Goal: Task Accomplishment & Management: Manage account settings

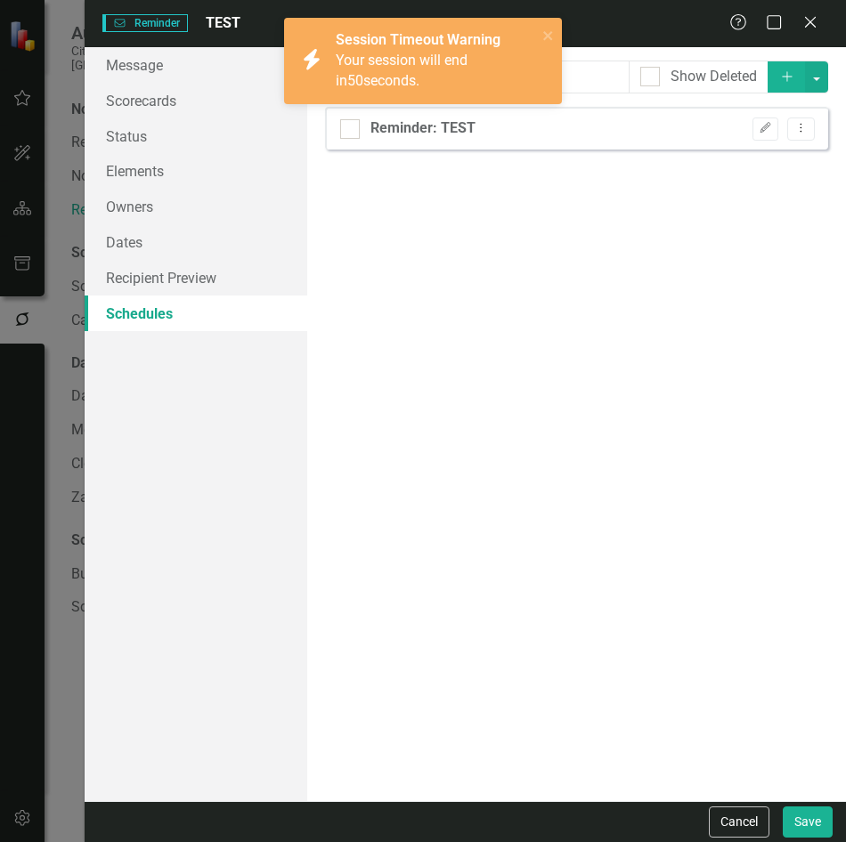
click at [684, 503] on div "Reminders can be configured to automatically run on schedules that you define b…" at bounding box center [576, 424] width 538 height 754
click at [156, 274] on link "Recipient Preview" at bounding box center [196, 278] width 223 height 36
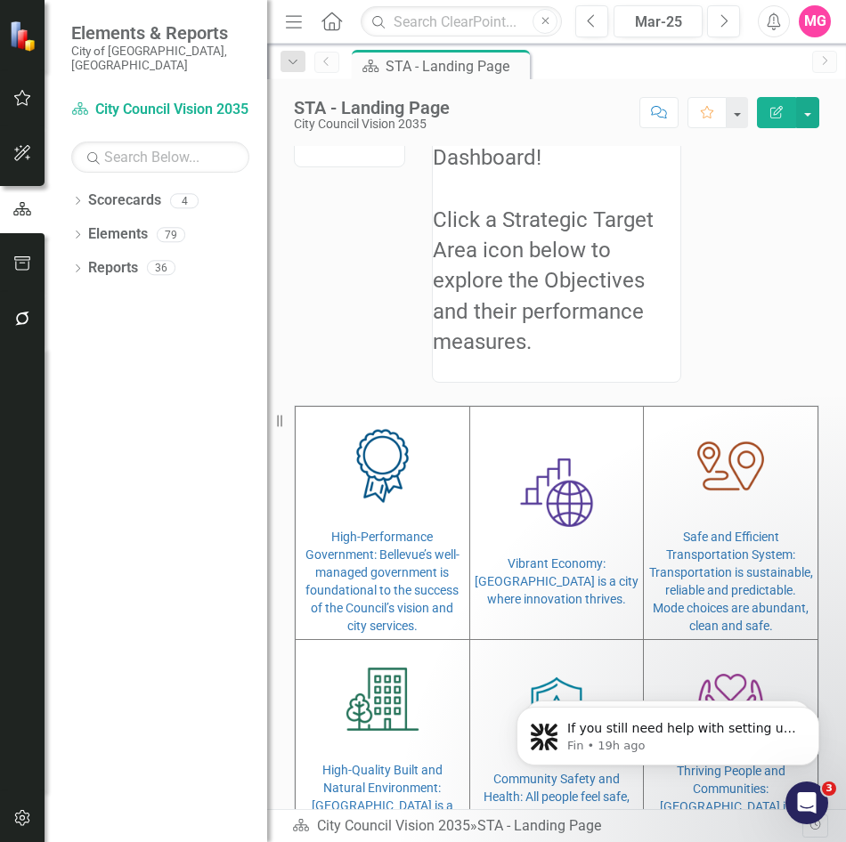
scroll to position [72, 0]
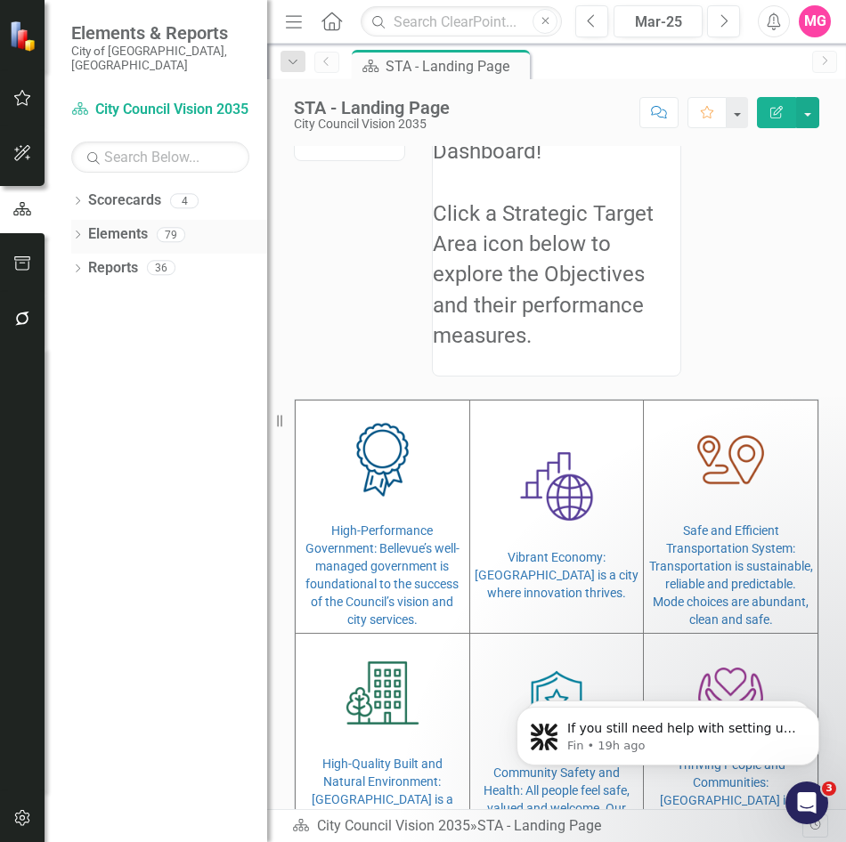
click at [76, 231] on icon "Dropdown" at bounding box center [77, 236] width 12 height 10
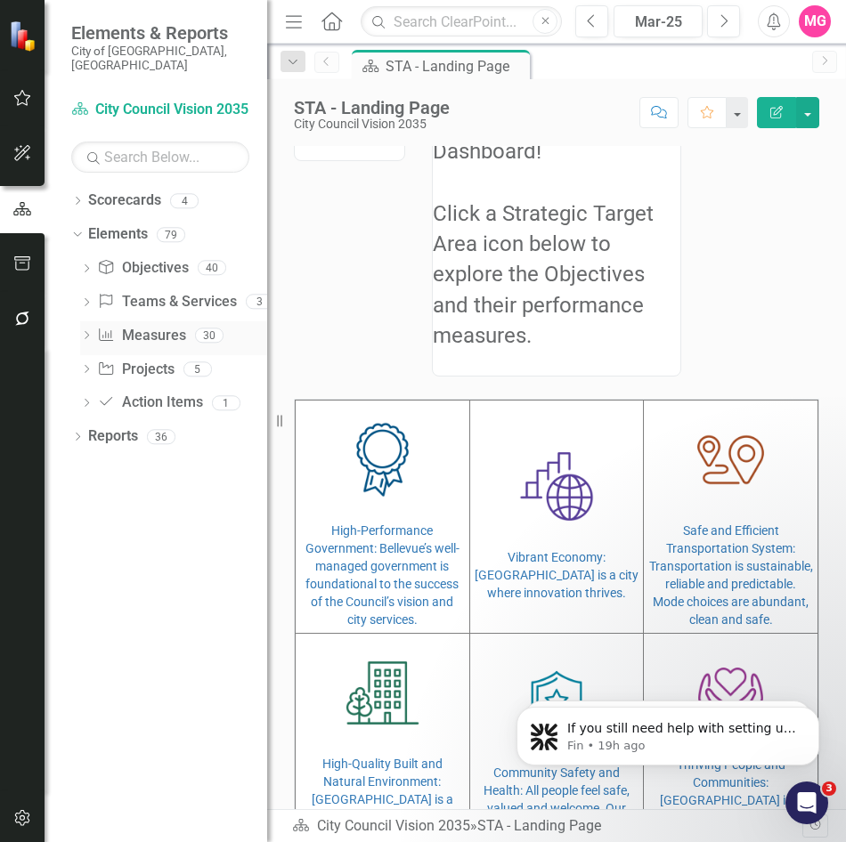
click at [143, 326] on link "Measure Measures" at bounding box center [141, 336] width 88 height 20
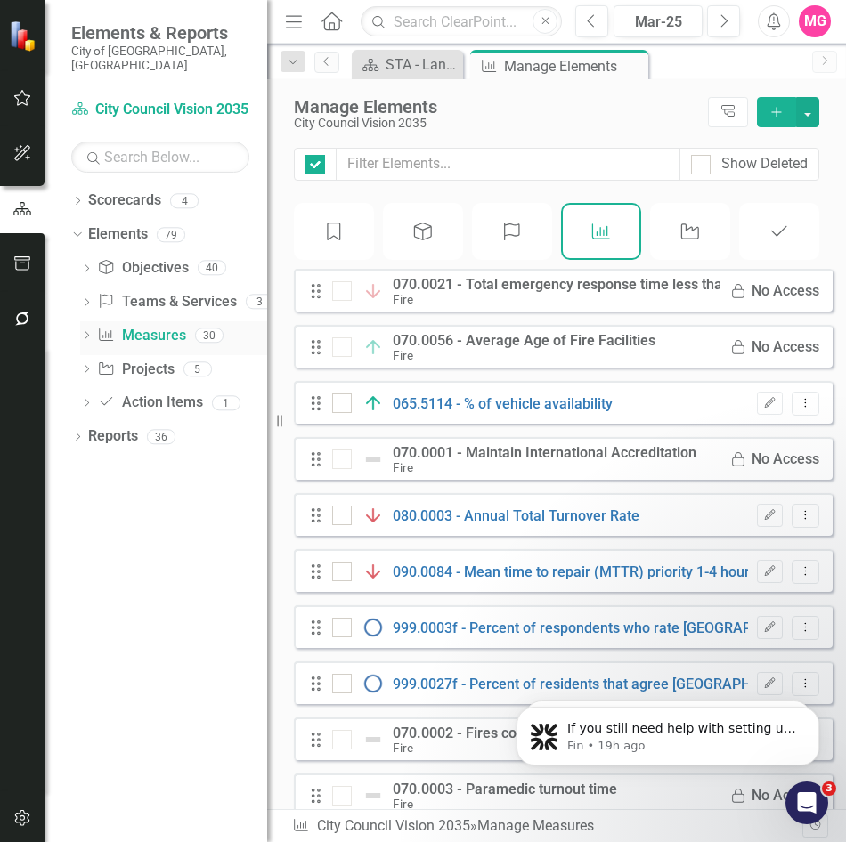
checkbox input "false"
click at [160, 265] on div "Objective Objectives" at bounding box center [142, 268] width 91 height 29
click at [158, 292] on link "Teams & Services Teams & Services" at bounding box center [166, 302] width 139 height 20
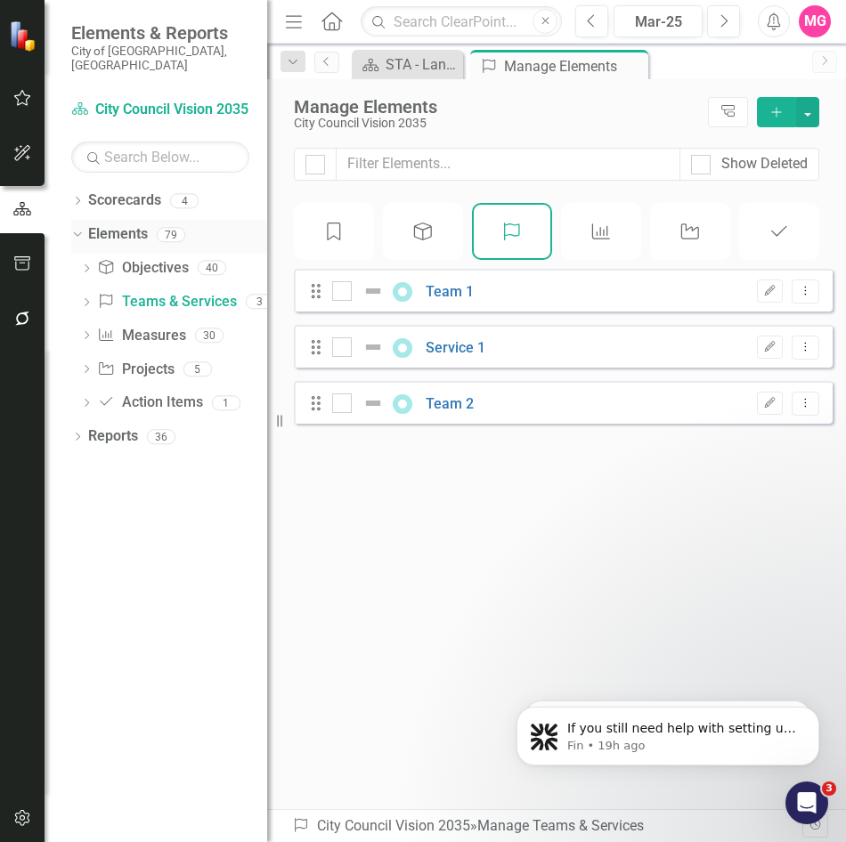
click at [134, 224] on link "Elements" at bounding box center [118, 234] width 60 height 20
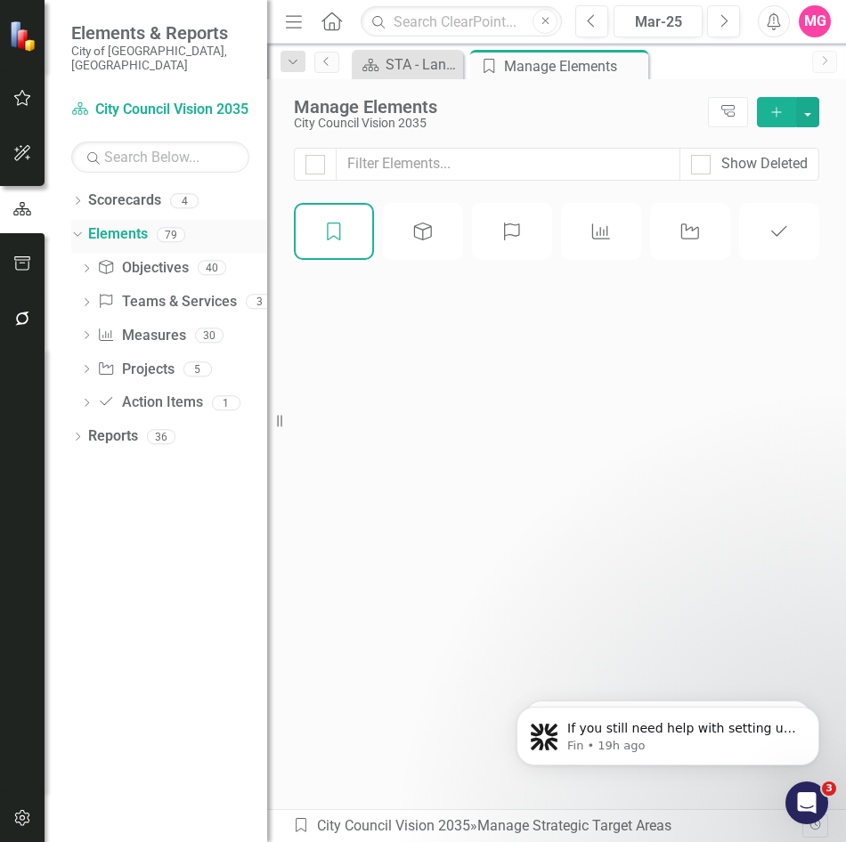
click at [103, 230] on link "Elements" at bounding box center [118, 234] width 60 height 20
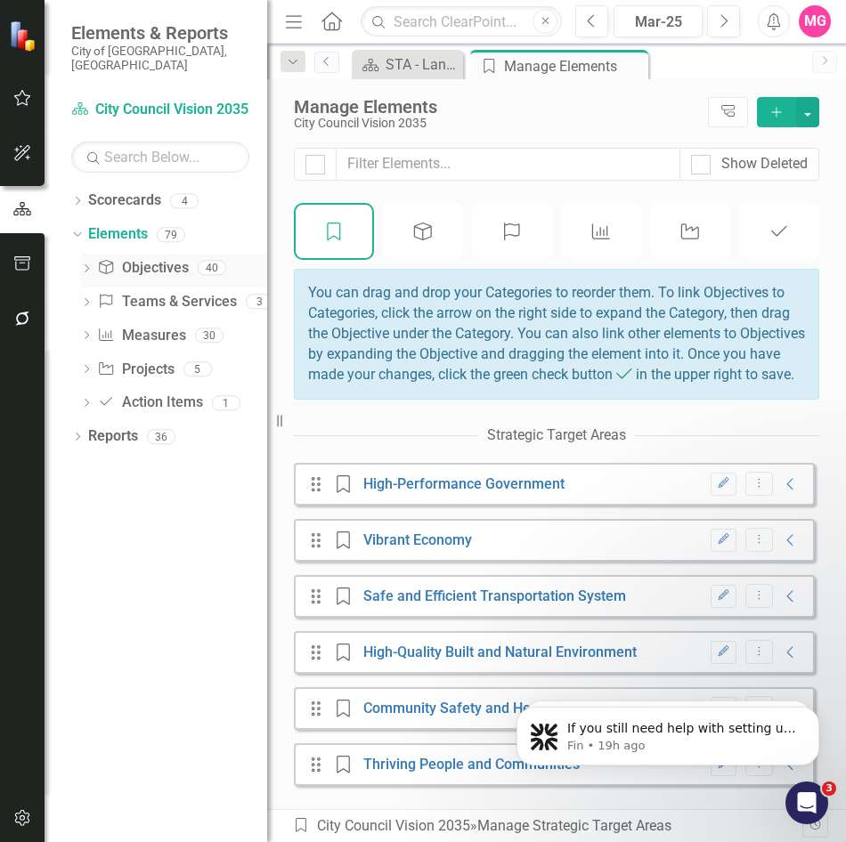
click at [161, 258] on link "Objective Objectives" at bounding box center [142, 268] width 91 height 20
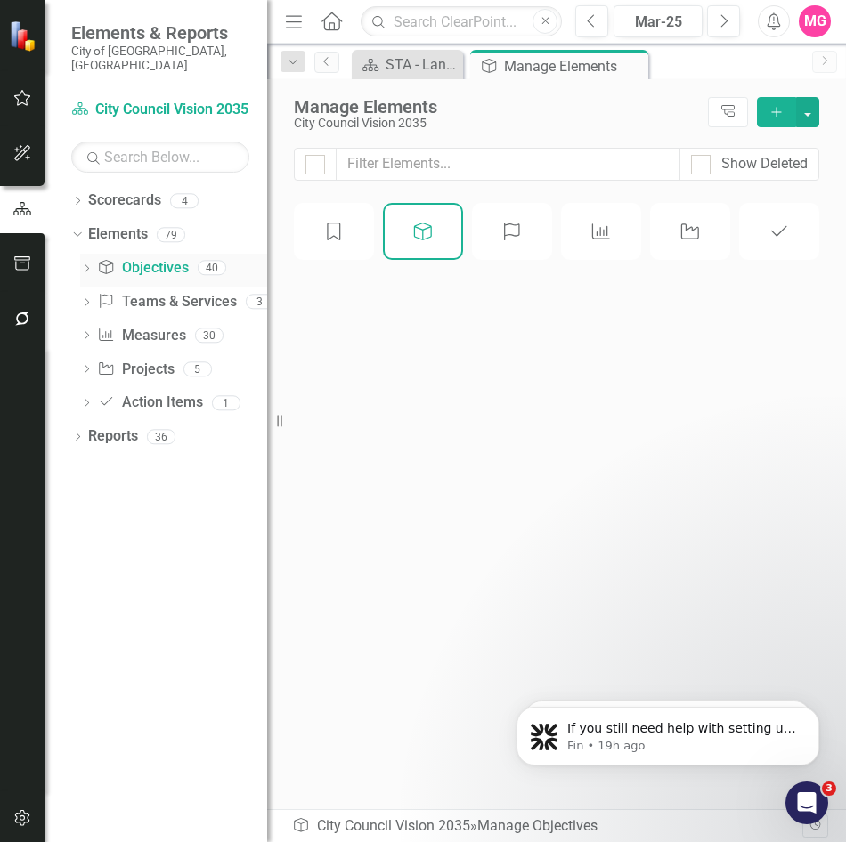
checkbox input "false"
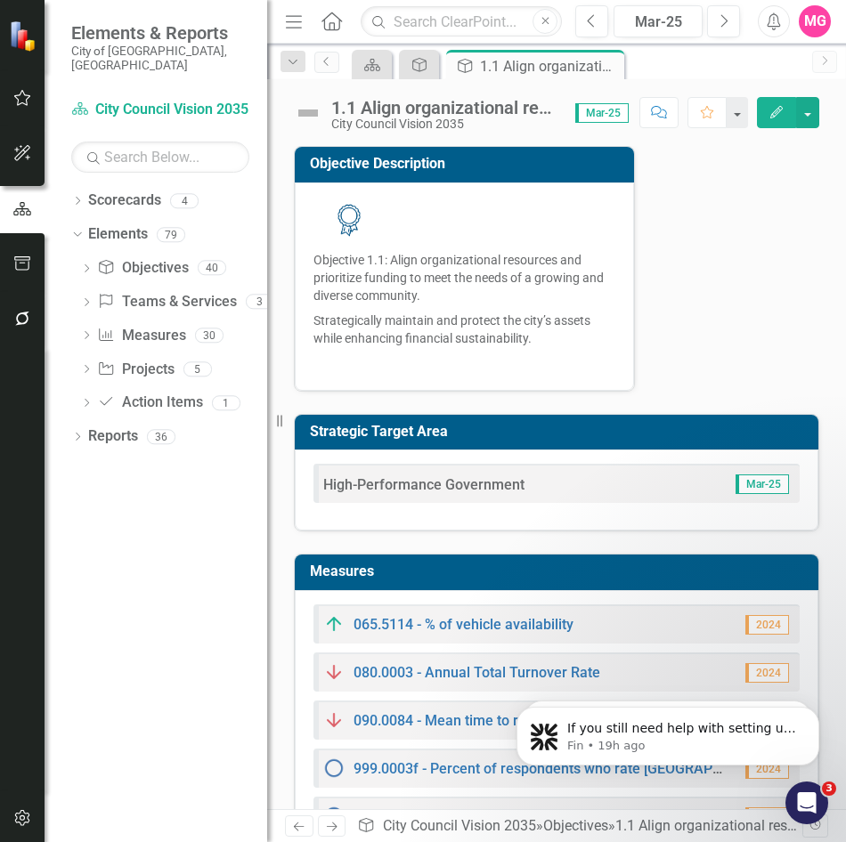
click at [394, 272] on p "Objective 1.1: Align organizational resources and prioritize funding to meet th…" at bounding box center [464, 277] width 302 height 61
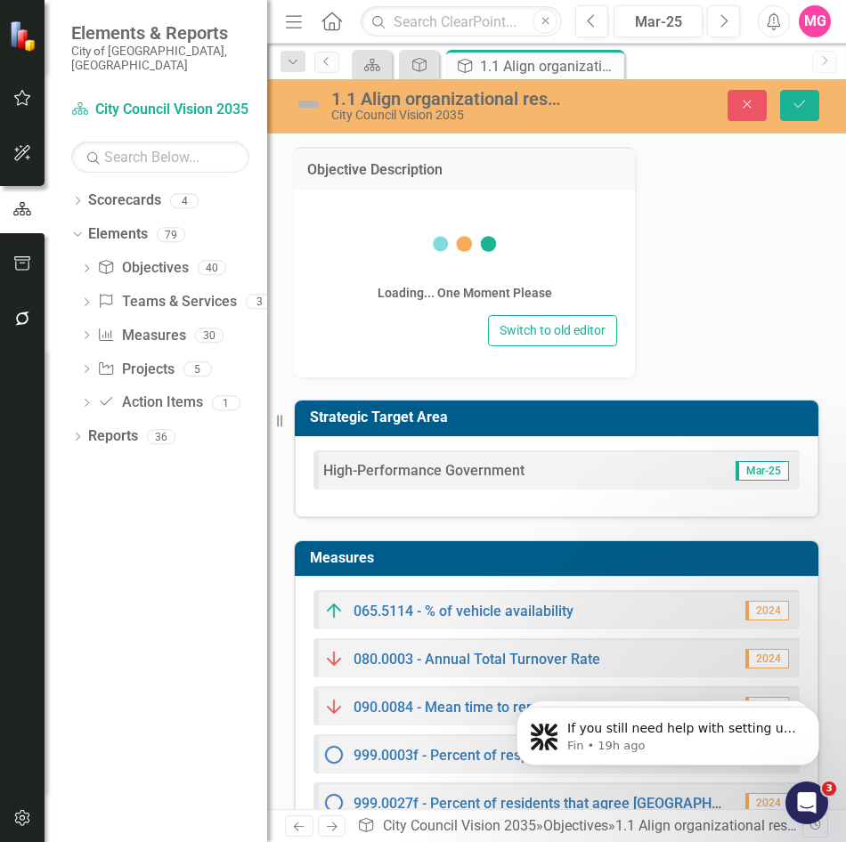
click at [394, 272] on div "Loading... One Moment Please" at bounding box center [464, 259] width 174 height 102
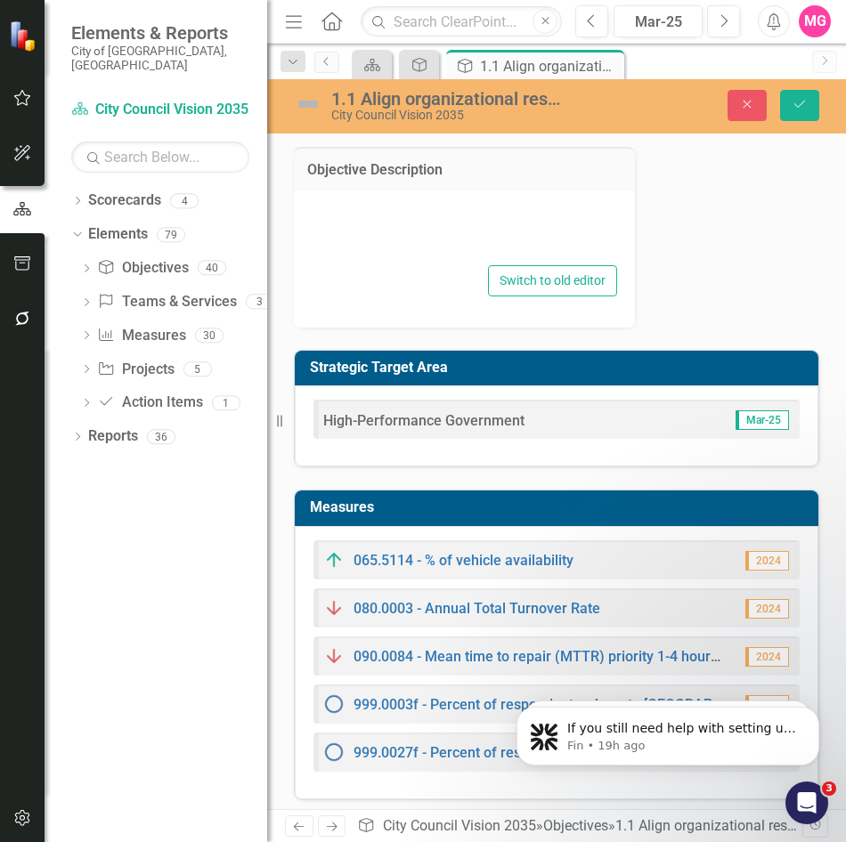
type textarea "<p><img src="https://bellevuewa.gov/sites/default/files/styles/card_listing/pub…"
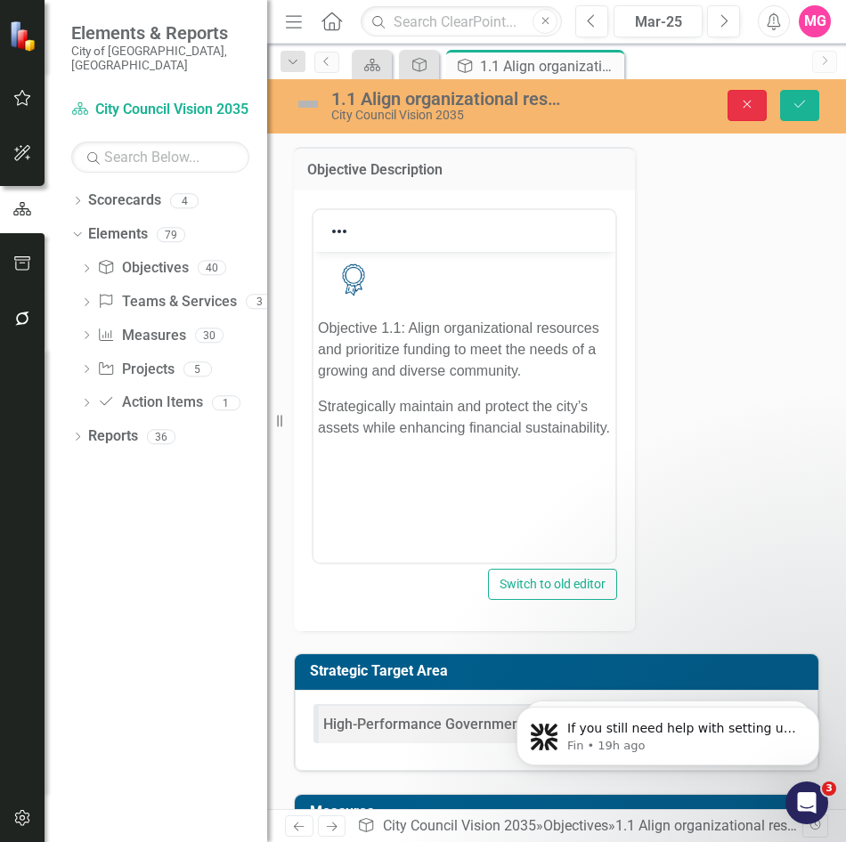
click at [741, 103] on icon "Close" at bounding box center [747, 104] width 16 height 12
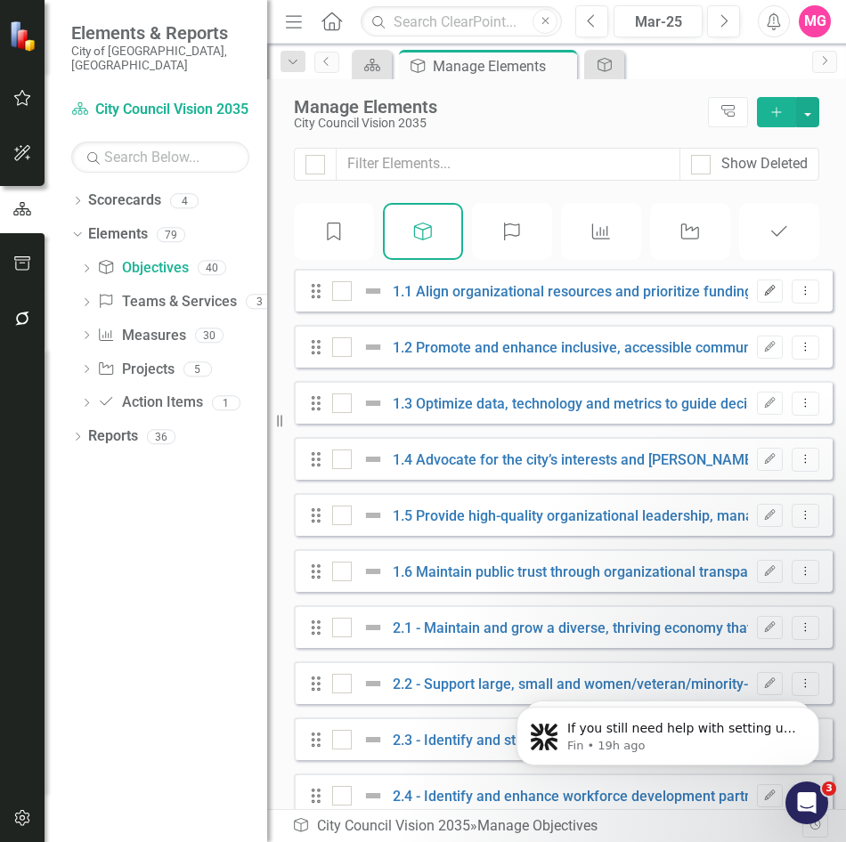
click at [763, 296] on icon "Edit" at bounding box center [769, 291] width 13 height 11
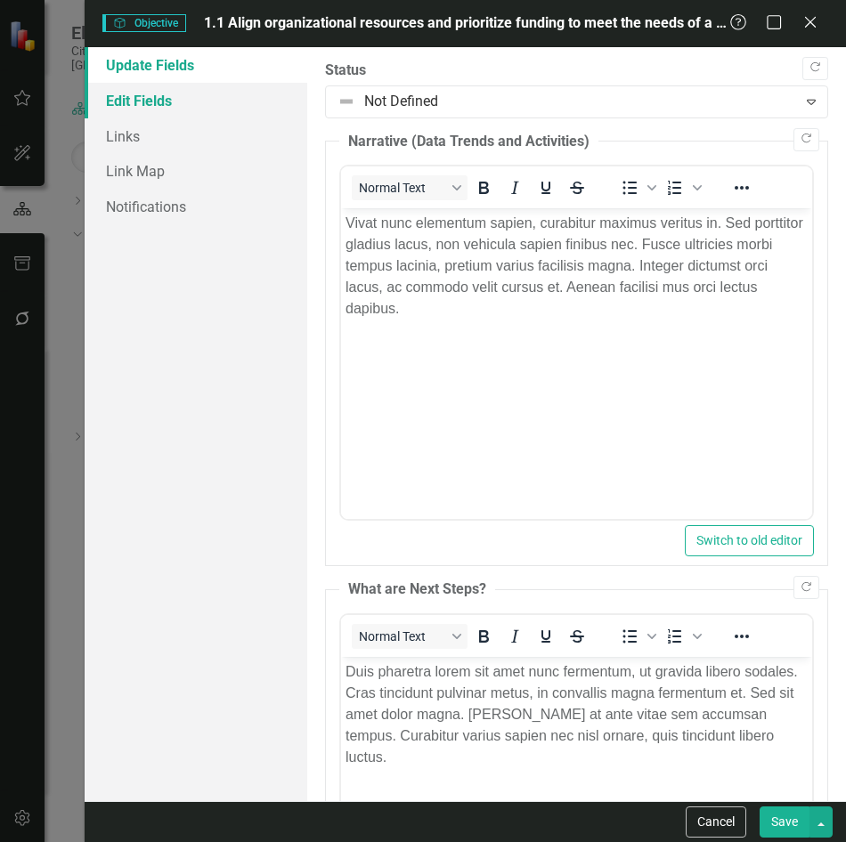
click at [113, 111] on link "Edit Fields" at bounding box center [196, 101] width 223 height 36
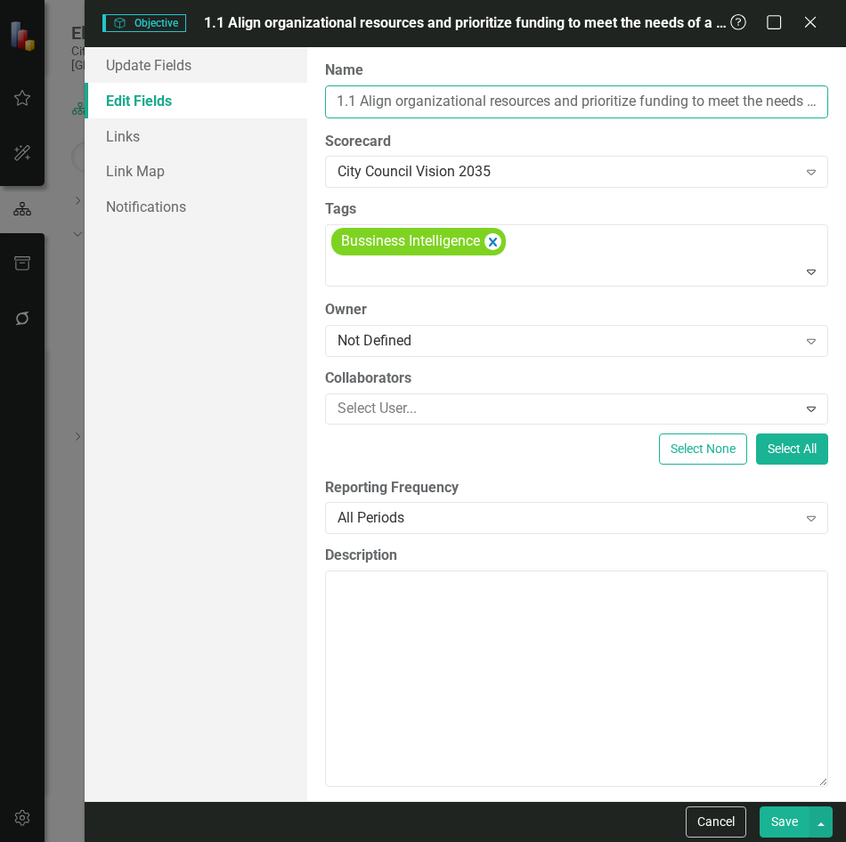
click at [403, 101] on input "1.1 Align organizational resources and prioritize funding to meet the needs of …" at bounding box center [576, 101] width 503 height 33
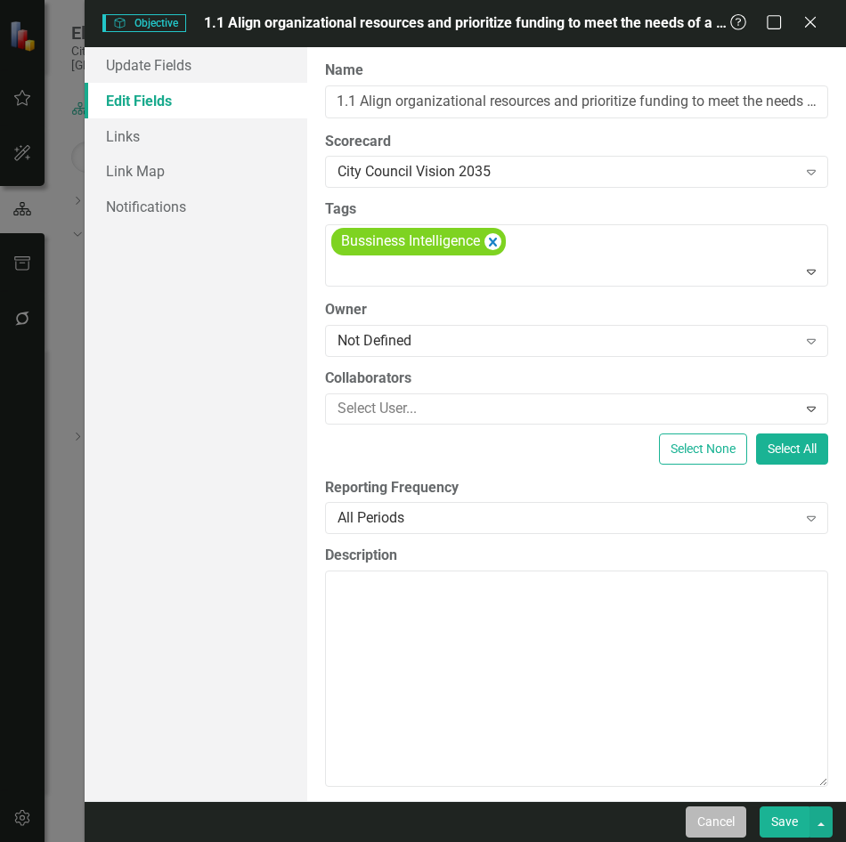
click at [711, 826] on button "Cancel" at bounding box center [715, 821] width 61 height 31
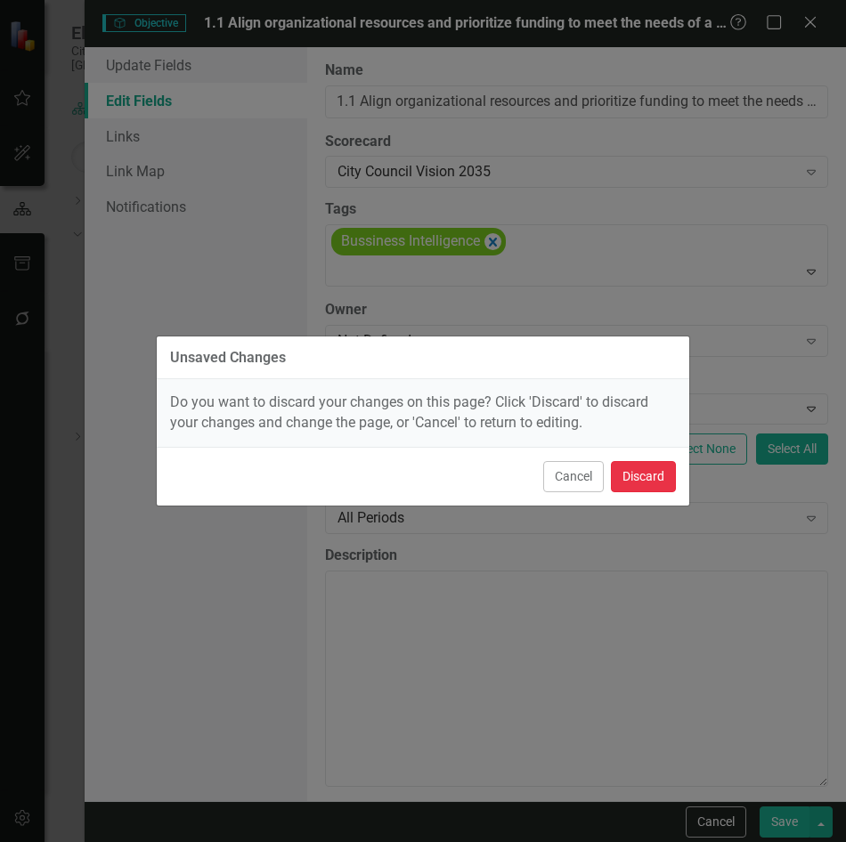
click at [635, 478] on button "Discard" at bounding box center [643, 476] width 65 height 31
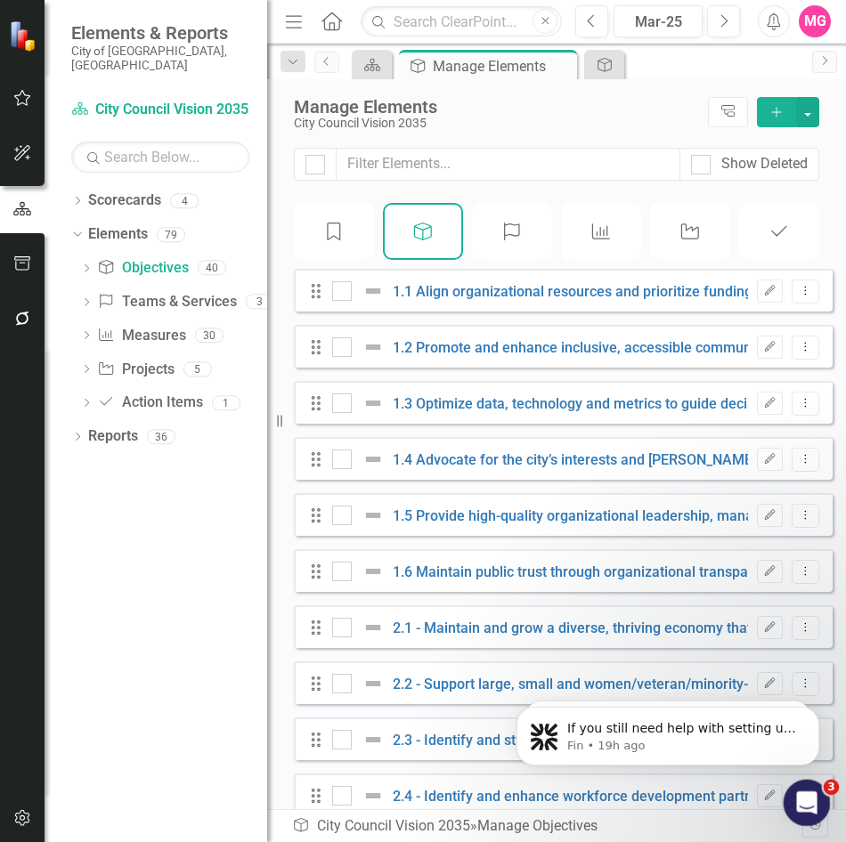
click at [808, 781] on div "Open Intercom Messenger" at bounding box center [803, 800] width 59 height 59
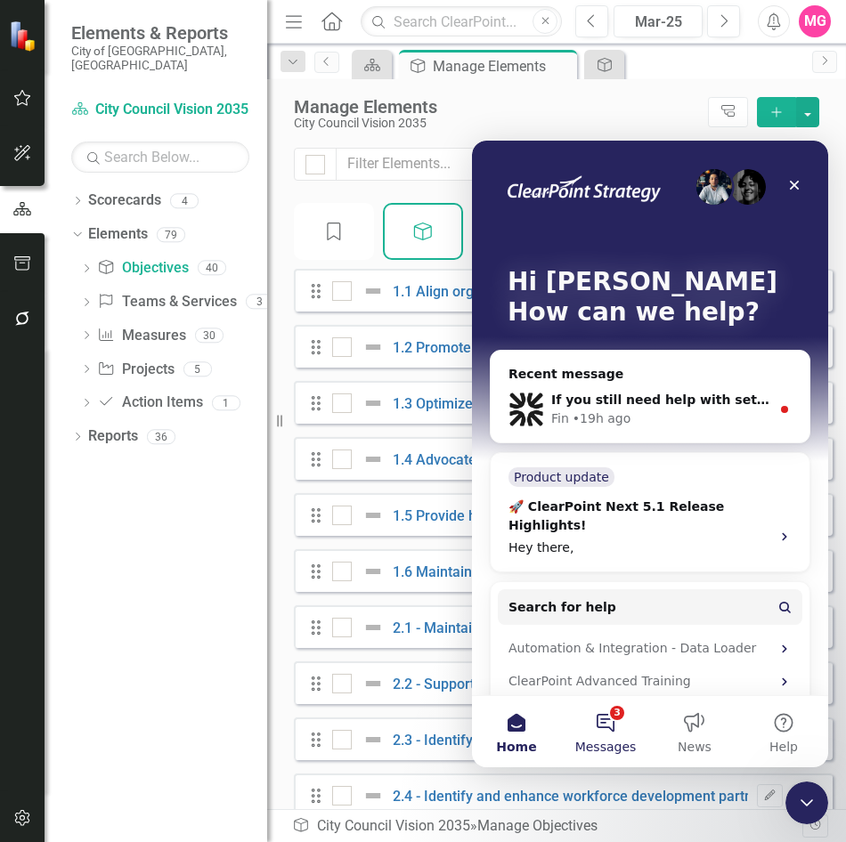
click at [611, 726] on button "3 Messages" at bounding box center [605, 731] width 89 height 71
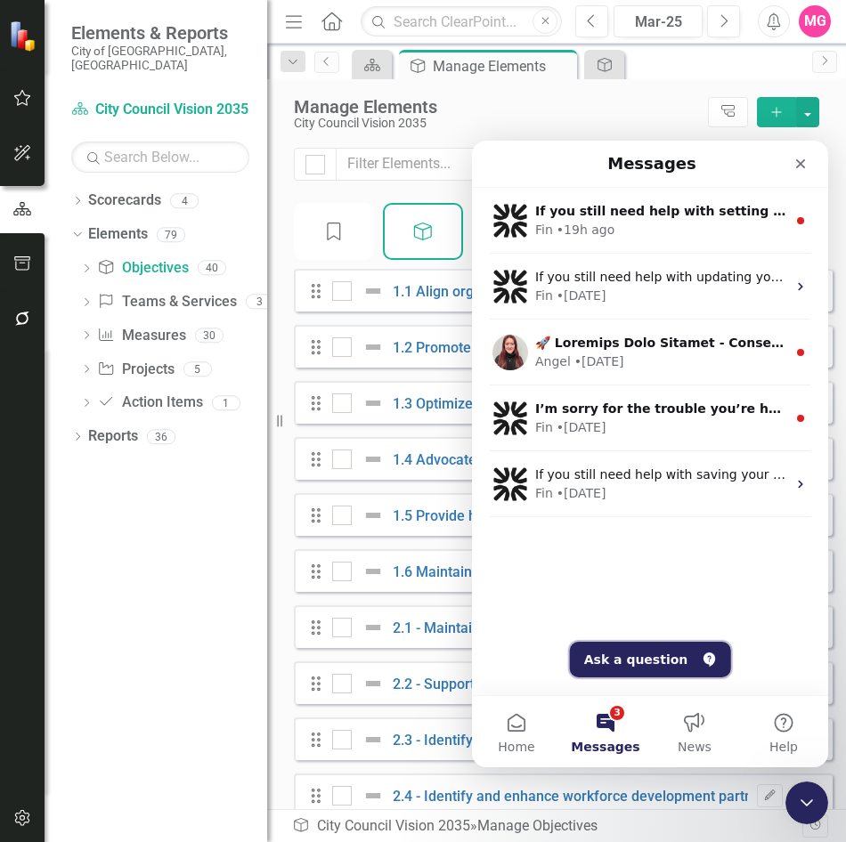
click at [631, 668] on button "Ask a question" at bounding box center [650, 660] width 161 height 36
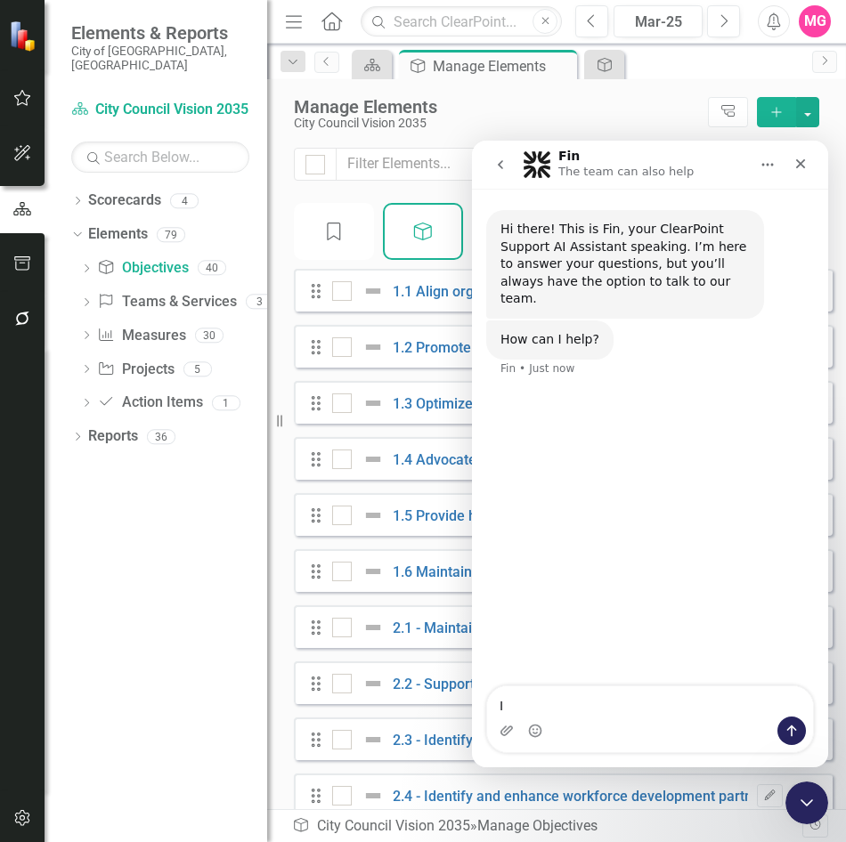
type textarea "I"
type textarea "How would I edit a council priority on teams?"
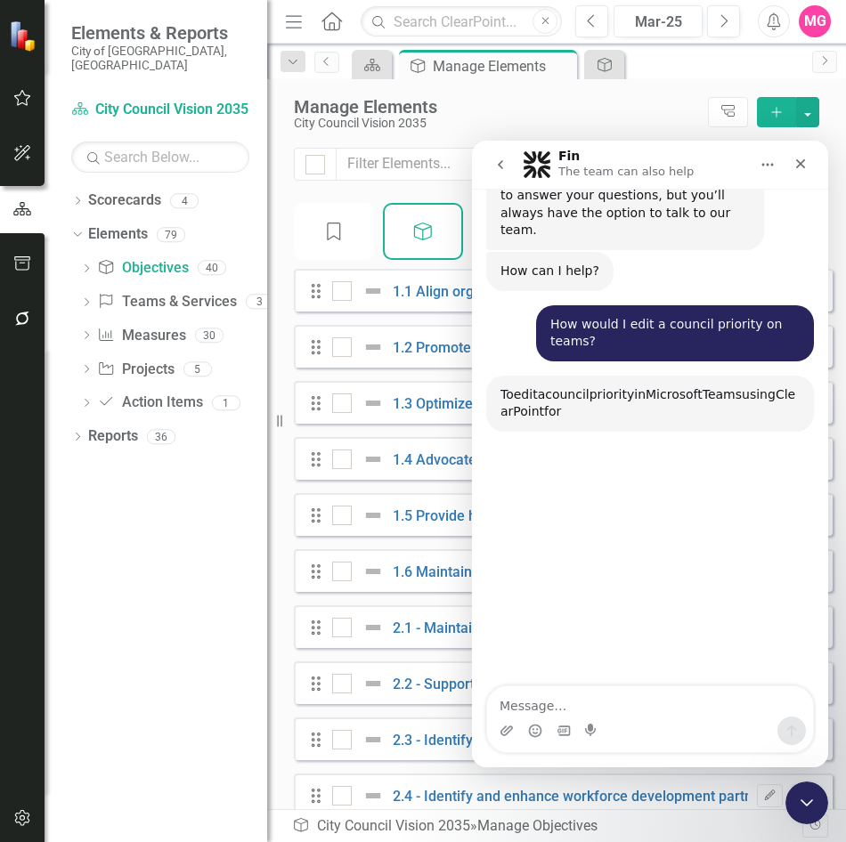
scroll to position [172, 0]
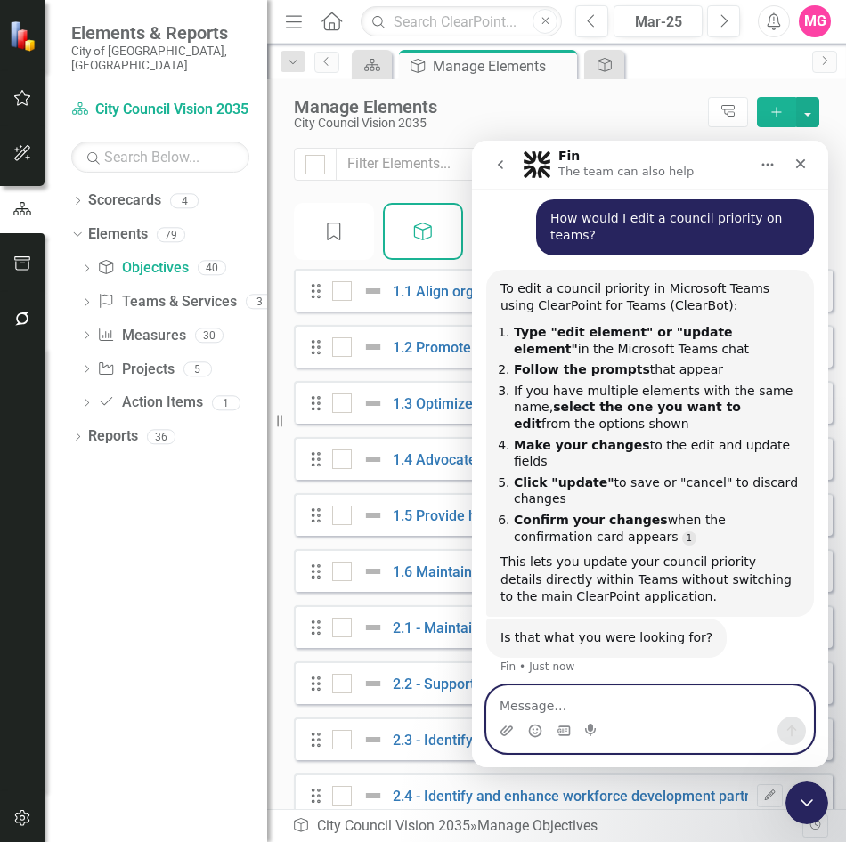
click at [602, 692] on textarea "Message…" at bounding box center [650, 701] width 326 height 30
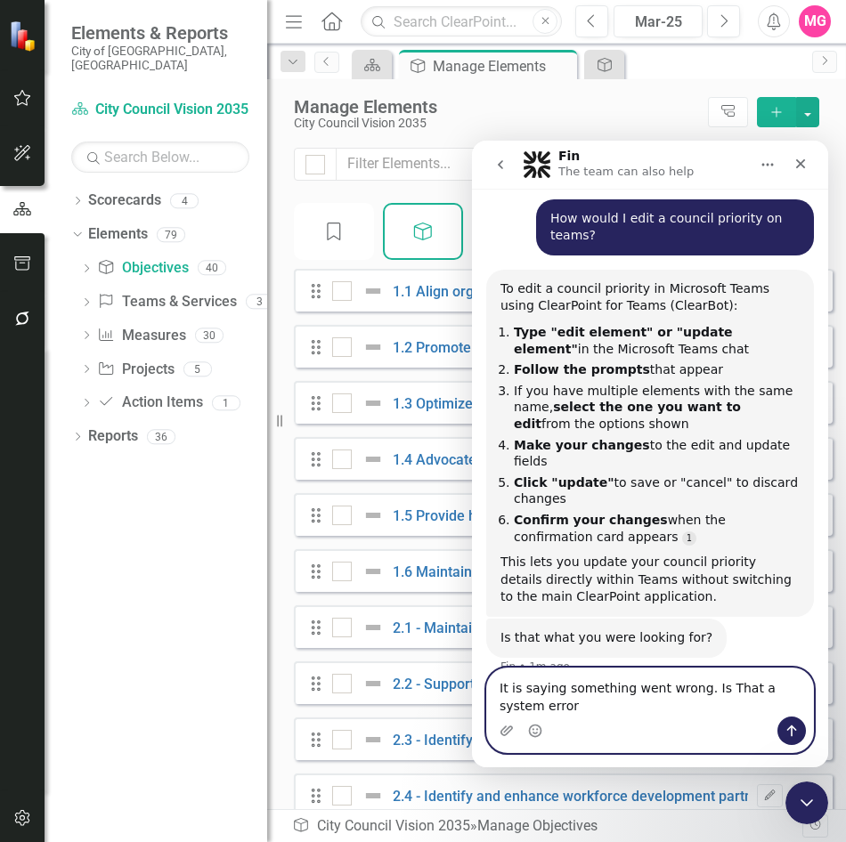
scroll to position [154, 0]
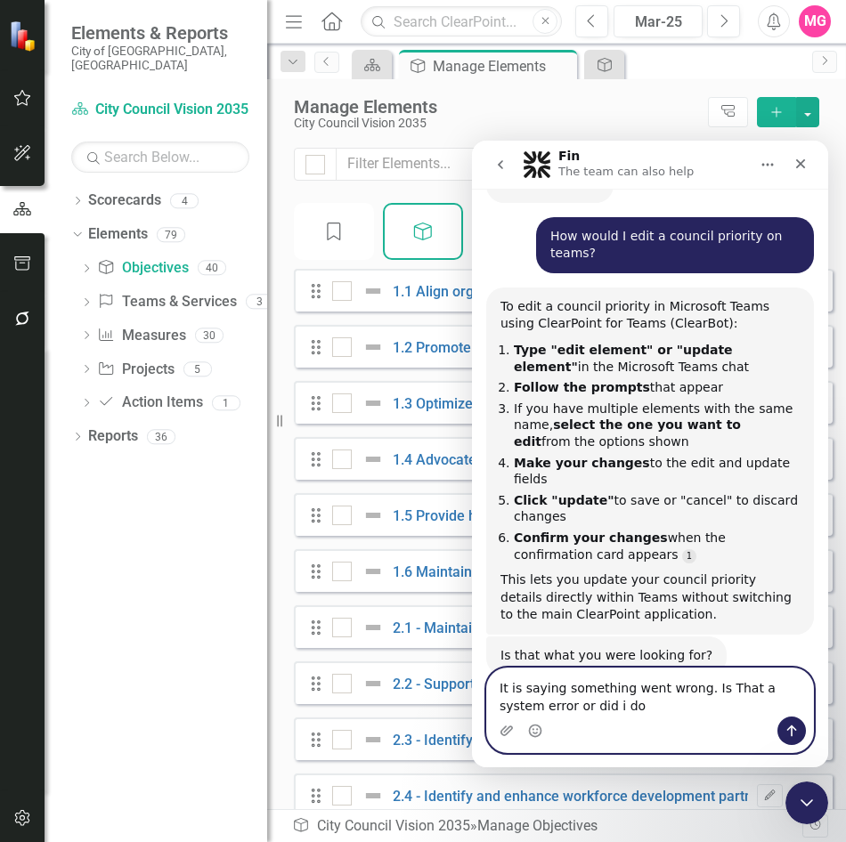
type textarea "It is saying something went wrong. Is That a system error or did i do something…"
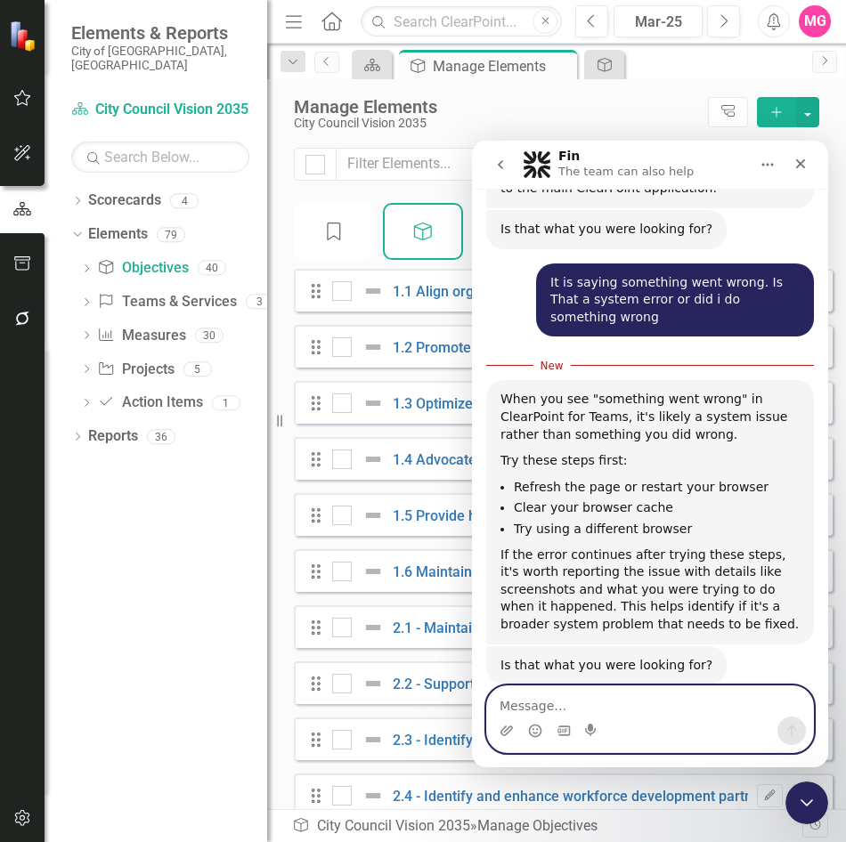
scroll to position [611, 0]
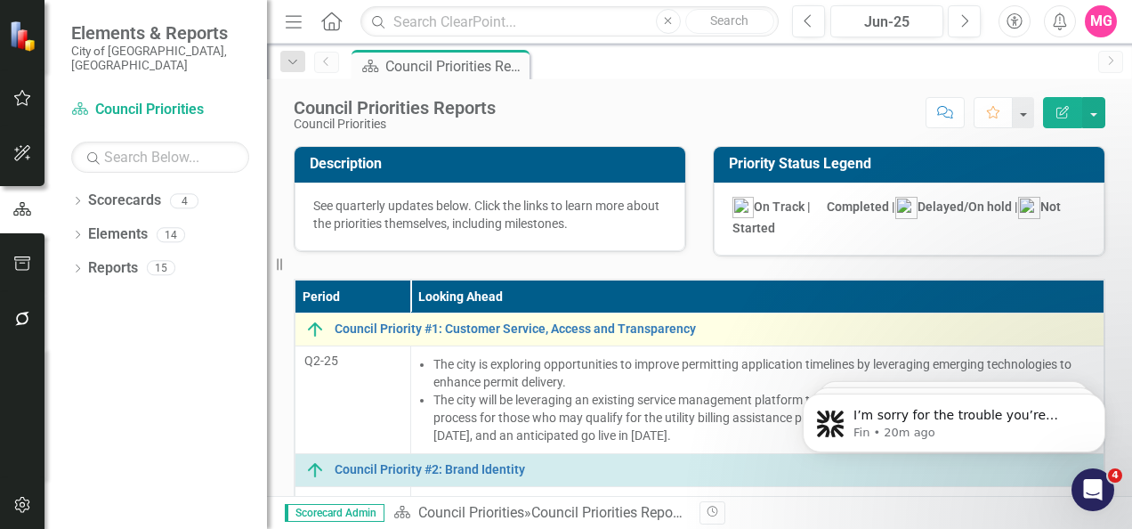
drag, startPoint x: 1081, startPoint y: 0, endPoint x: 570, endPoint y: 338, distance: 613.5
click at [570, 338] on td "Council Priority #1: Customer Service, Access and Transparency Edit Edit Counci…" at bounding box center [700, 328] width 809 height 33
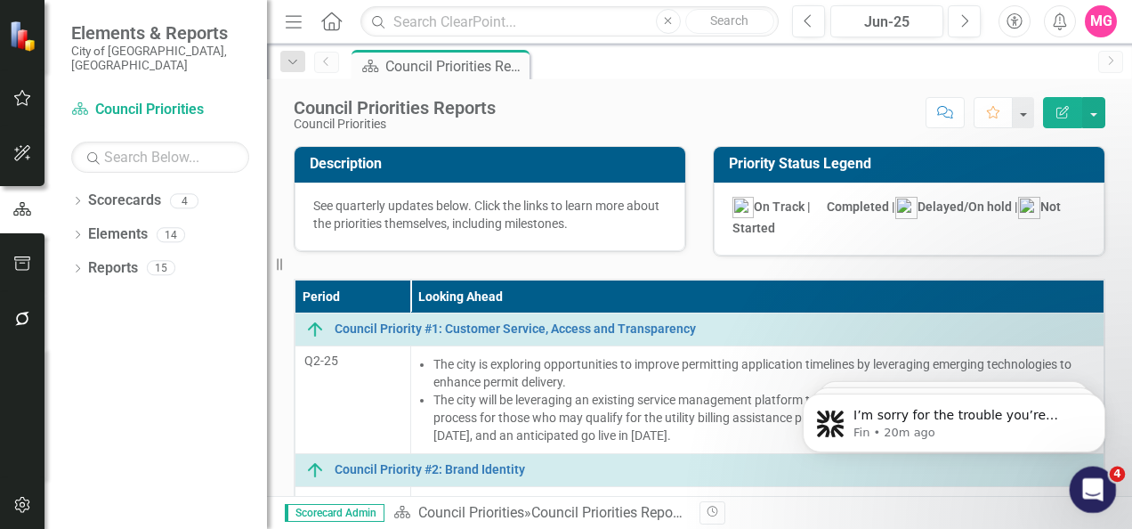
click at [1074, 504] on div "Open Intercom Messenger" at bounding box center [1090, 487] width 43 height 43
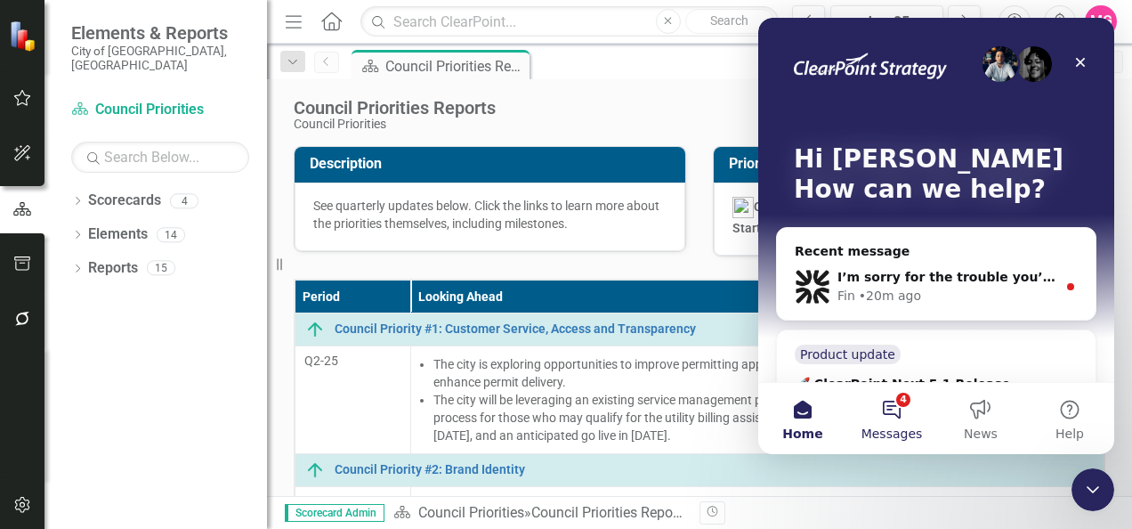
click at [887, 445] on button "4 Messages" at bounding box center [891, 418] width 89 height 71
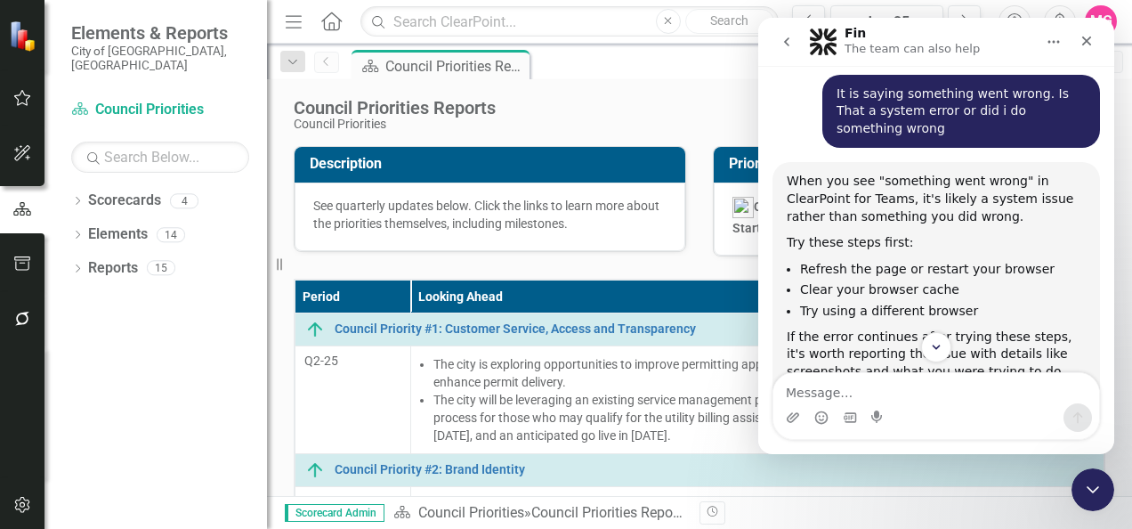
scroll to position [648, 0]
click at [121, 258] on link "Reports" at bounding box center [113, 268] width 50 height 20
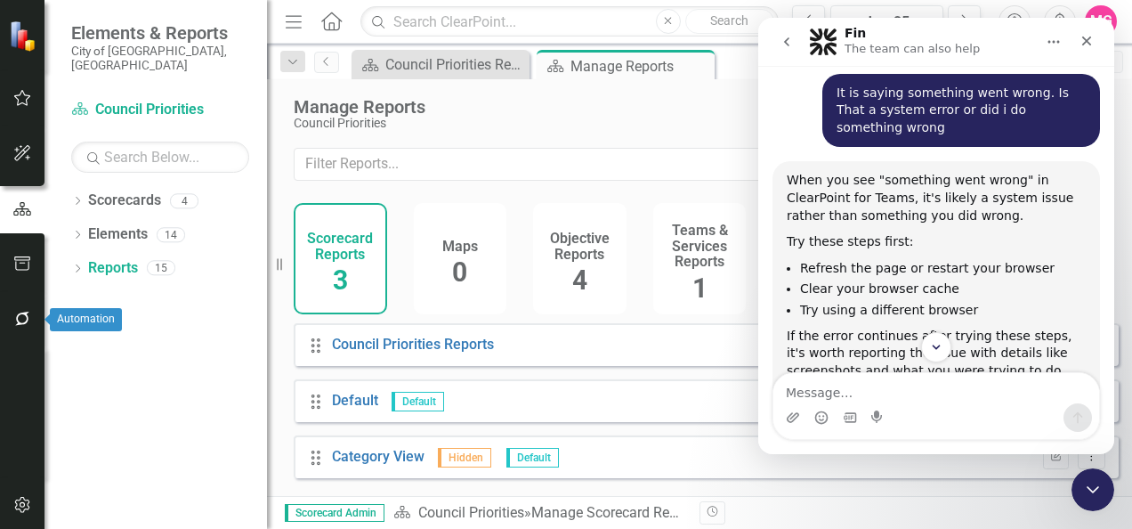
click at [9, 326] on button "button" at bounding box center [23, 319] width 40 height 37
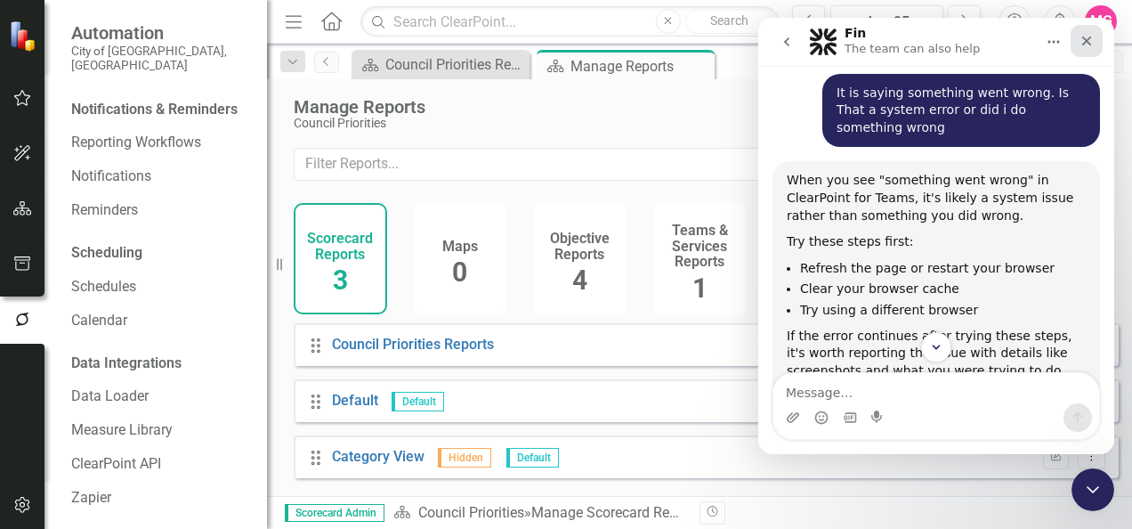
click at [1091, 44] on icon "Close" at bounding box center [1087, 41] width 14 height 14
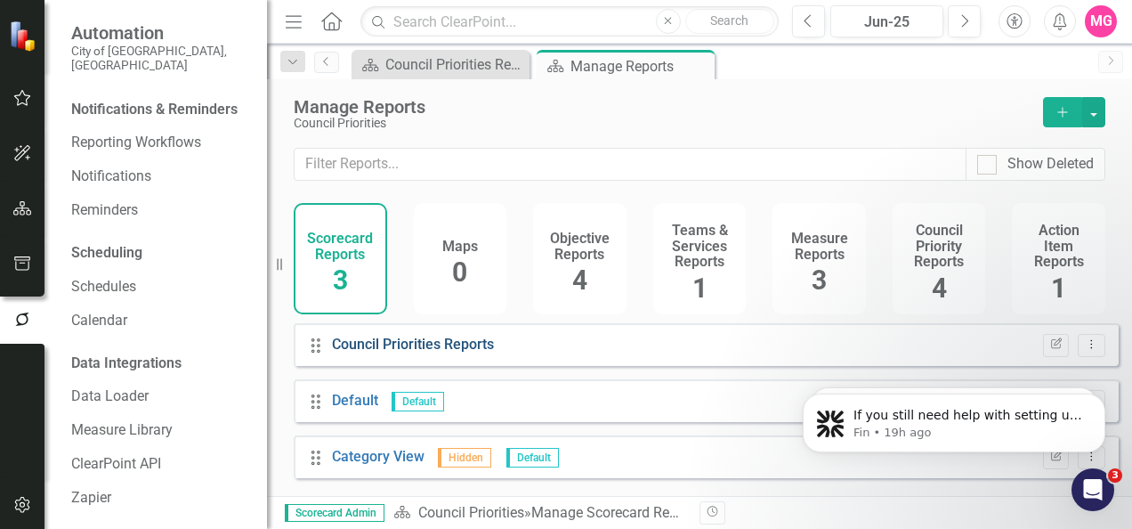
click at [399, 349] on link "Council Priorities Reports" at bounding box center [413, 344] width 162 height 17
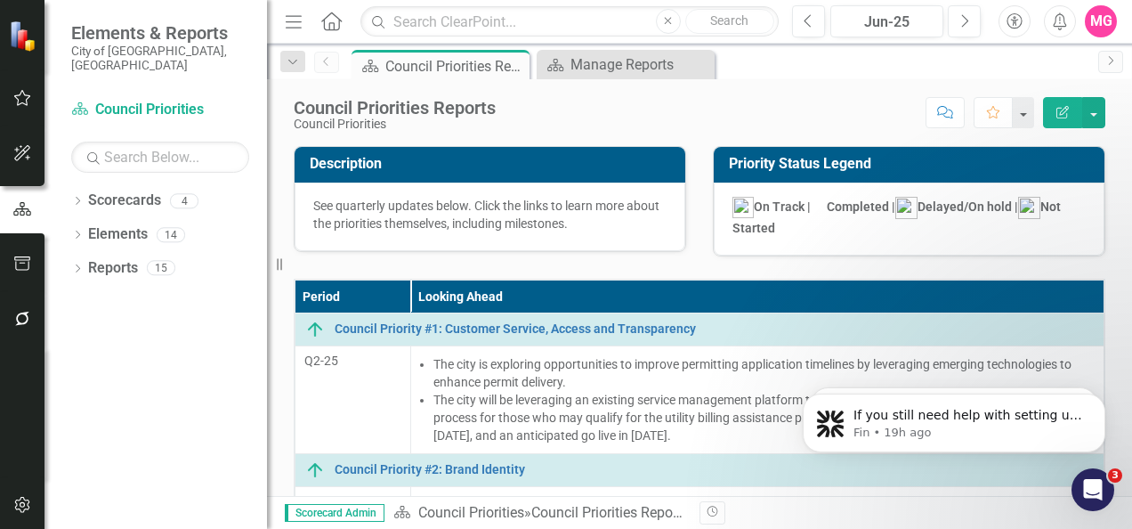
click at [481, 101] on div "Council Priorities Reports" at bounding box center [395, 108] width 202 height 20
copy div "Council Priorities Reports"
click at [1067, 21] on icon "Alerts" at bounding box center [1059, 21] width 19 height 18
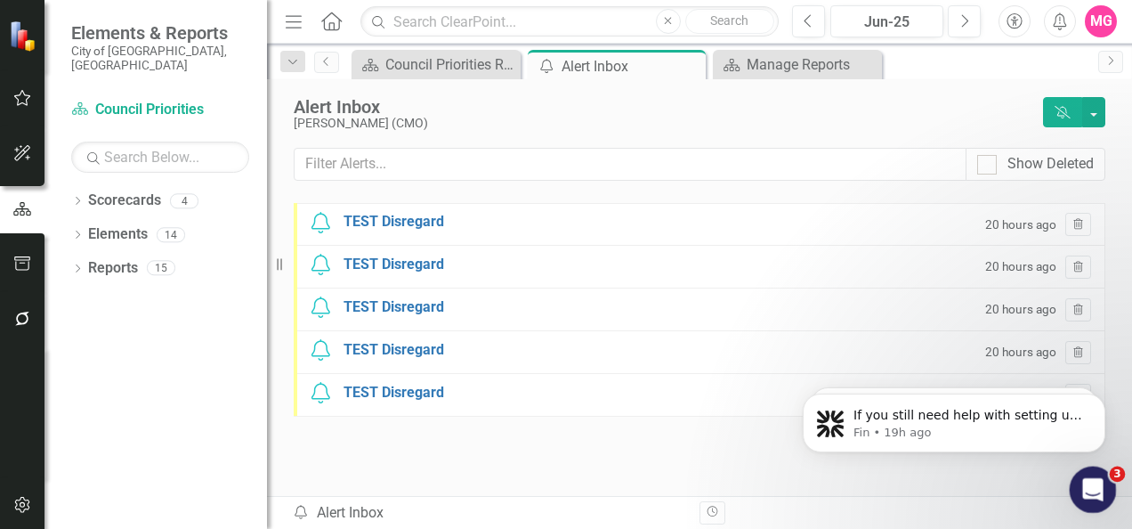
click at [1070, 478] on div "Open Intercom Messenger" at bounding box center [1090, 486] width 59 height 59
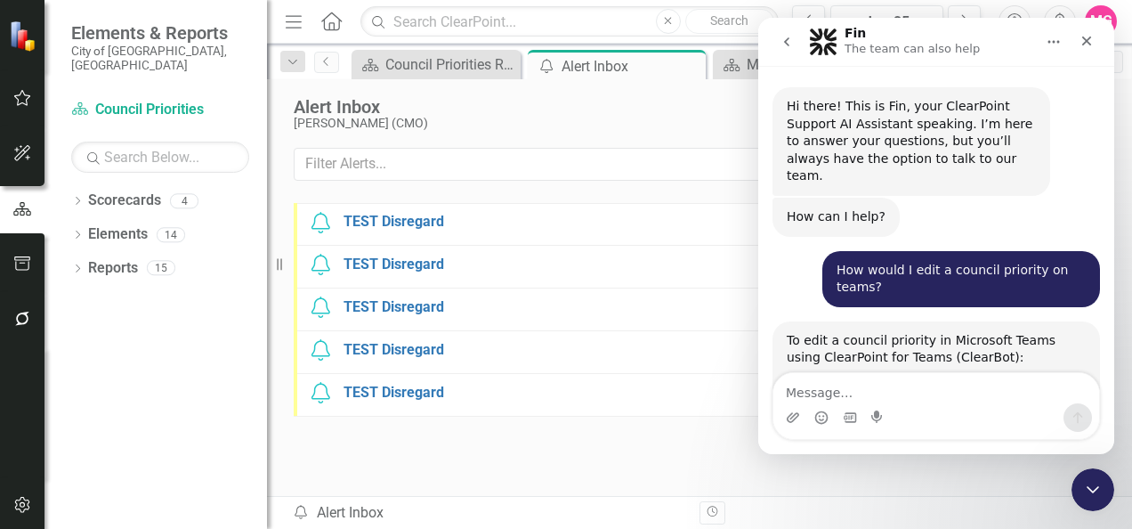
scroll to position [821, 0]
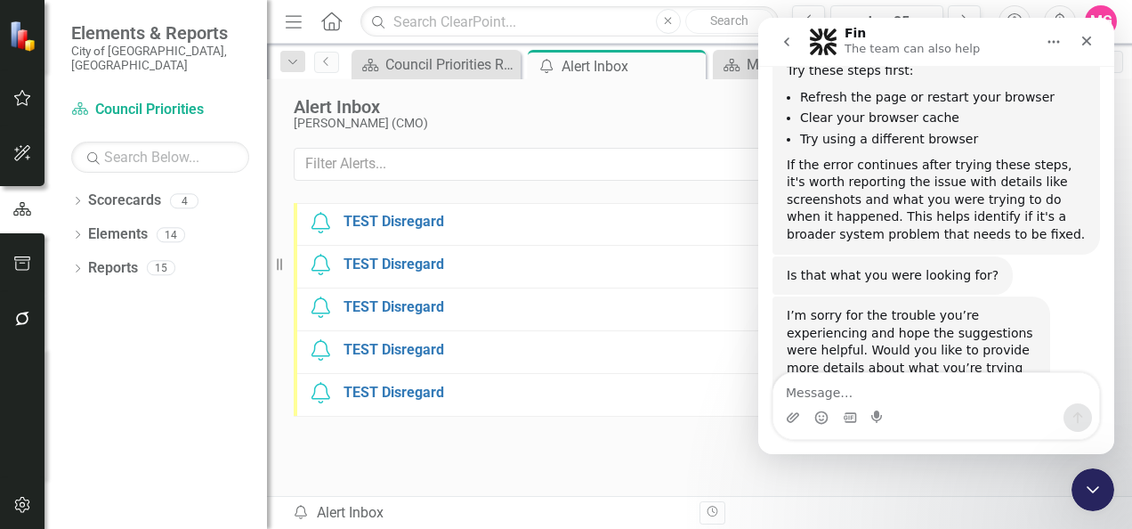
click at [789, 36] on icon "go back" at bounding box center [787, 42] width 14 height 14
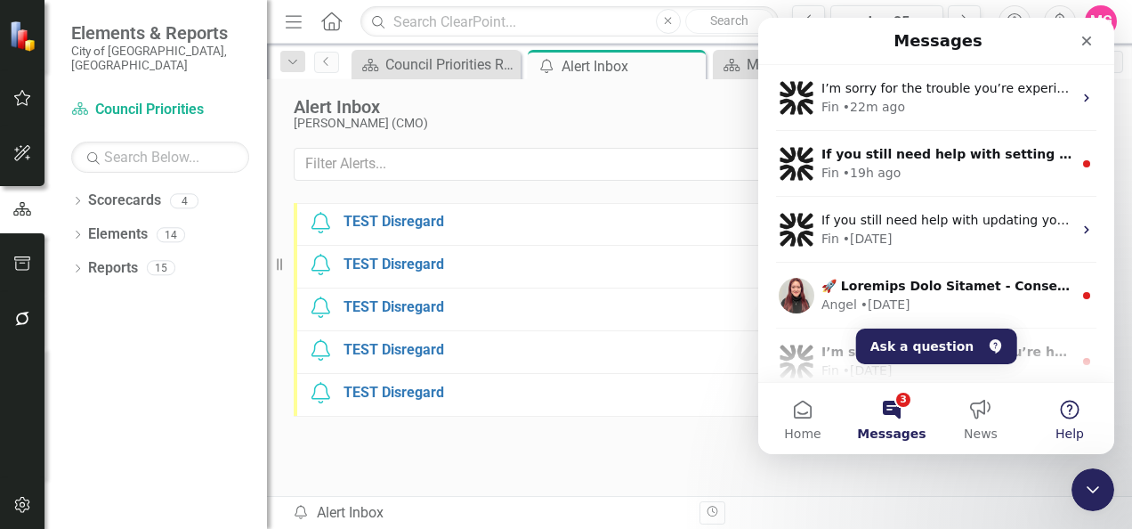
click at [1079, 424] on button "Help" at bounding box center [1069, 418] width 89 height 71
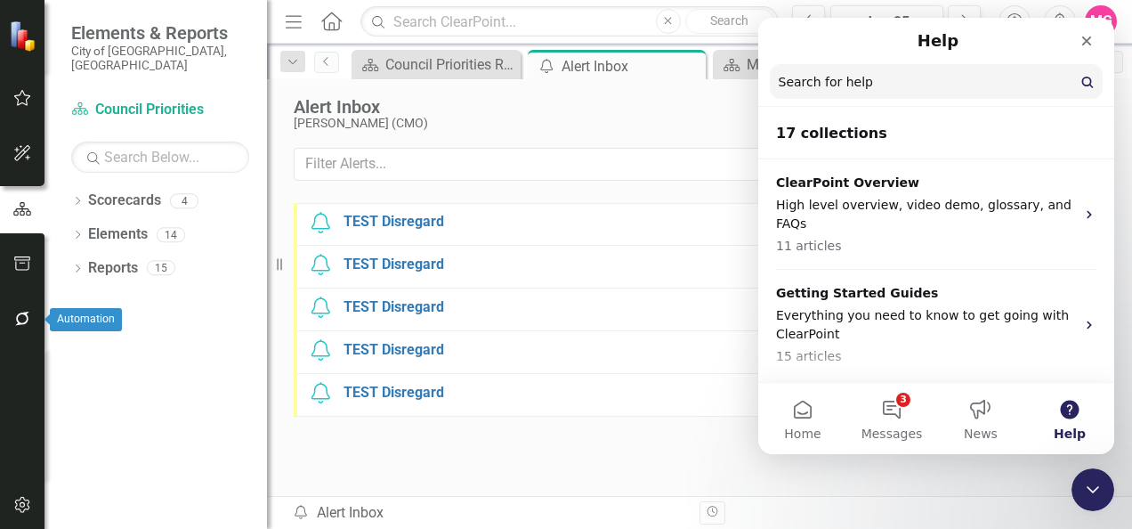
click at [24, 308] on button "button" at bounding box center [23, 319] width 40 height 37
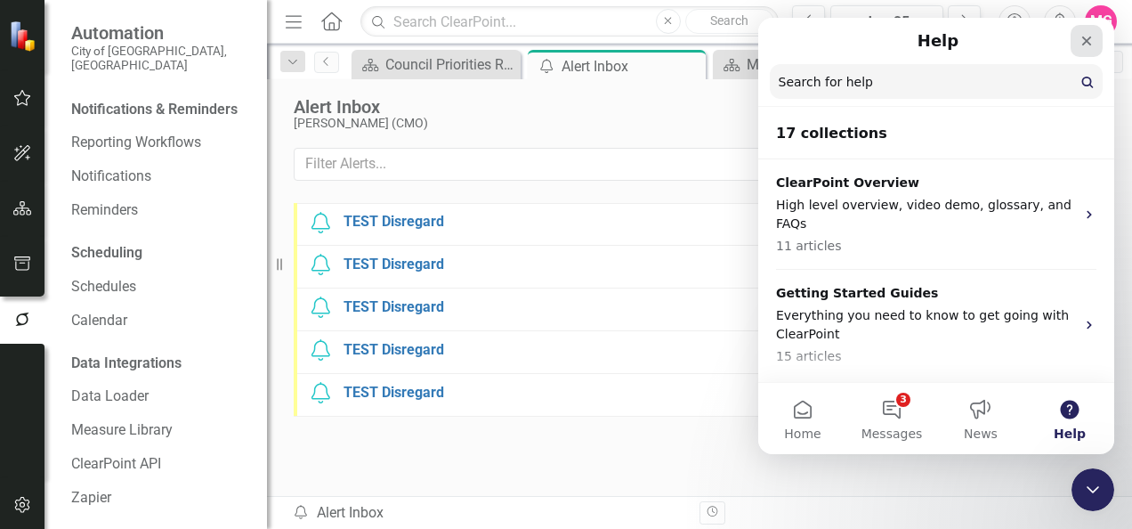
click at [1084, 43] on icon "Close" at bounding box center [1087, 41] width 10 height 10
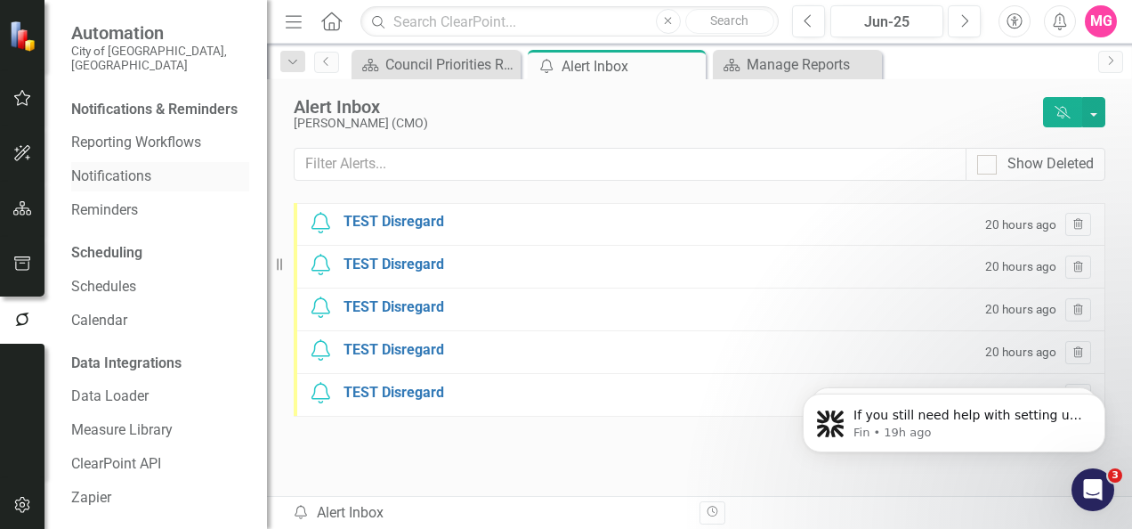
click at [116, 179] on link "Notifications" at bounding box center [160, 176] width 178 height 20
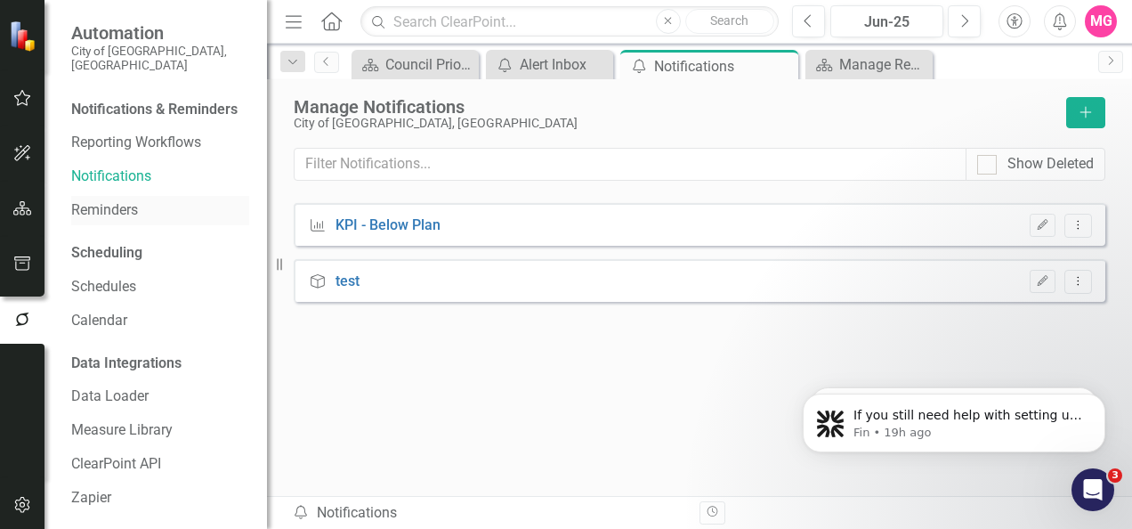
click at [99, 218] on link "Reminders" at bounding box center [160, 210] width 178 height 20
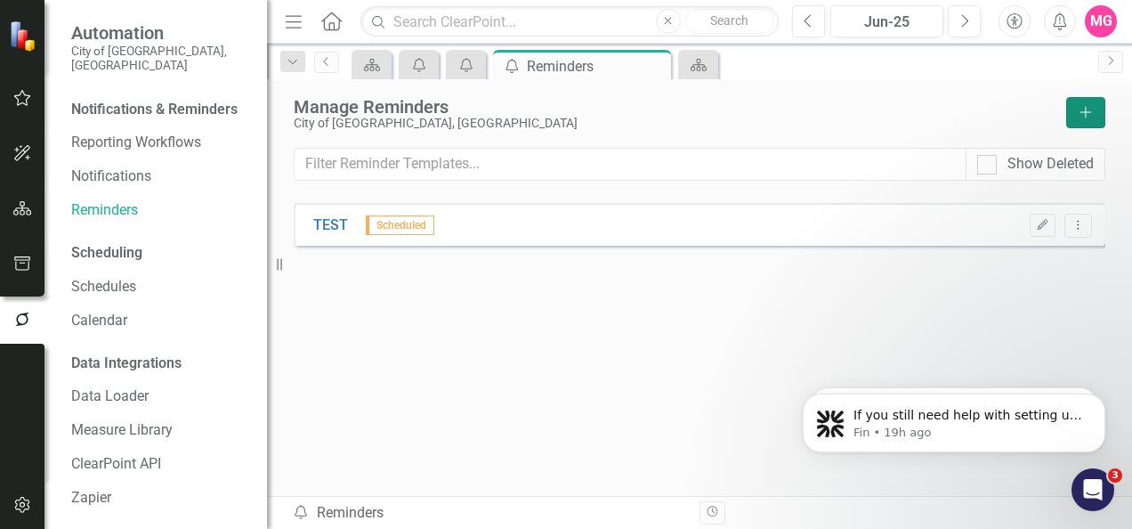
click at [1090, 115] on icon "Add" at bounding box center [1086, 112] width 16 height 12
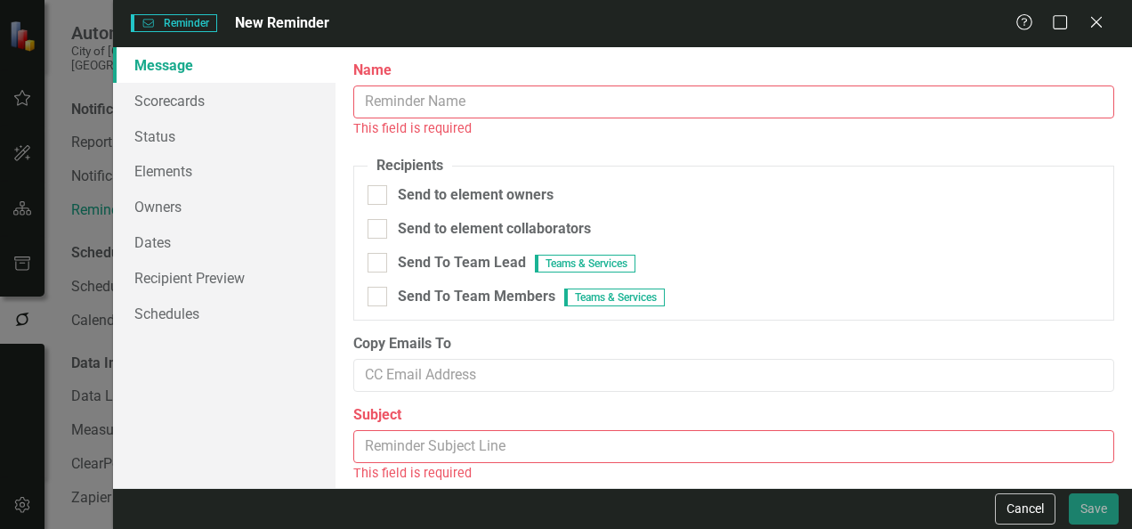
type textarea "Dear {FirstName}, Please log into ClearPoint and update the following items for…"
click at [824, 99] on input "Name" at bounding box center [733, 101] width 761 height 33
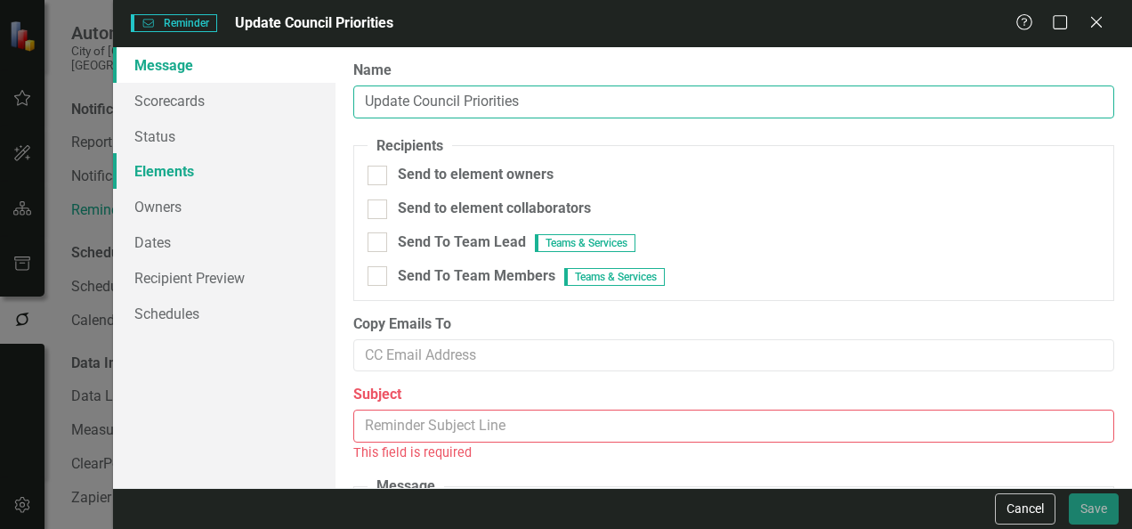
type input "Update Council Priorities"
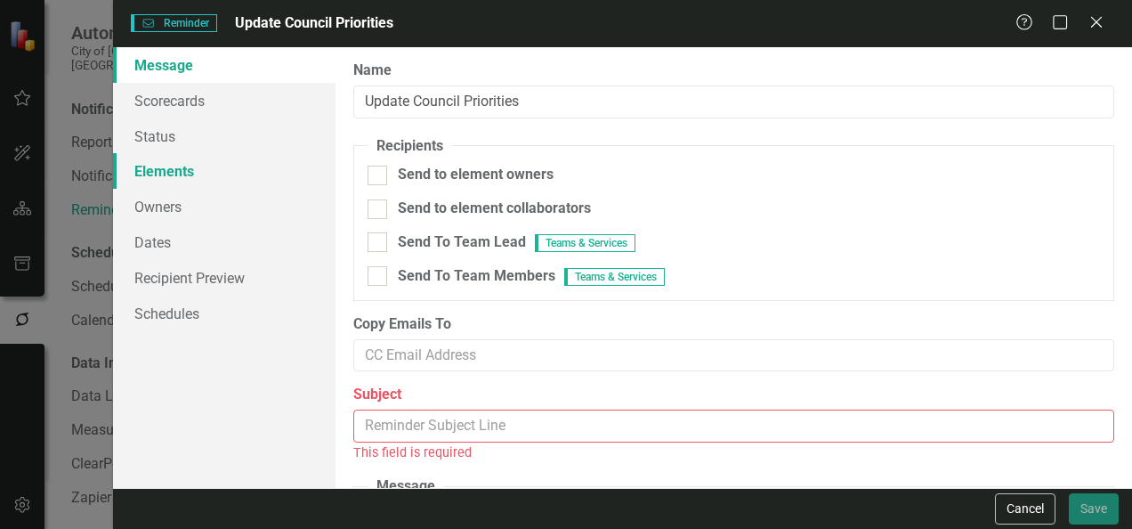
click at [165, 167] on link "Elements" at bounding box center [224, 171] width 223 height 36
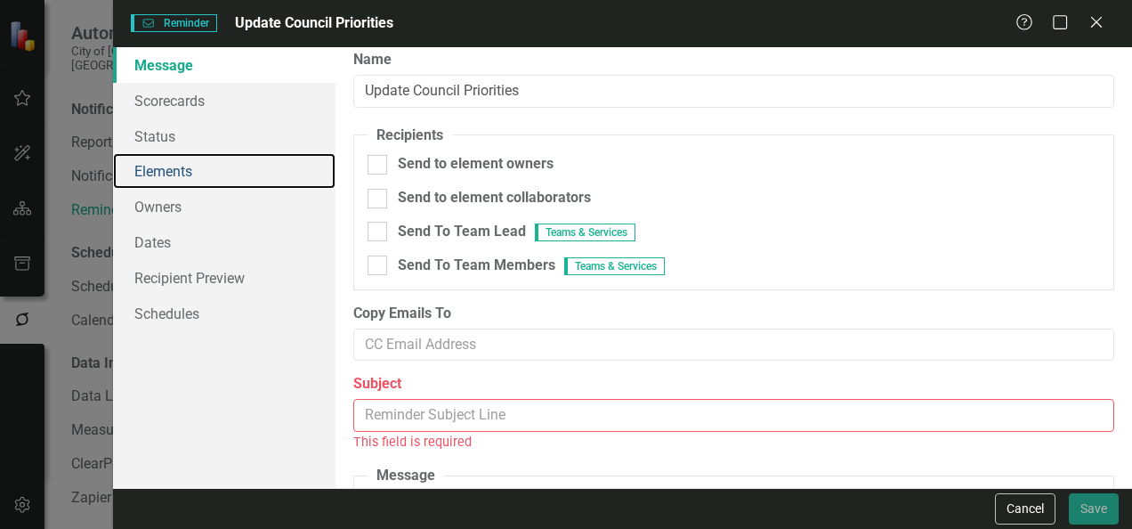
scroll to position [10, 0]
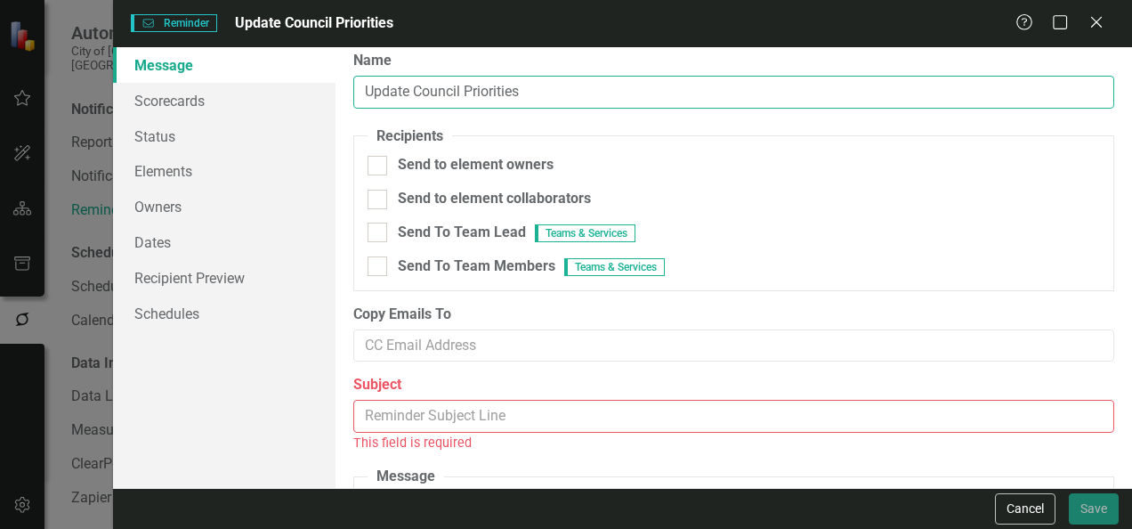
click at [456, 93] on input "Update Council Priorities" at bounding box center [733, 92] width 761 height 33
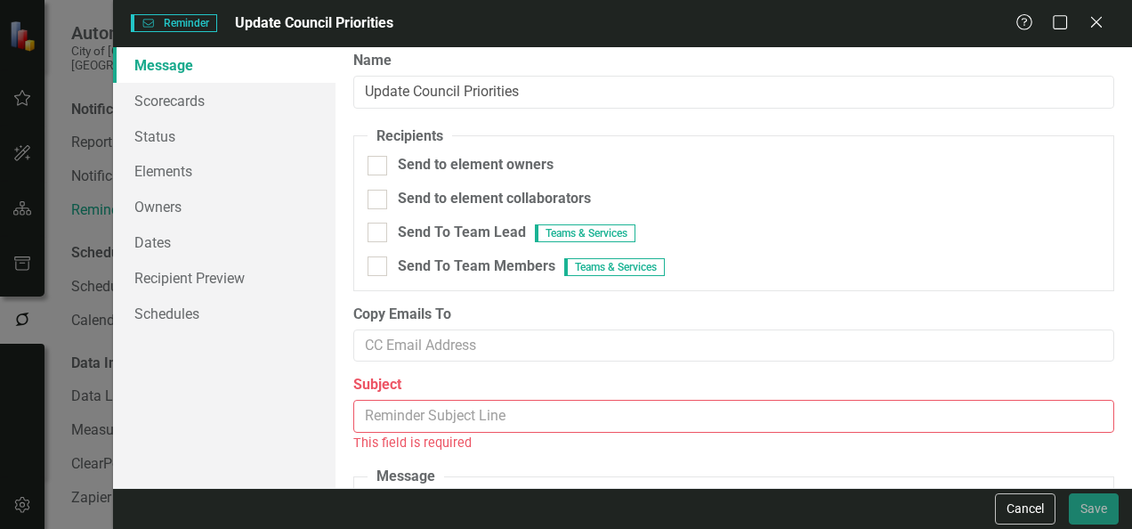
click at [482, 400] on input "Subject" at bounding box center [733, 416] width 761 height 33
paste input "Update Council Priorities"
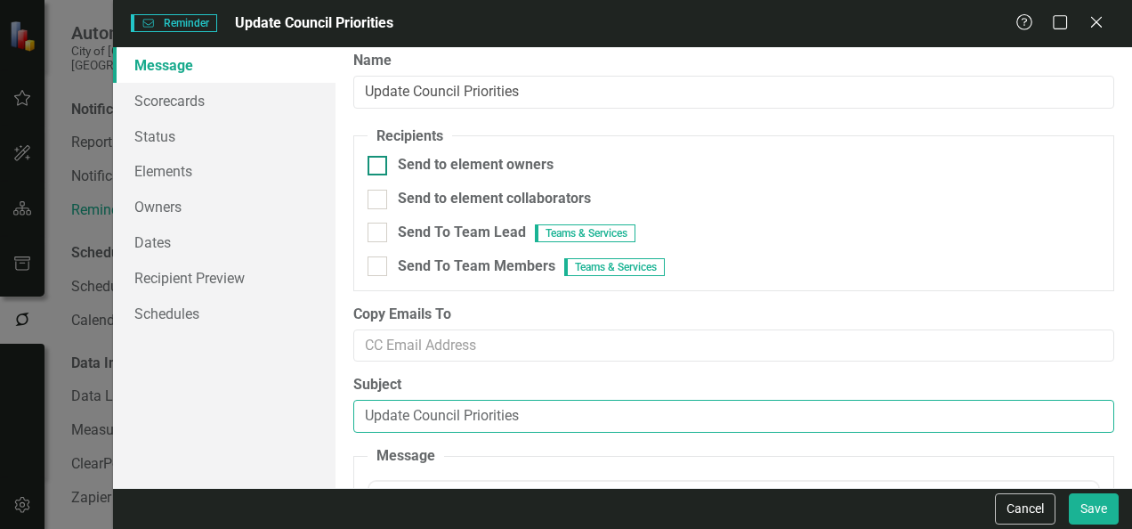
type input "Update Council Priorities"
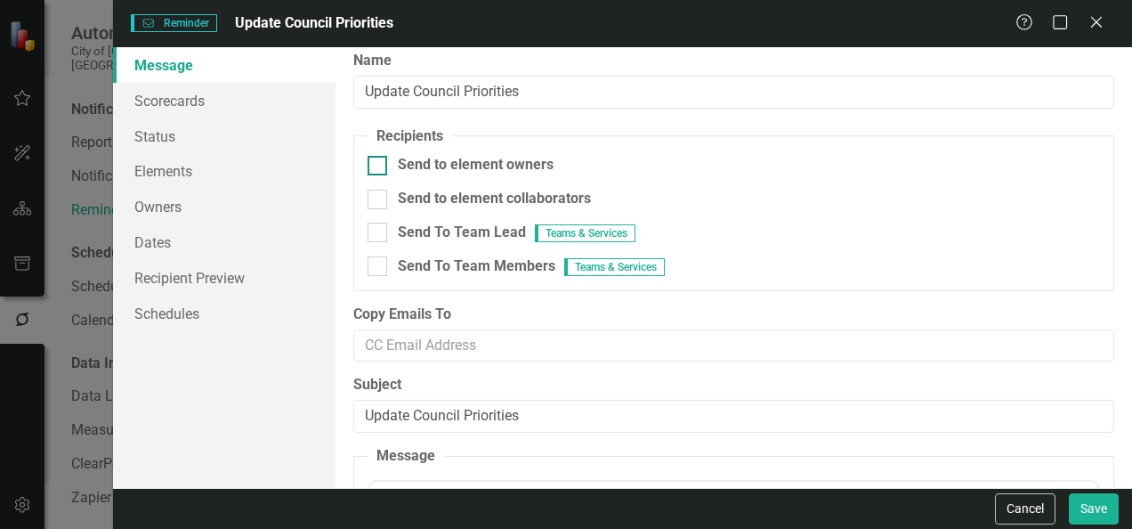
click at [457, 166] on div "Send to element owners" at bounding box center [476, 165] width 156 height 20
click at [379, 166] on input "Send to element owners" at bounding box center [374, 162] width 12 height 12
checkbox input "true"
click at [1097, 500] on button "Save" at bounding box center [1094, 508] width 50 height 31
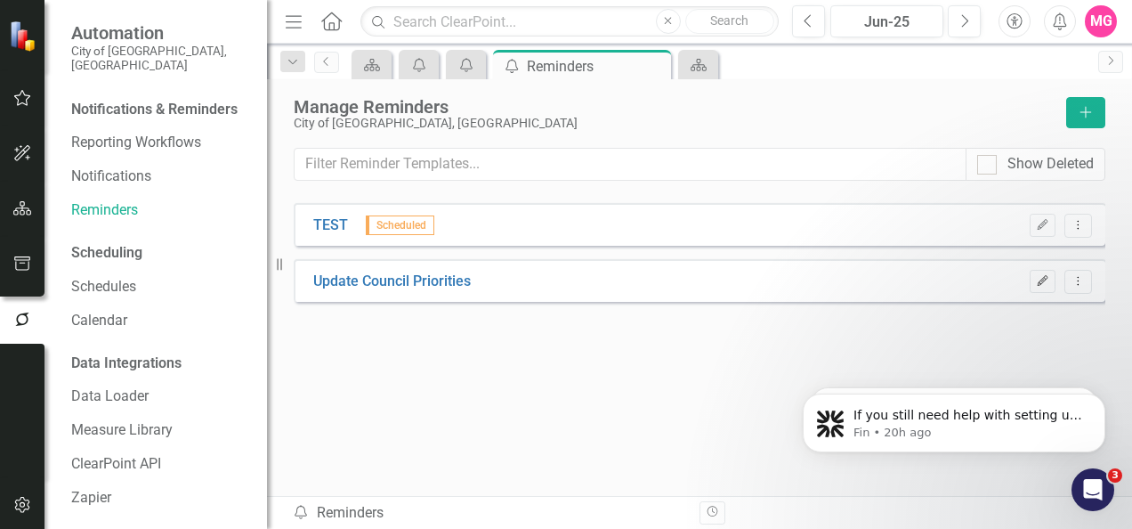
click at [1040, 280] on icon "Edit" at bounding box center [1042, 281] width 13 height 11
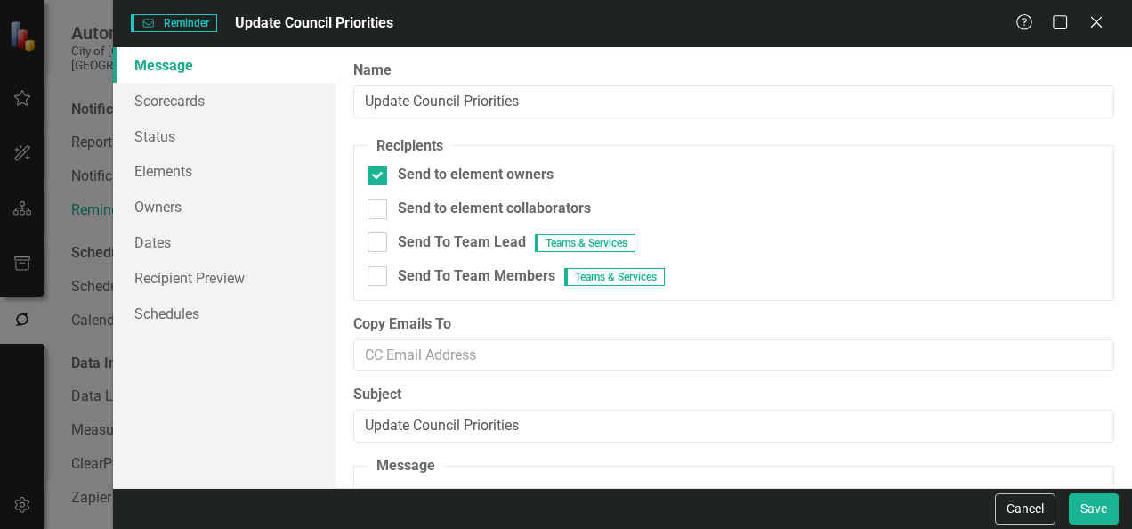
scroll to position [0, 0]
click at [174, 105] on link "Scorecards" at bounding box center [224, 101] width 223 height 36
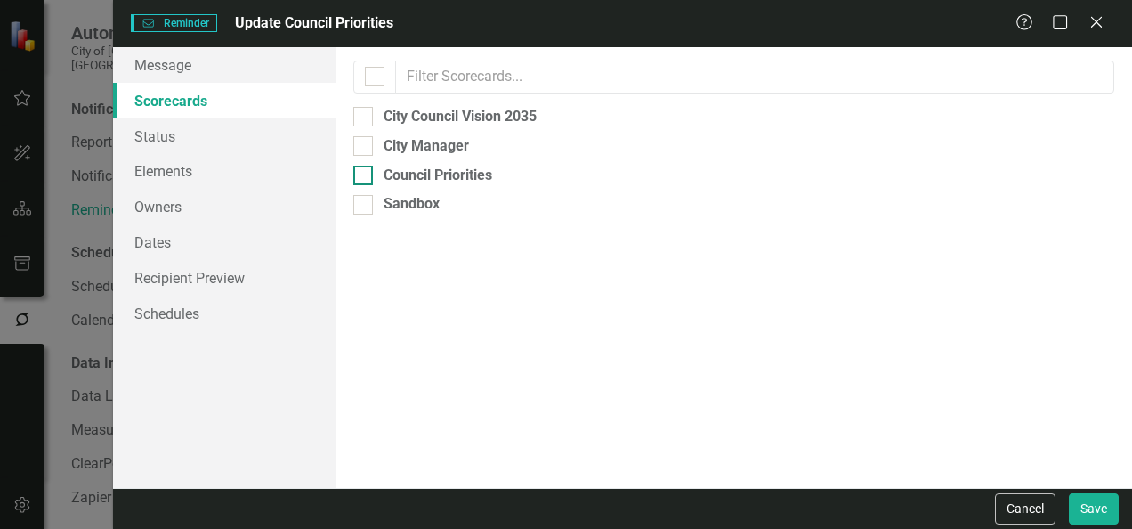
click at [419, 175] on div "Council Priorities" at bounding box center [438, 176] width 109 height 20
click at [365, 175] on input "Council Priorities" at bounding box center [359, 172] width 12 height 12
checkbox input "true"
click at [170, 171] on link "Elements" at bounding box center [224, 171] width 223 height 36
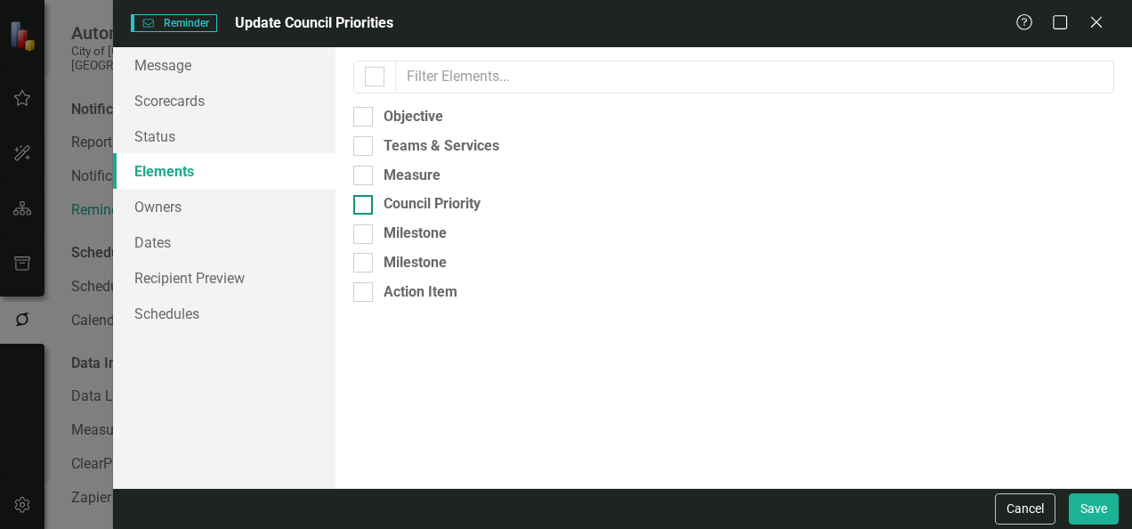
click at [361, 205] on input "Council Priority" at bounding box center [359, 201] width 12 height 12
checkbox input "true"
click at [370, 224] on div at bounding box center [363, 234] width 20 height 20
click at [365, 224] on input "Milestone" at bounding box center [359, 230] width 12 height 12
checkbox input "true"
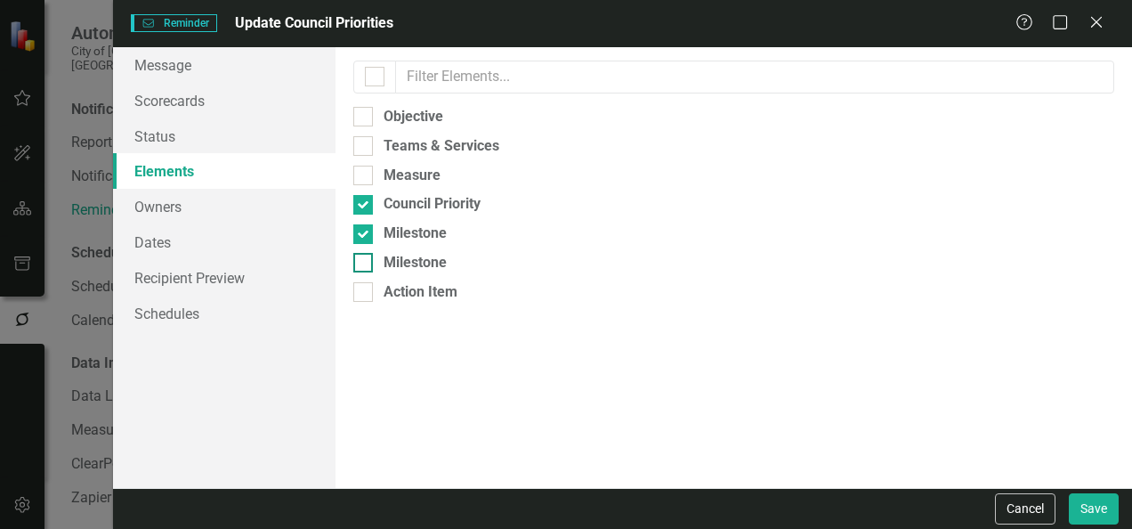
click at [366, 261] on div at bounding box center [363, 263] width 20 height 20
click at [365, 261] on input "Milestone" at bounding box center [359, 259] width 12 height 12
checkbox input "true"
click at [175, 199] on link "Owners" at bounding box center [224, 207] width 223 height 36
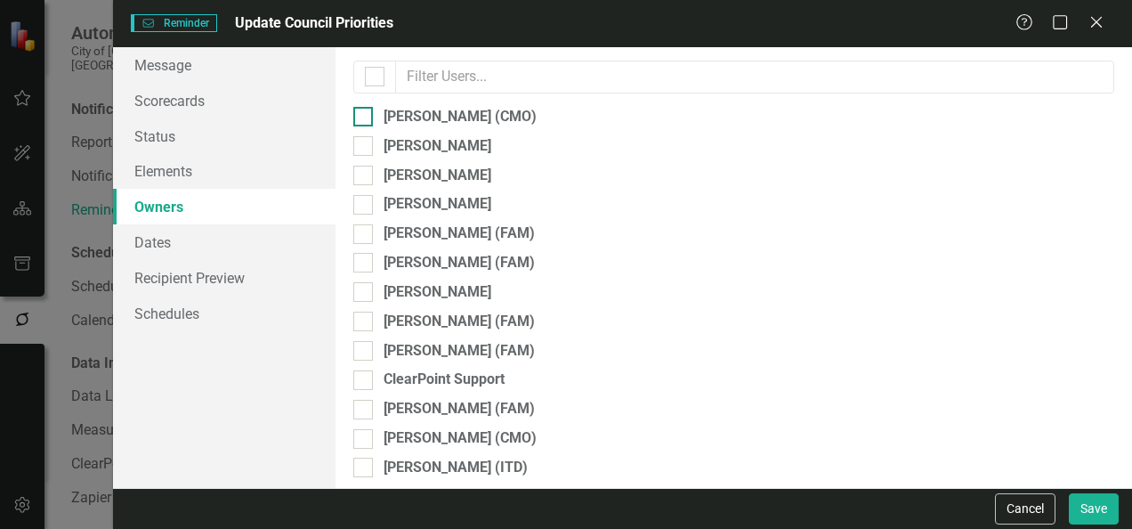
click at [374, 117] on div "[PERSON_NAME] (CMO)" at bounding box center [733, 117] width 761 height 20
click at [365, 117] on input "[PERSON_NAME] (CMO)" at bounding box center [359, 113] width 12 height 12
checkbox input "true"
click at [192, 256] on link "Dates" at bounding box center [224, 242] width 223 height 36
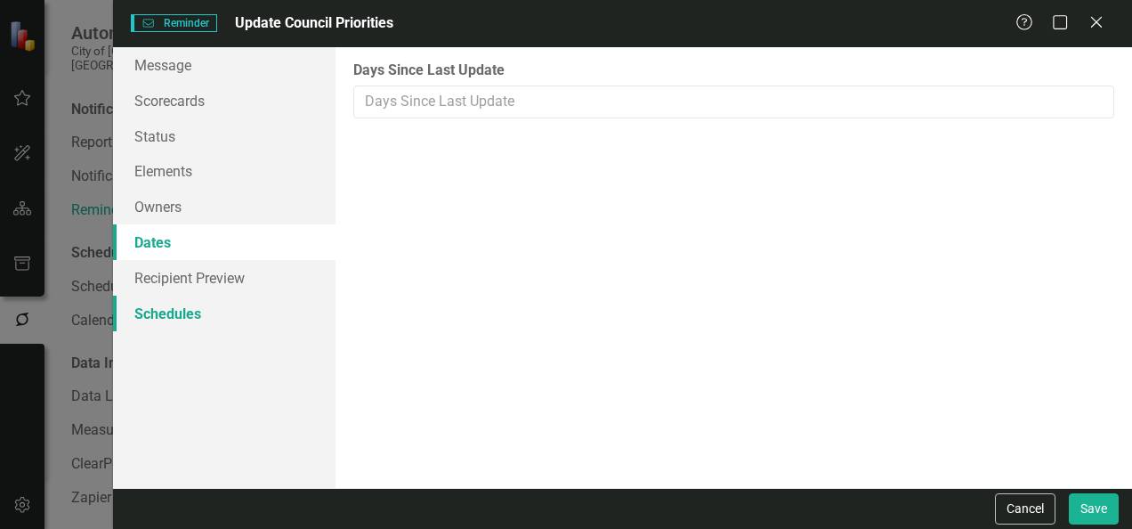
click at [176, 304] on link "Schedules" at bounding box center [224, 314] width 223 height 36
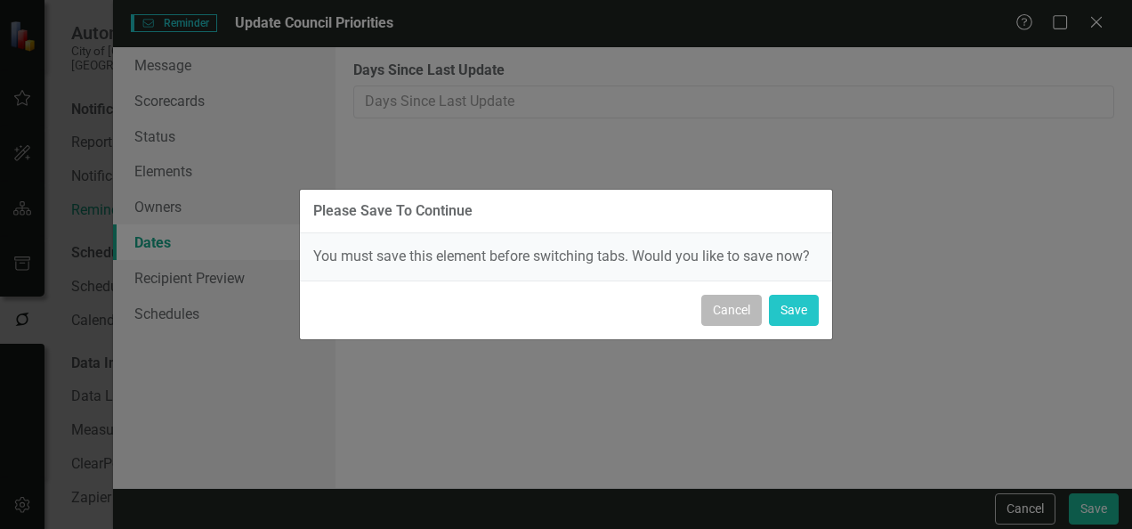
click at [743, 317] on button "Cancel" at bounding box center [731, 310] width 61 height 31
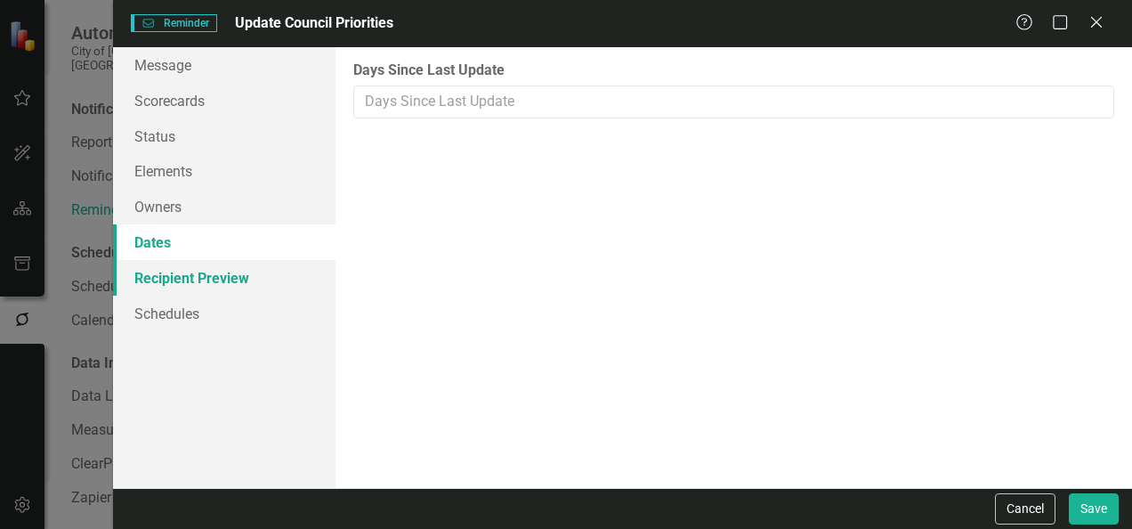
click at [228, 279] on link "Recipient Preview" at bounding box center [224, 278] width 223 height 36
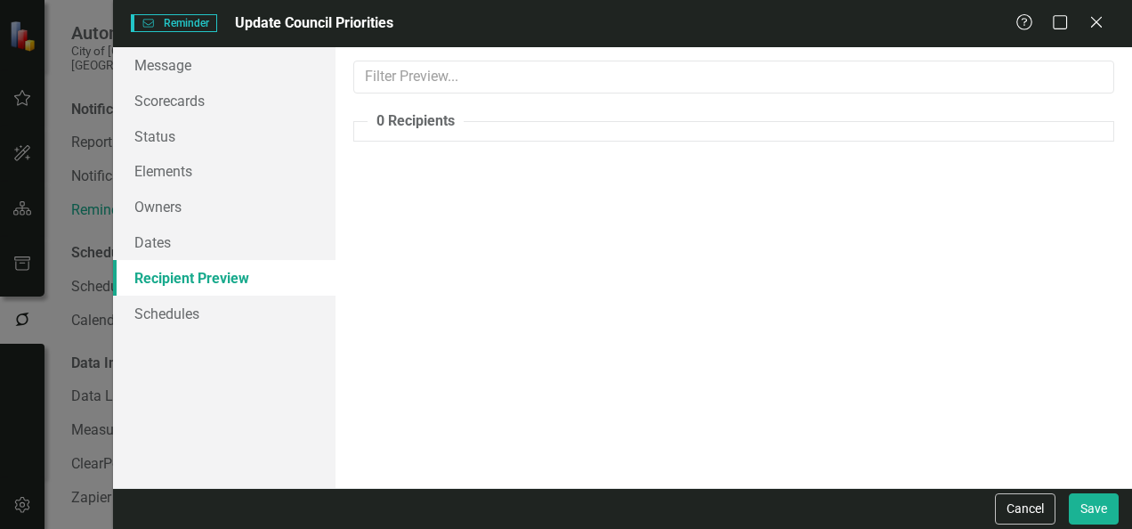
click at [207, 261] on link "Recipient Preview" at bounding box center [224, 278] width 223 height 36
click at [185, 245] on link "Dates" at bounding box center [224, 242] width 223 height 36
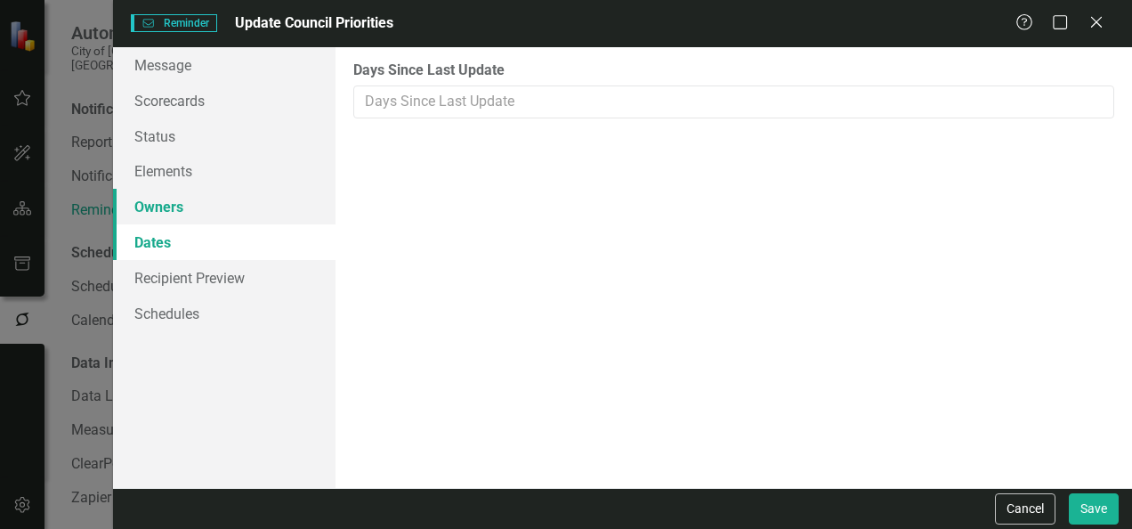
click at [198, 215] on link "Owners" at bounding box center [224, 207] width 223 height 36
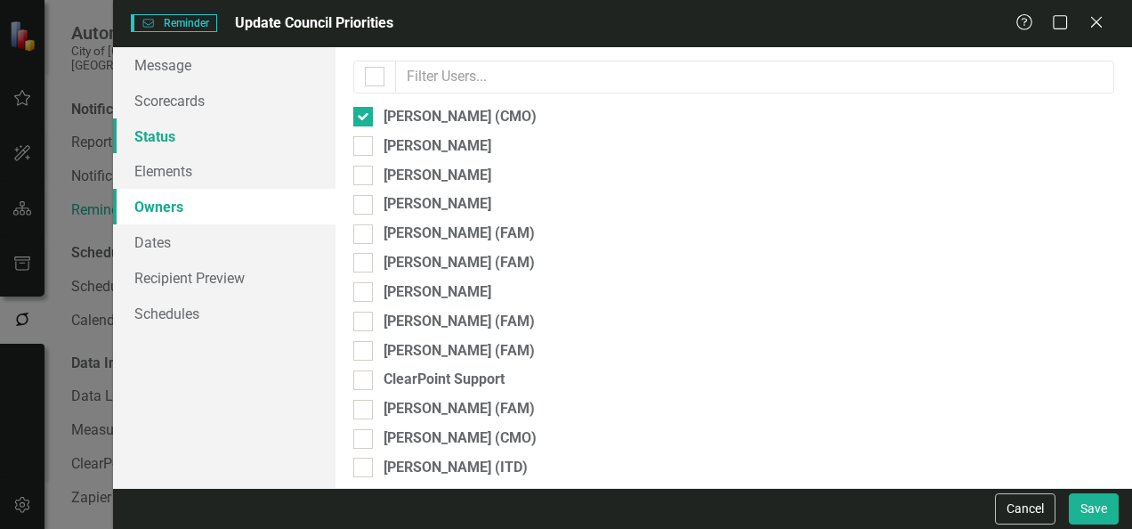
click at [169, 128] on link "Status" at bounding box center [224, 136] width 223 height 36
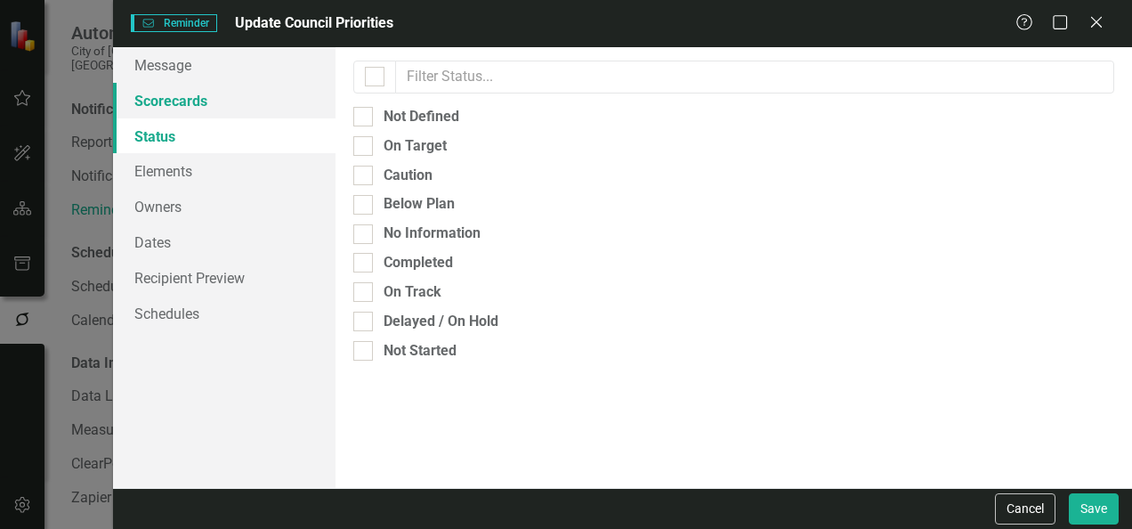
click at [208, 89] on link "Scorecards" at bounding box center [224, 101] width 223 height 36
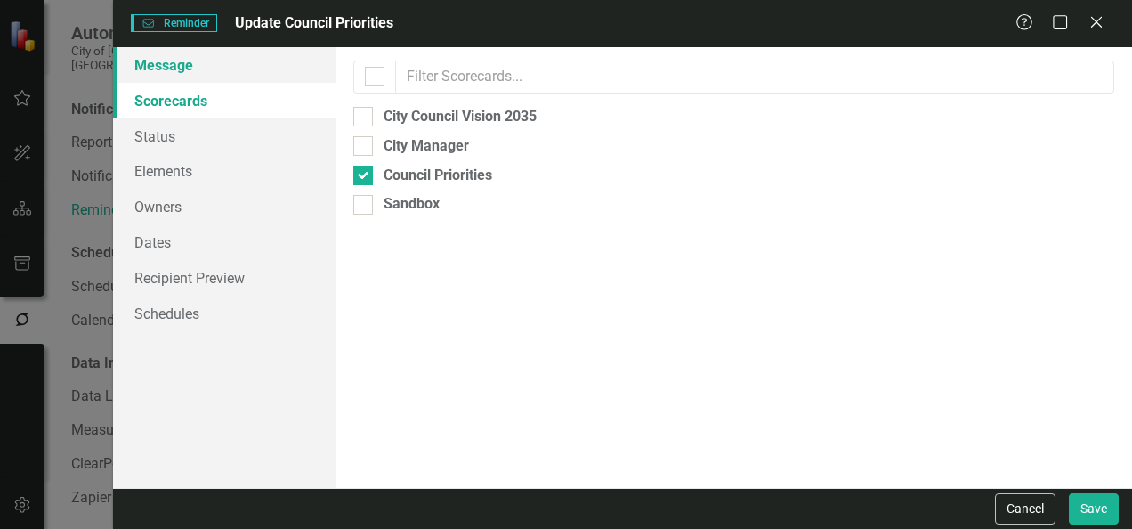
click at [198, 77] on link "Message" at bounding box center [224, 65] width 223 height 36
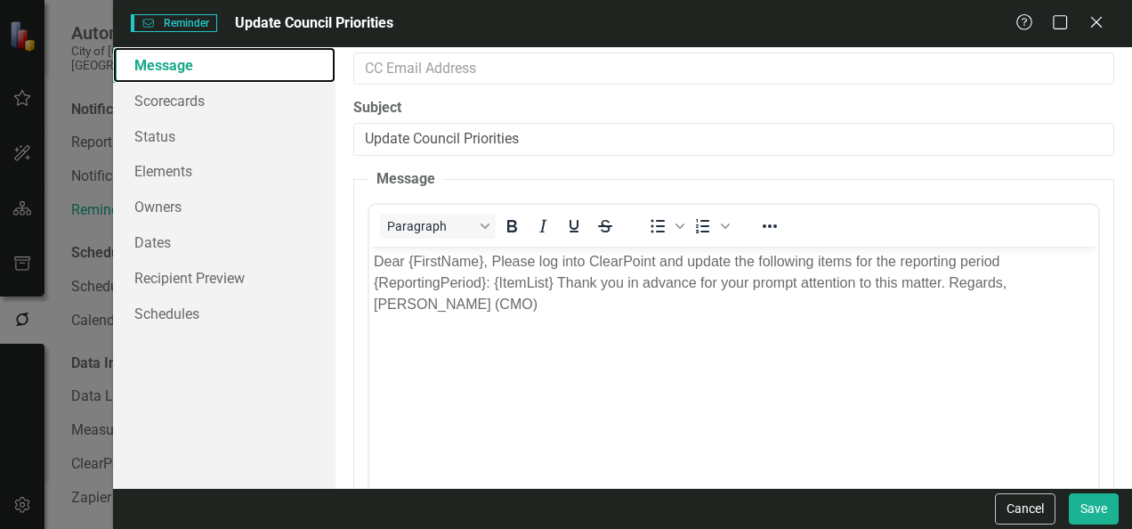
scroll to position [426, 0]
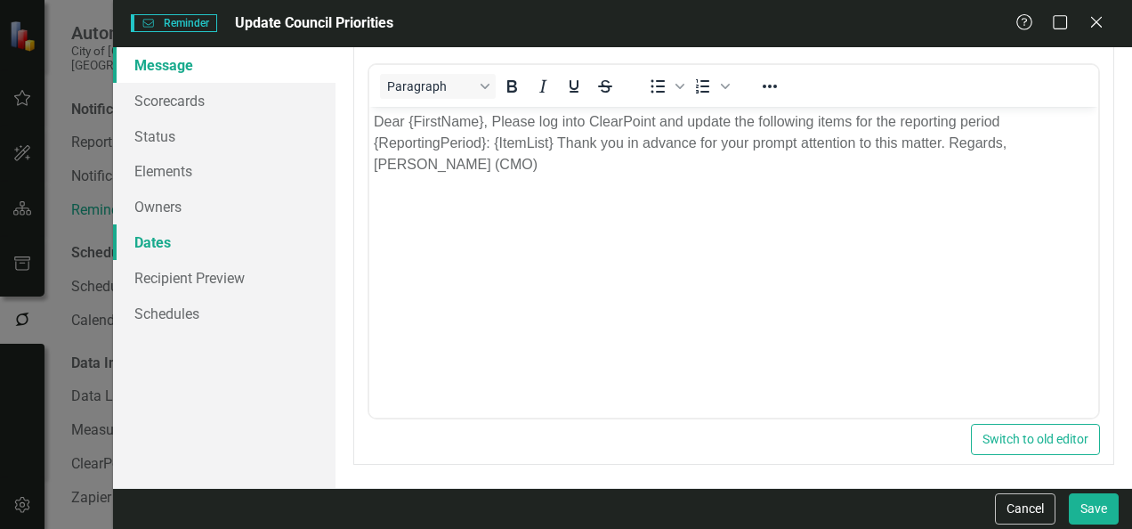
click at [166, 241] on link "Dates" at bounding box center [224, 242] width 223 height 36
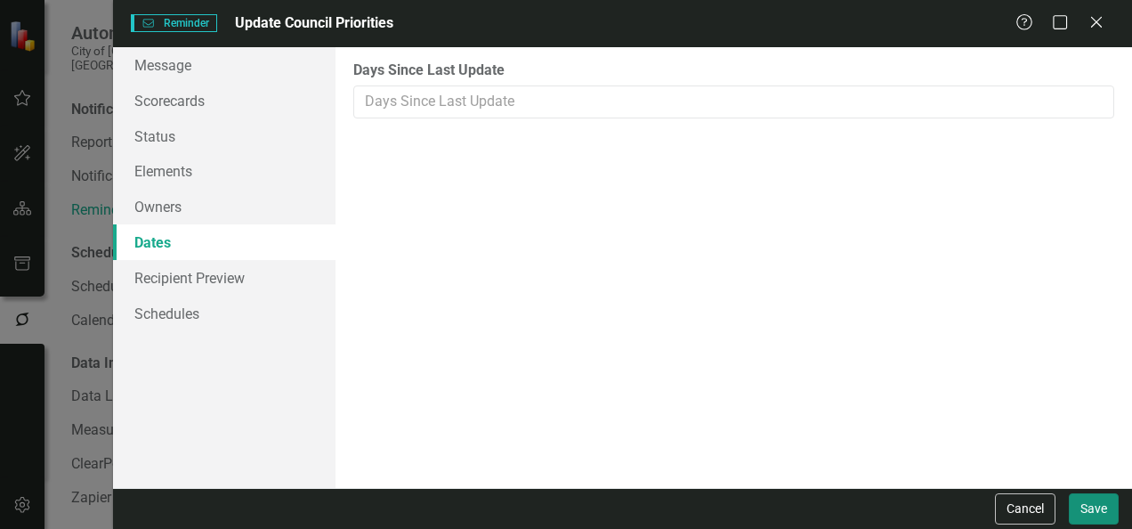
click at [1102, 506] on button "Save" at bounding box center [1094, 508] width 50 height 31
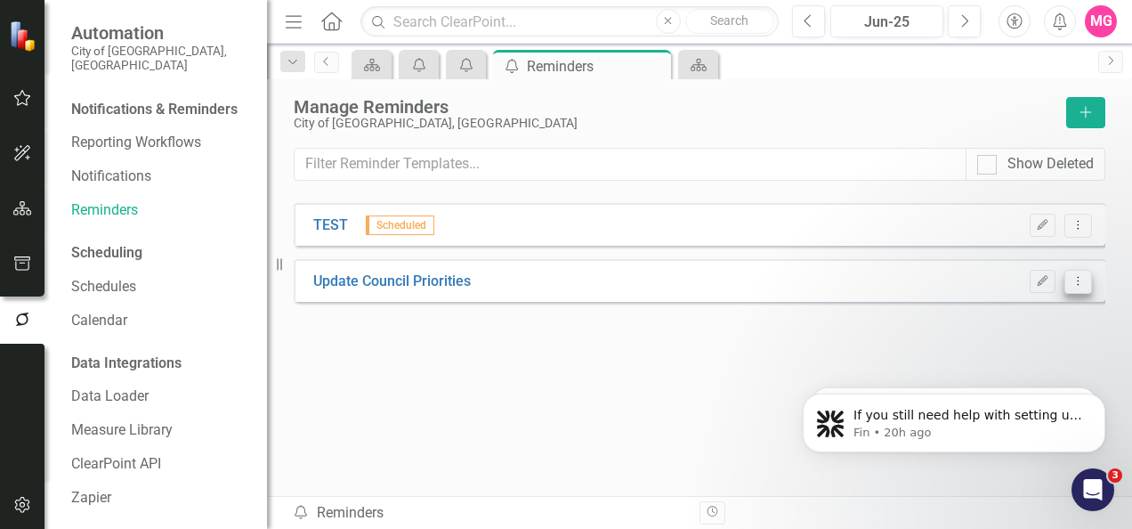
click at [1081, 276] on icon "Dropdown Menu" at bounding box center [1078, 281] width 15 height 12
click at [1053, 272] on button "Edit" at bounding box center [1043, 281] width 26 height 23
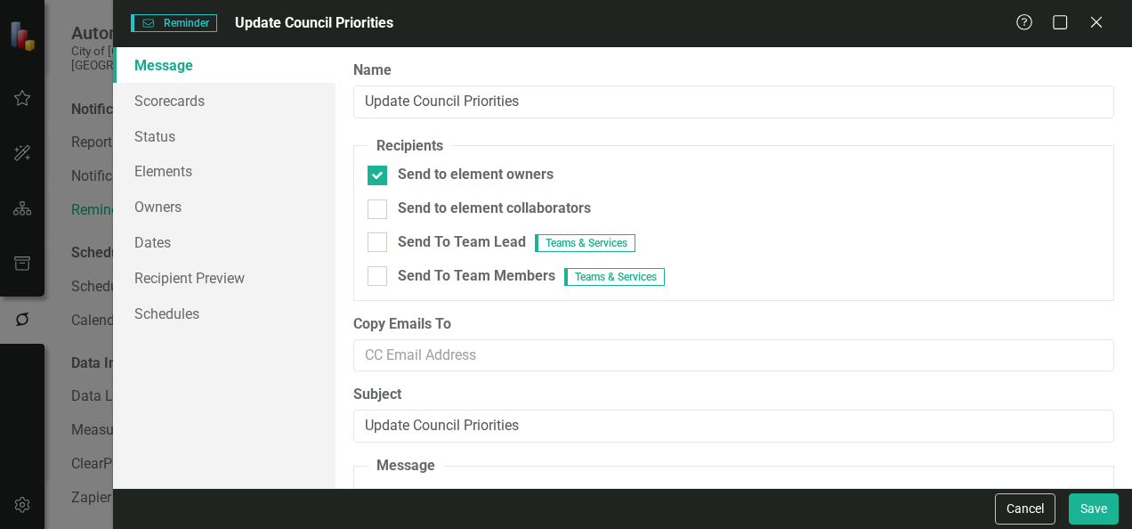
scroll to position [0, 0]
click at [196, 305] on link "Schedules" at bounding box center [224, 314] width 223 height 36
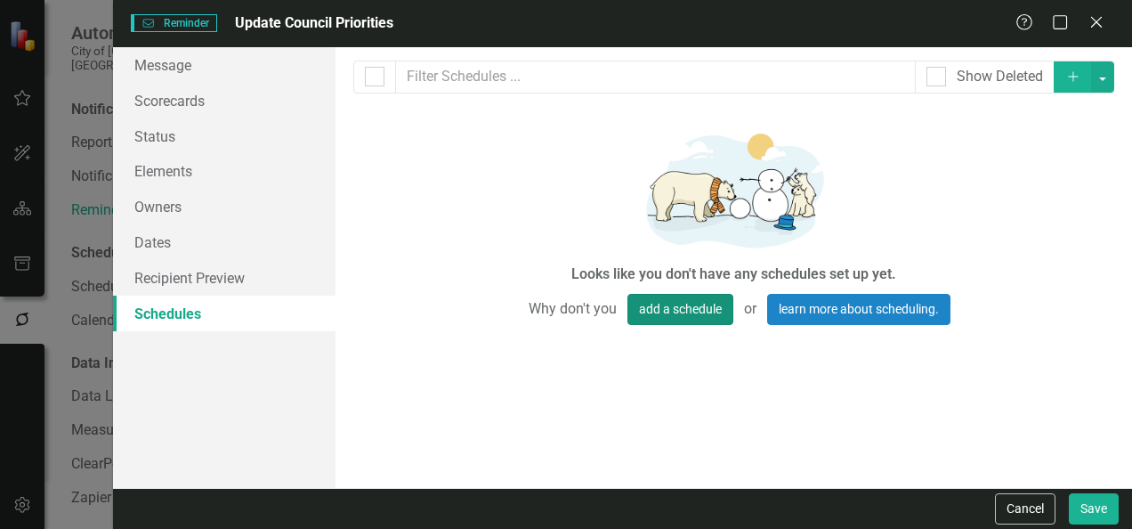
click at [696, 313] on button "add a schedule" at bounding box center [680, 309] width 106 height 31
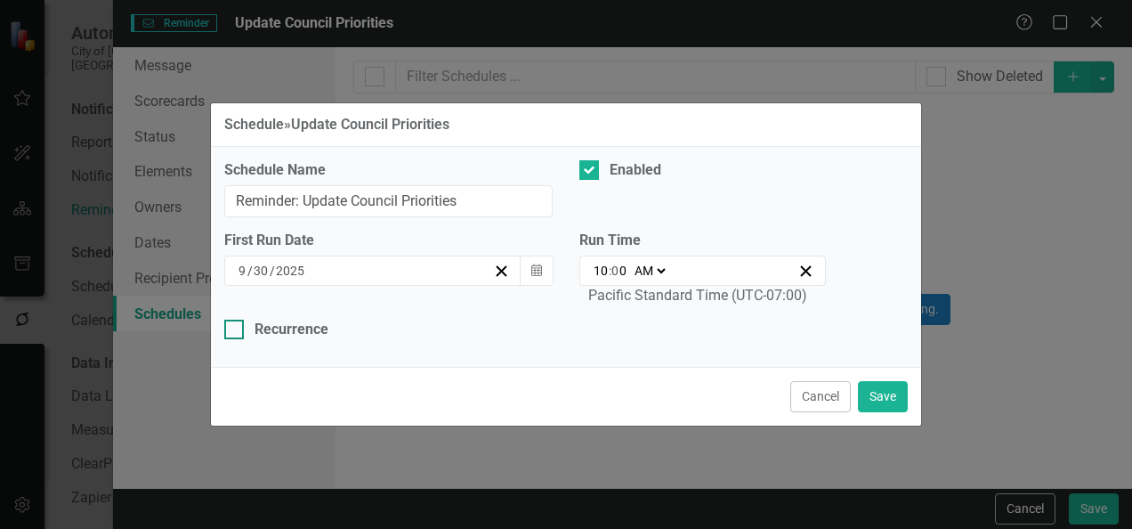
click at [292, 335] on div "Recurrence" at bounding box center [292, 330] width 74 height 20
click at [236, 331] on input "Recurrence" at bounding box center [230, 326] width 12 height 12
checkbox input "true"
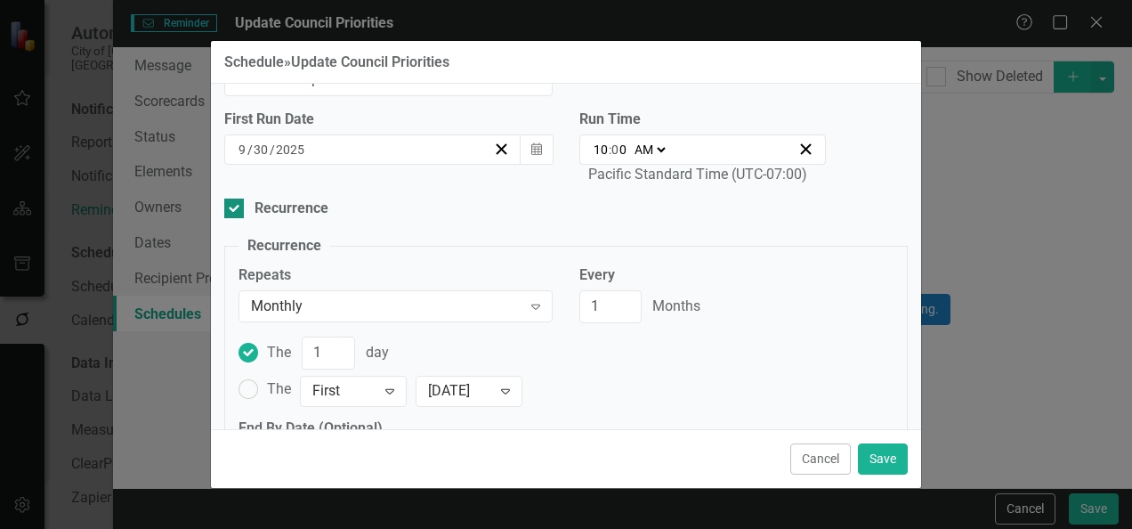
scroll to position [60, 0]
click at [543, 304] on div "Expand" at bounding box center [536, 305] width 32 height 28
click at [587, 347] on label "The 1 day" at bounding box center [566, 352] width 655 height 33
click at [263, 347] on input "The 1 day" at bounding box center [249, 352] width 28 height 28
click at [619, 297] on input "2" at bounding box center [610, 305] width 62 height 33
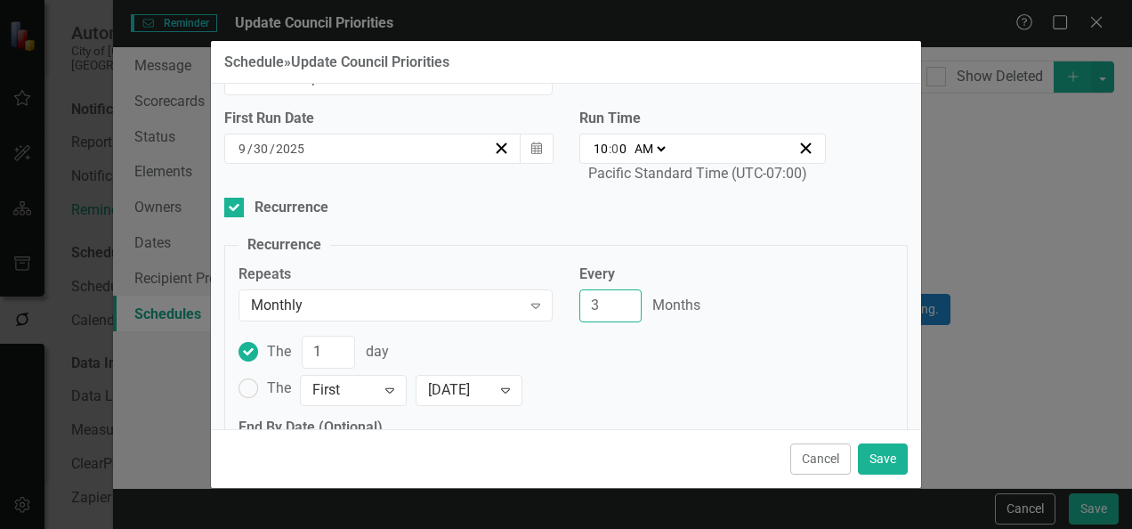
type input "3"
click at [619, 297] on input "3" at bounding box center [610, 305] width 62 height 33
click at [728, 249] on fieldset "Recurrence Repeats Monthly Expand Every 3 Months The 1 day The First Expand Mon…" at bounding box center [566, 360] width 684 height 251
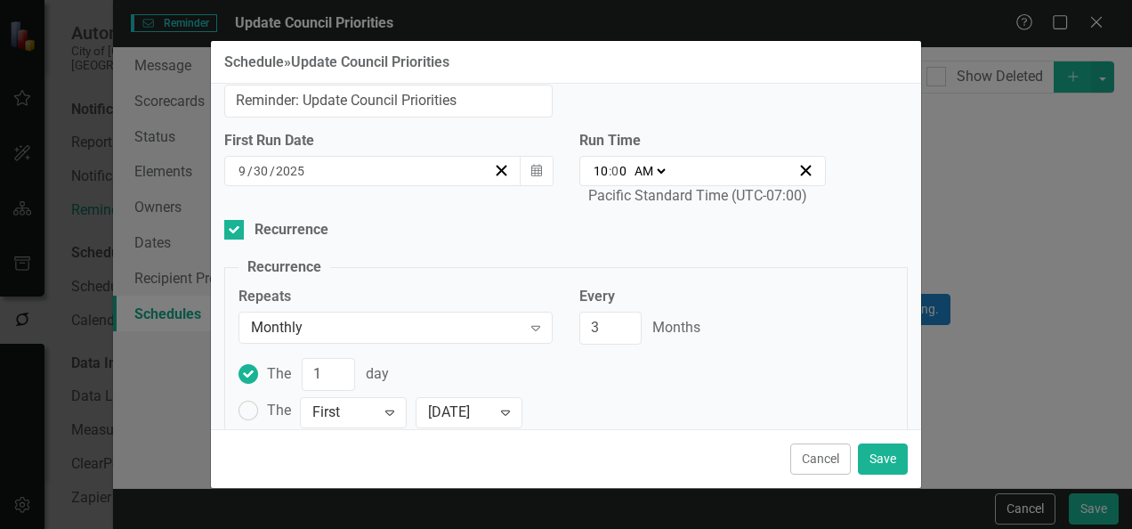
scroll to position [36, 0]
click at [664, 169] on div "10:00 10 : 0 0 AM PM" at bounding box center [694, 172] width 206 height 18
type input "07:00"
type input "7"
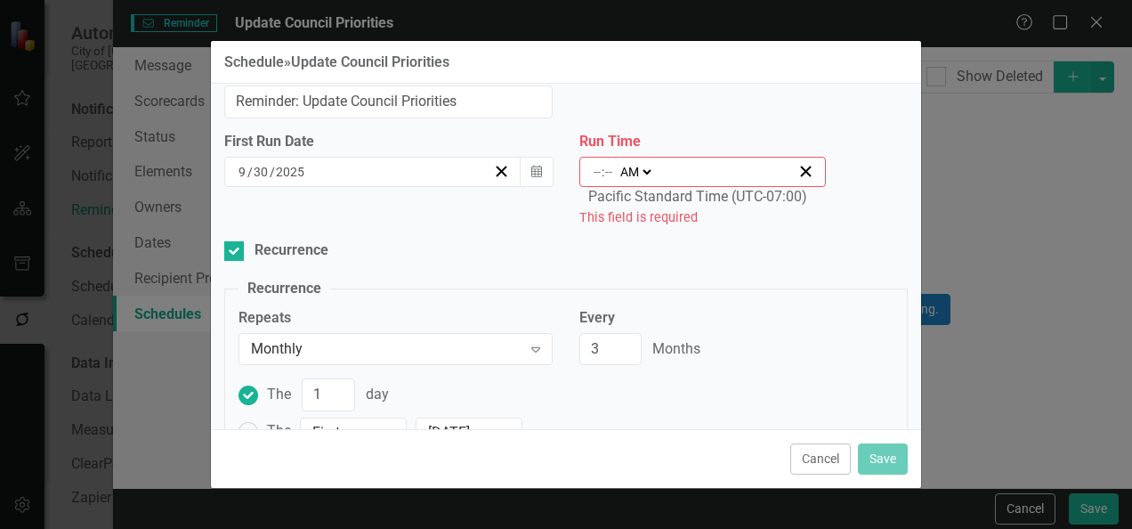
select select
type input "9"
type input "0"
type input "00:00"
type input "12"
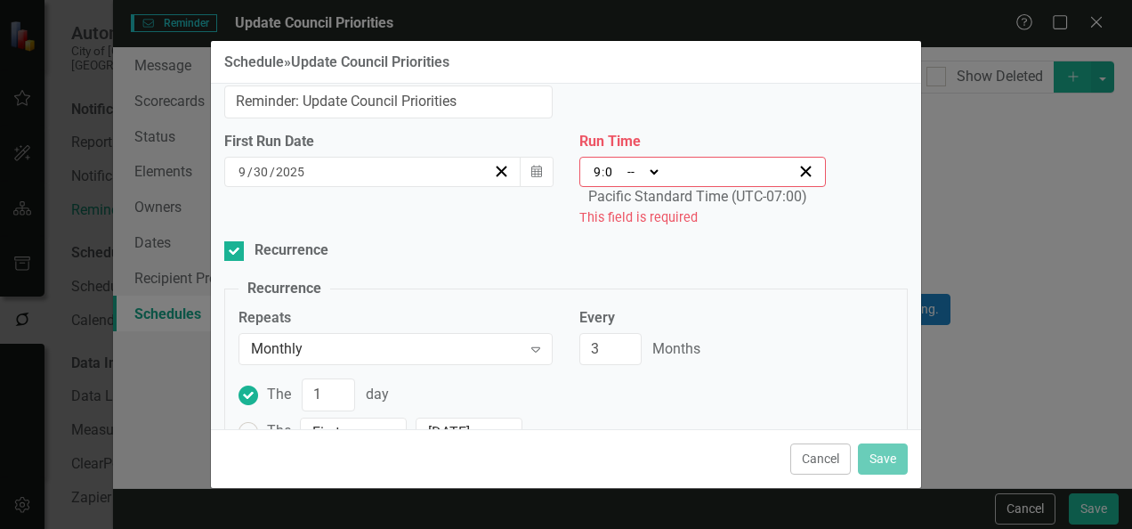
select select "am"
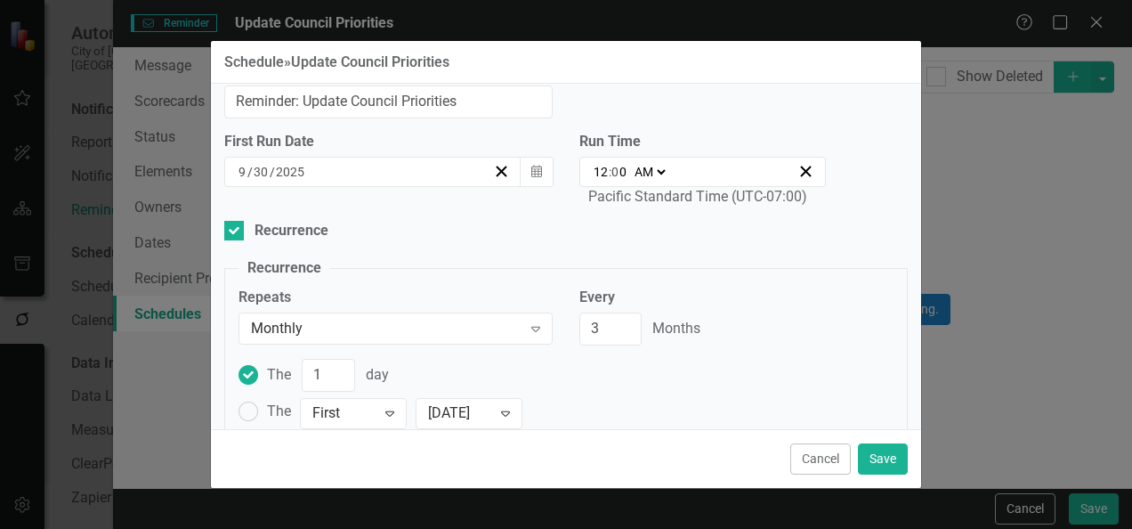
click at [481, 219] on div "Schedule Name Reminder: Update Council Priorities Enabled First Run Date 9 / 30…" at bounding box center [566, 256] width 710 height 345
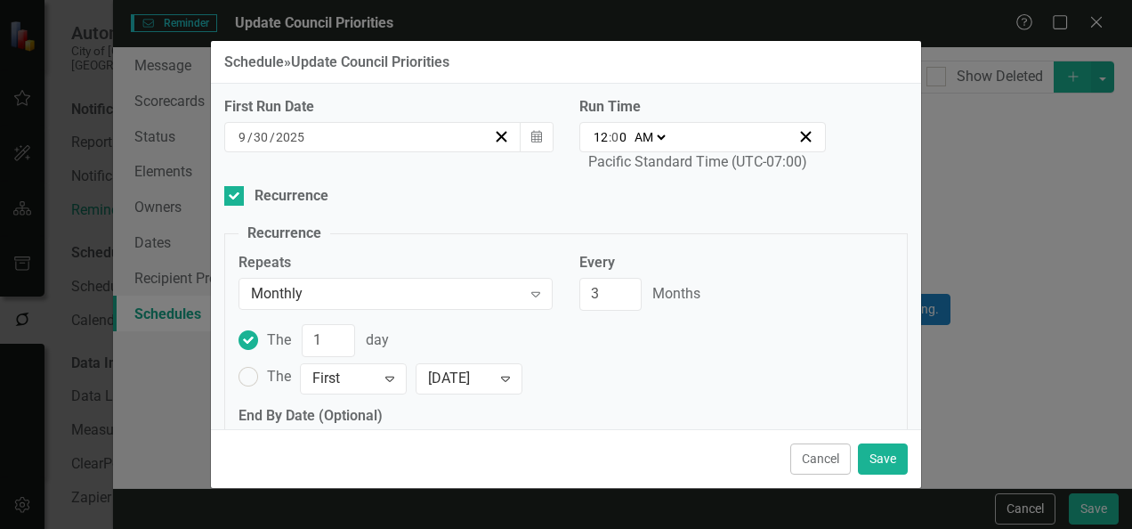
scroll to position [125, 0]
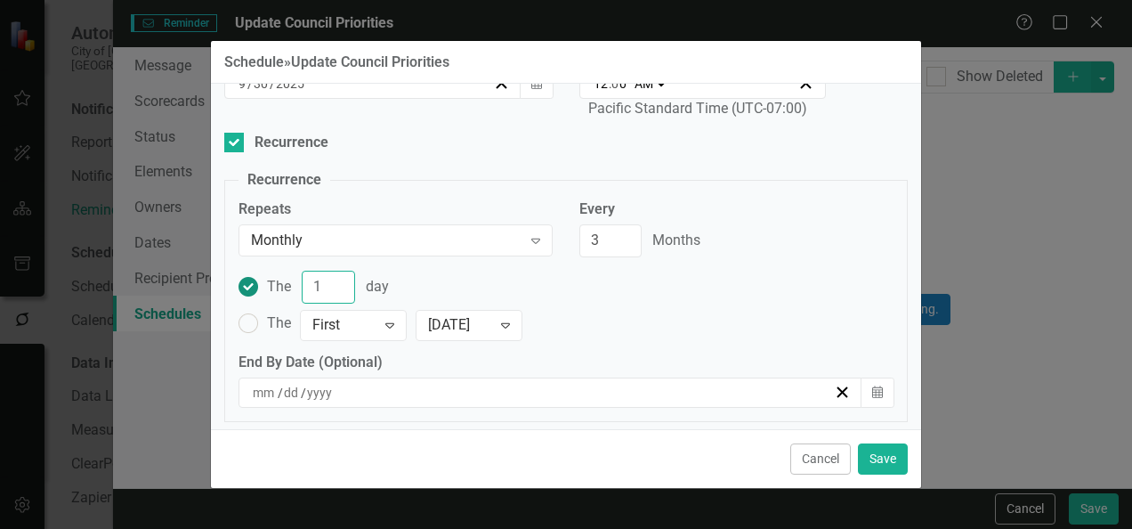
click at [324, 280] on input "1" at bounding box center [328, 287] width 53 height 33
type input "30"
click at [803, 308] on label "The First Expand Monday Expand" at bounding box center [566, 323] width 655 height 31
click at [263, 310] on input "The First Expand Monday Expand" at bounding box center [249, 324] width 28 height 28
radio input "true"
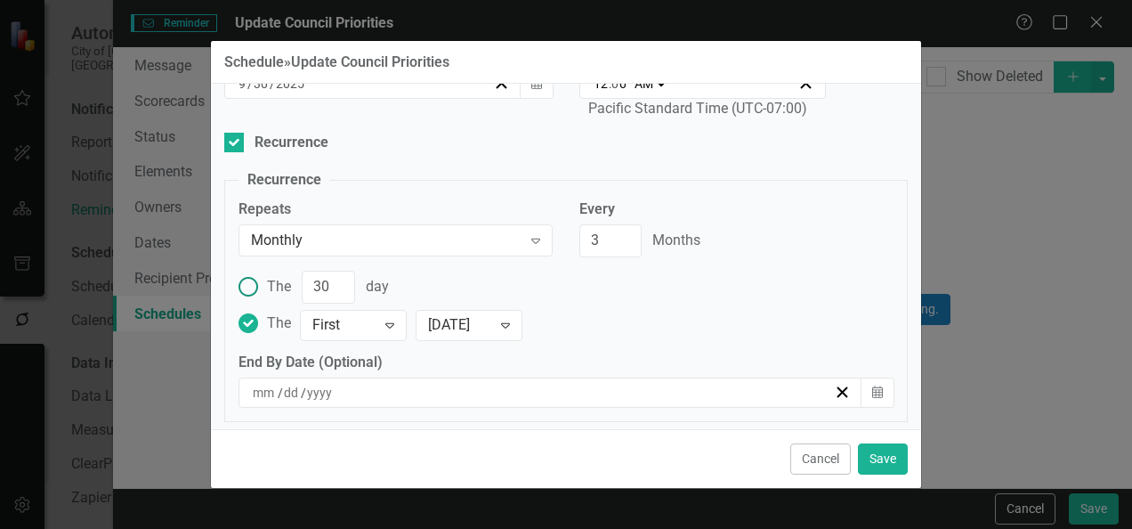
click at [253, 283] on ins at bounding box center [249, 287] width 28 height 28
click at [253, 283] on input "The 30 day" at bounding box center [249, 287] width 28 height 28
radio input "true"
click at [703, 338] on div "The 30 day The First Expand Monday Expand" at bounding box center [566, 312] width 682 height 82
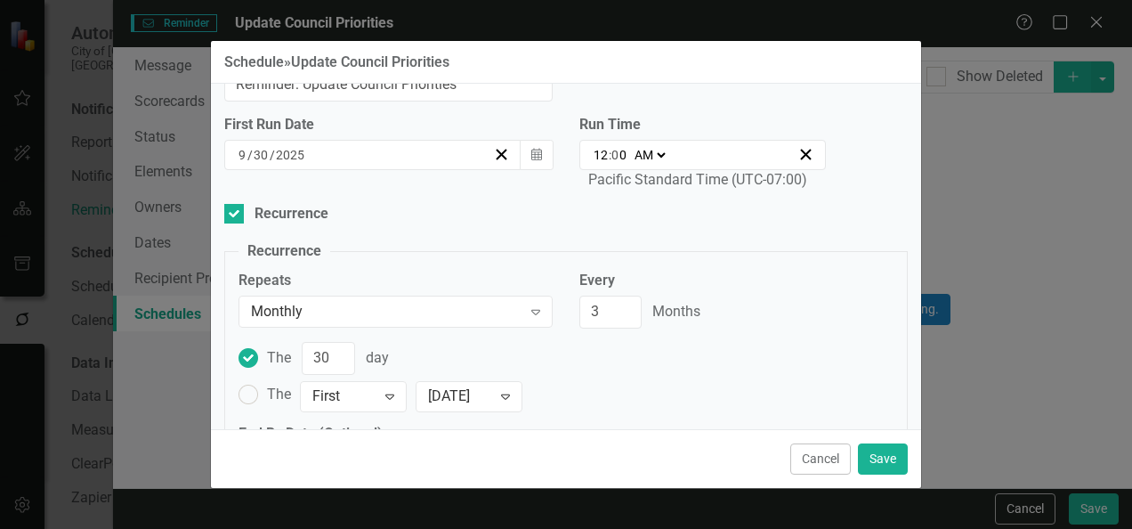
scroll to position [0, 0]
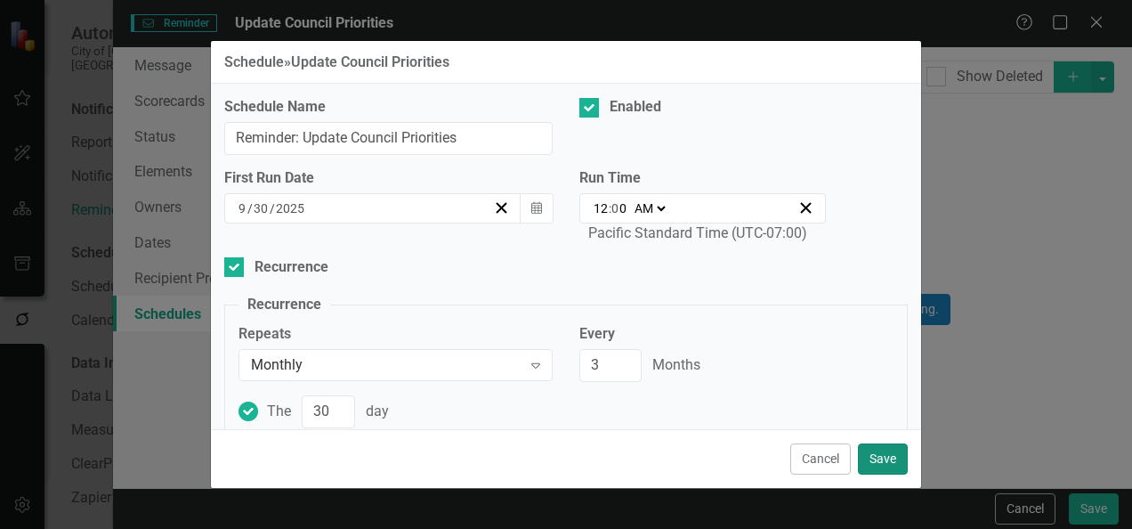
click at [883, 461] on button "Save" at bounding box center [883, 458] width 50 height 31
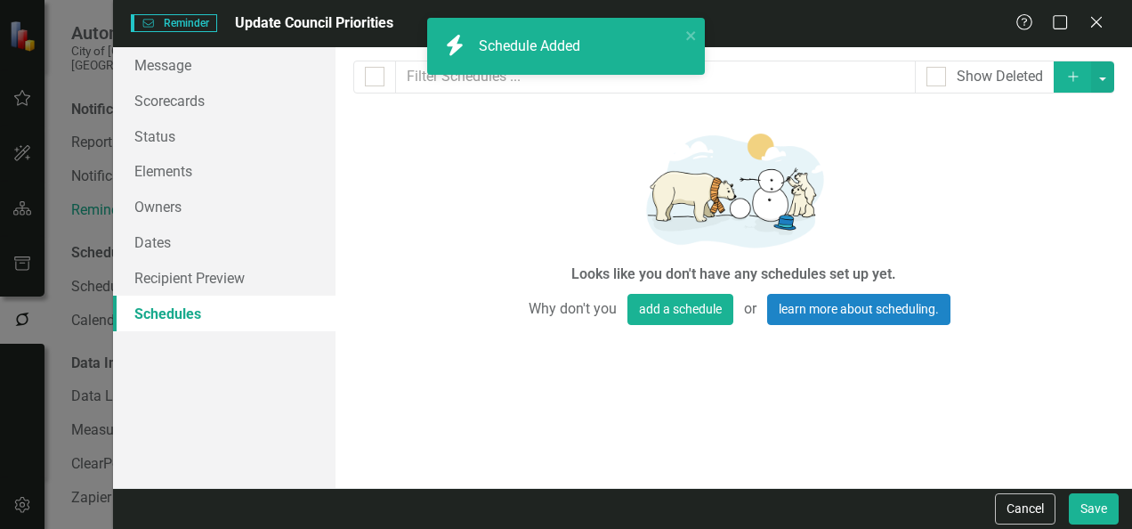
checkbox input "false"
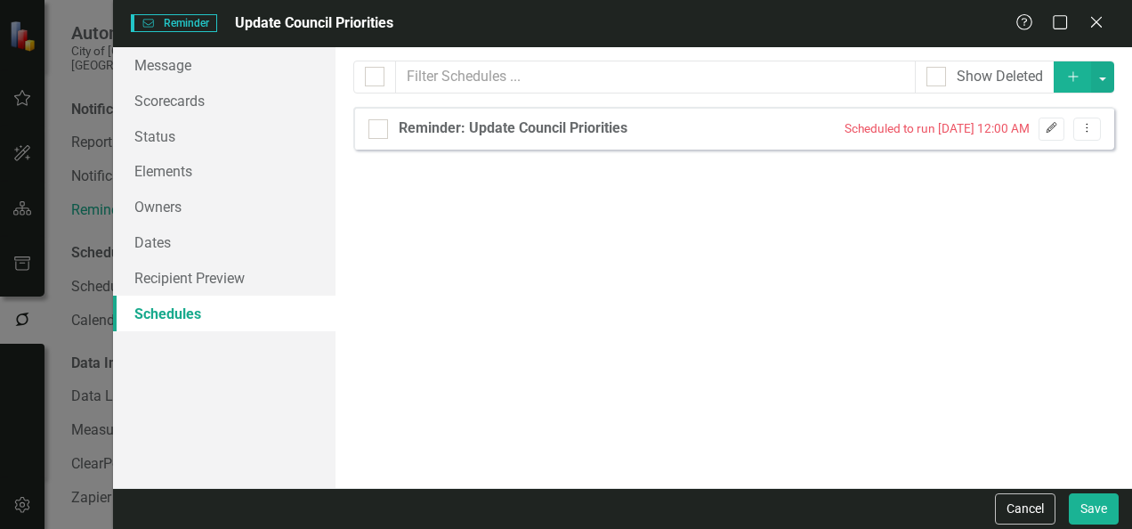
click at [1057, 127] on icon "Edit" at bounding box center [1051, 128] width 13 height 11
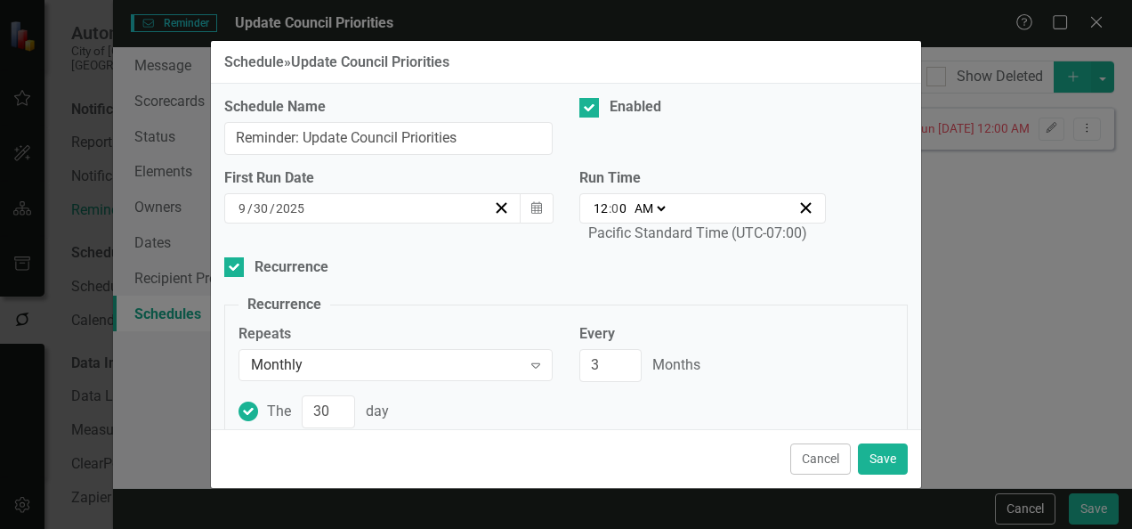
click at [630, 206] on select "AM PM" at bounding box center [649, 208] width 38 height 18
click at [609, 203] on span ":" at bounding box center [610, 208] width 3 height 16
click at [611, 209] on input "0" at bounding box center [619, 208] width 16 height 18
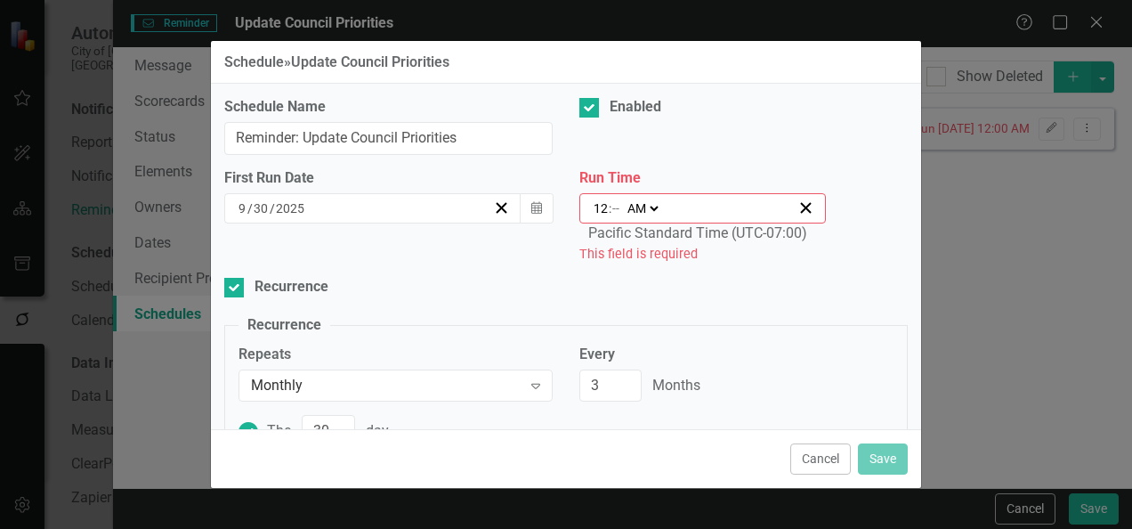
type input "00:05"
type input "5"
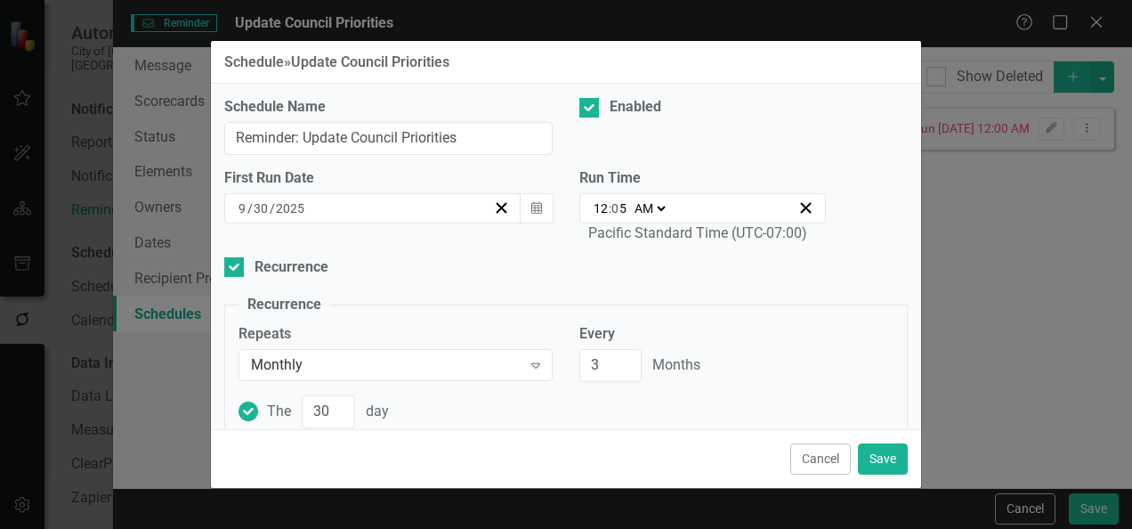
type input "00:55"
type input "55"
type input "00:05"
type input "5"
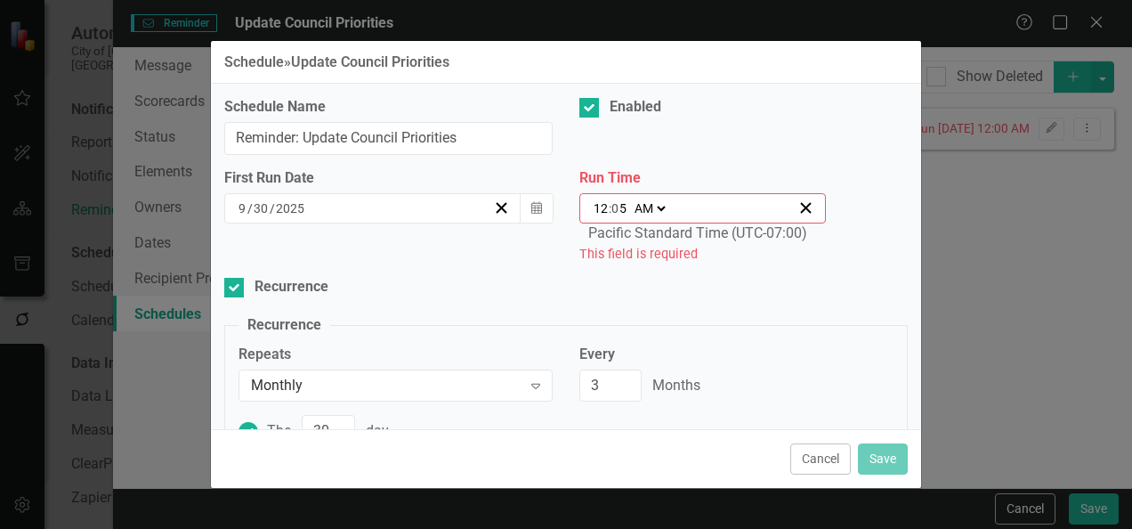
type input "00:54"
type input "54"
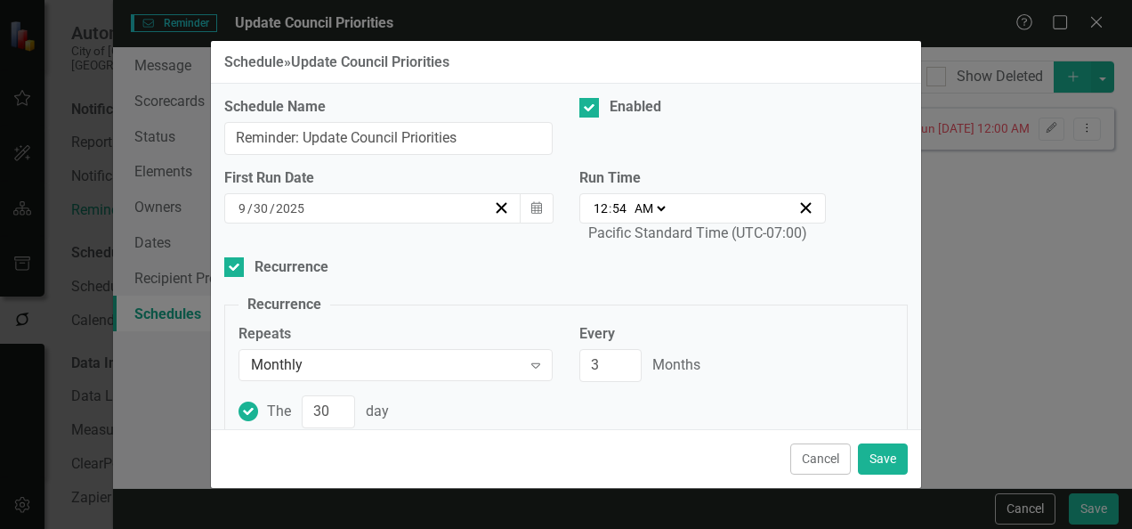
type input "00:05"
type input "5"
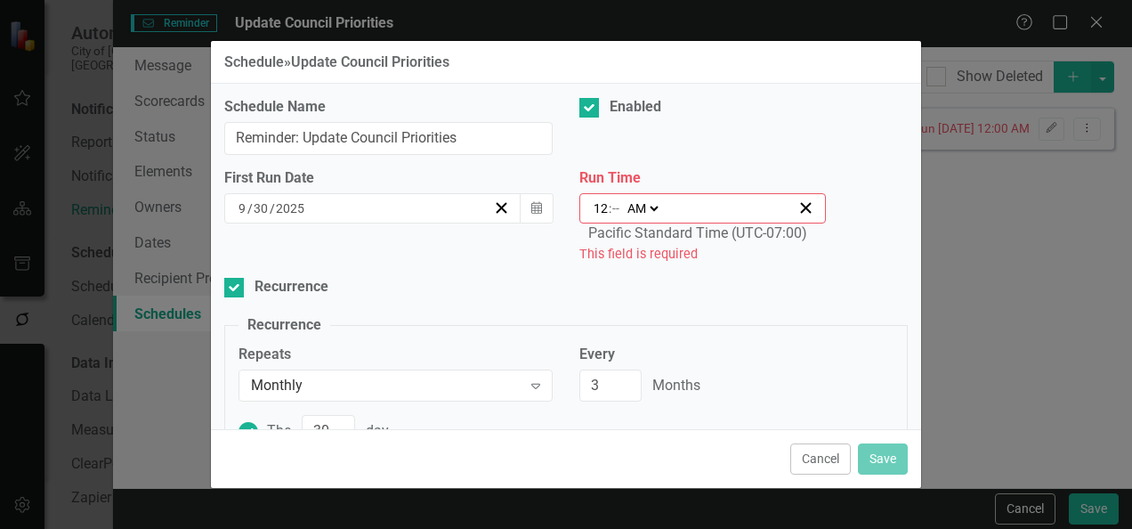
type input "00:04"
type input "4"
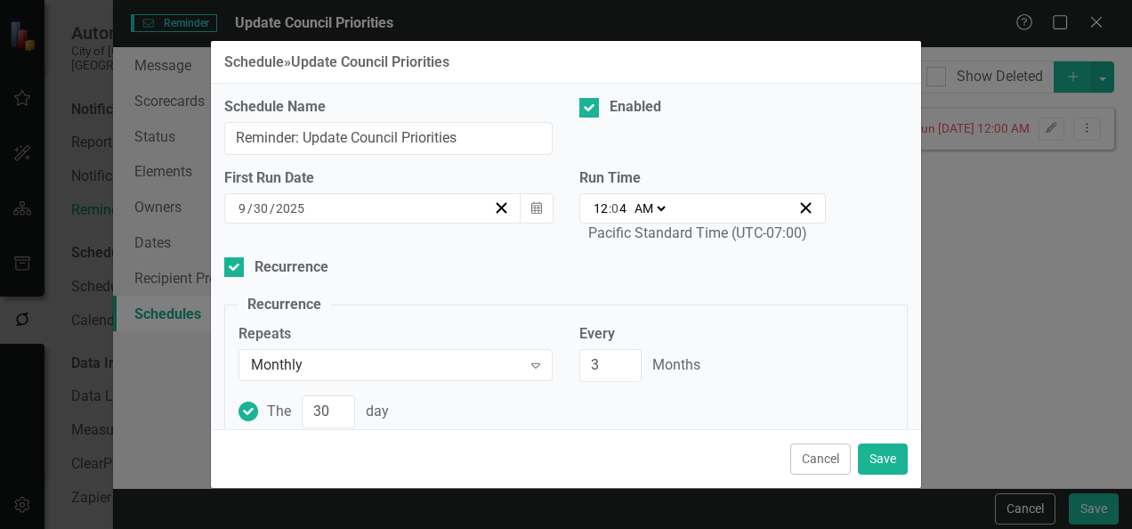
type input "00:46"
type input "46"
type input "09:46"
type input "9"
type input "09:45"
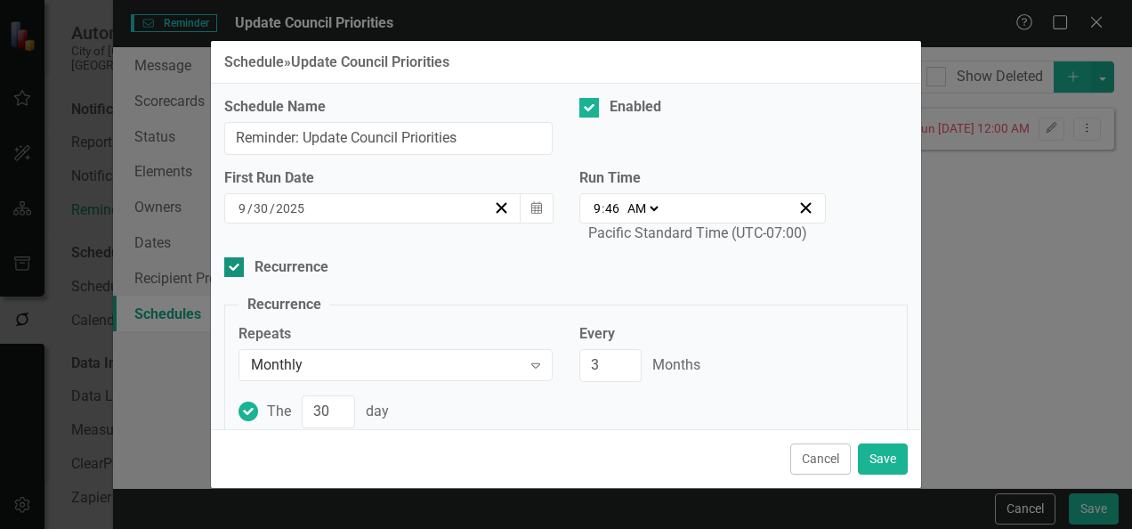
type input "45"
click at [767, 263] on div "Recurrence" at bounding box center [566, 267] width 684 height 20
click at [236, 263] on input "Recurrence" at bounding box center [230, 263] width 12 height 12
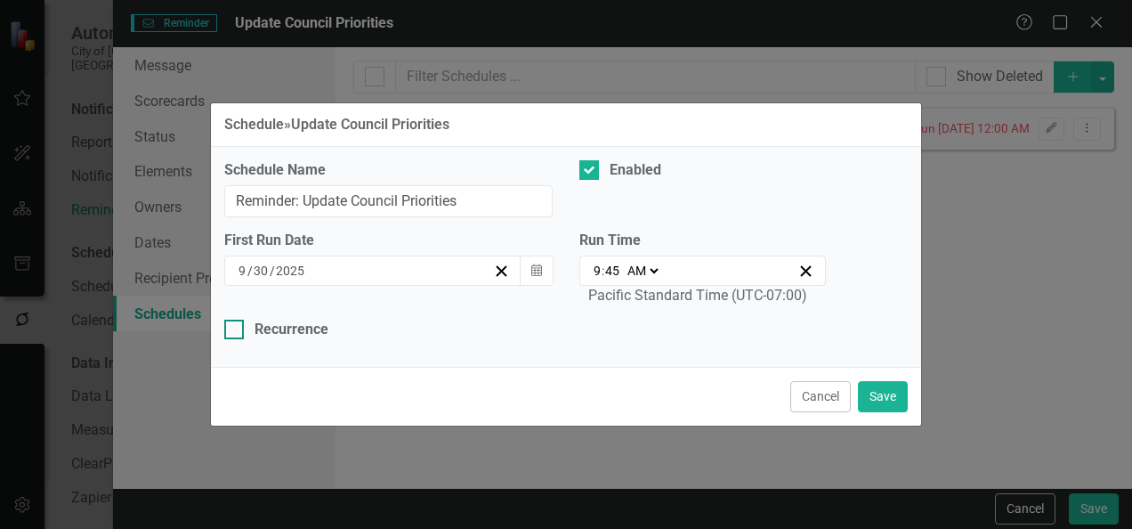
click at [324, 324] on div "Recurrence" at bounding box center [292, 330] width 74 height 20
click at [236, 324] on input "Recurrence" at bounding box center [230, 326] width 12 height 12
checkbox input "true"
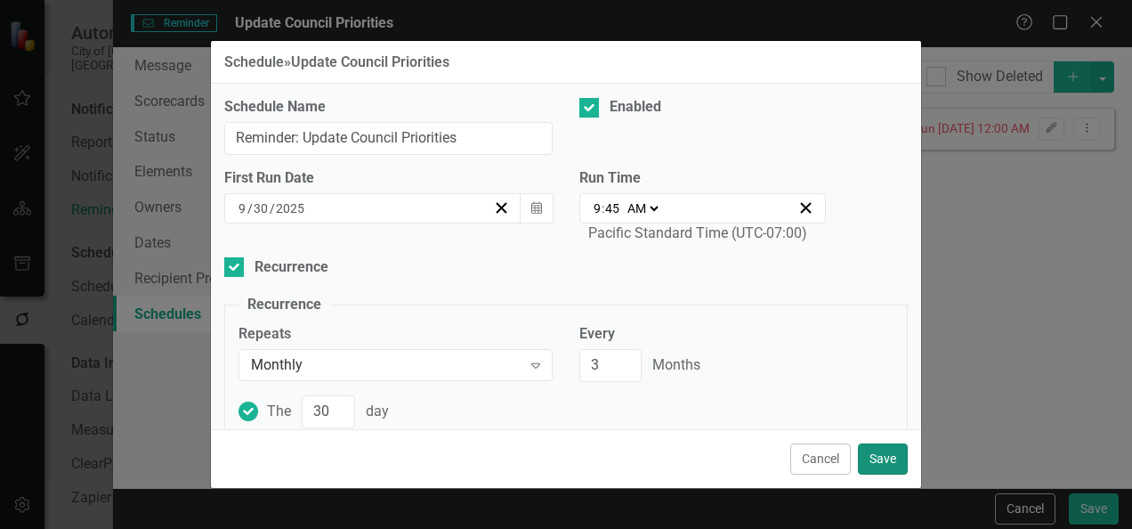
click at [885, 450] on button "Save" at bounding box center [883, 458] width 50 height 31
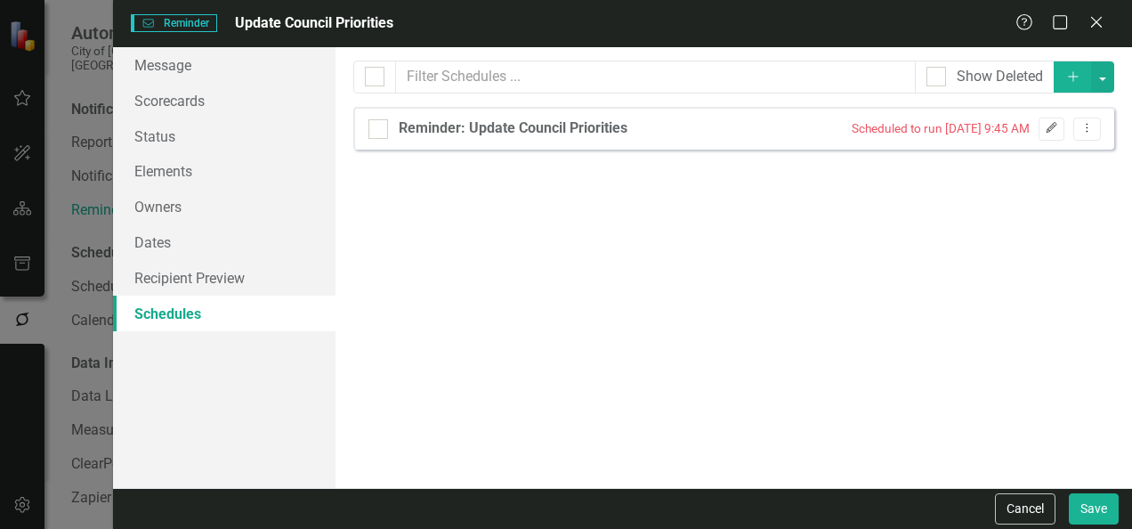
click at [1048, 129] on icon "button" at bounding box center [1052, 128] width 11 height 11
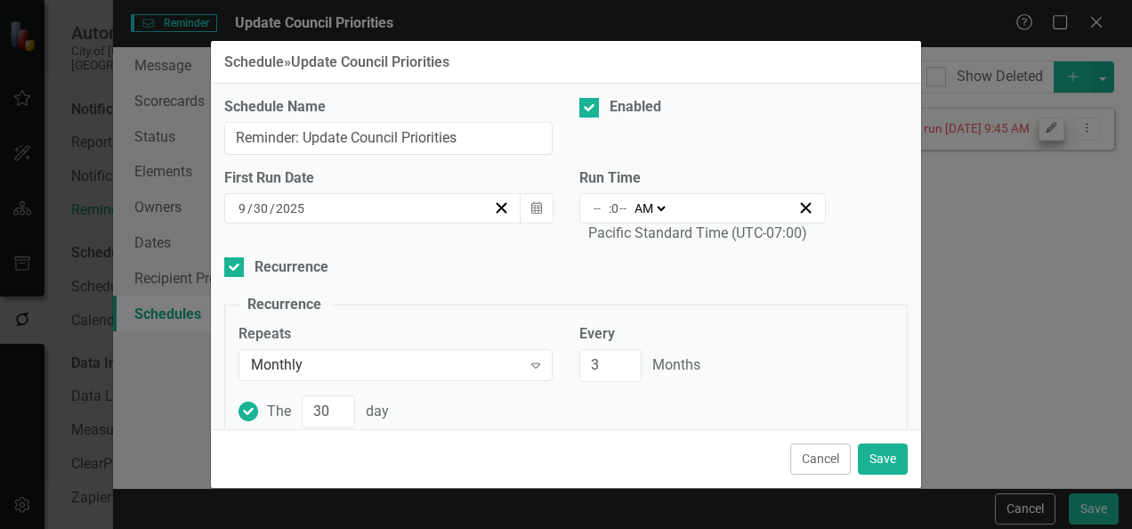
select select
type input "Tue, Sep 30, 2025 9:45 AM"
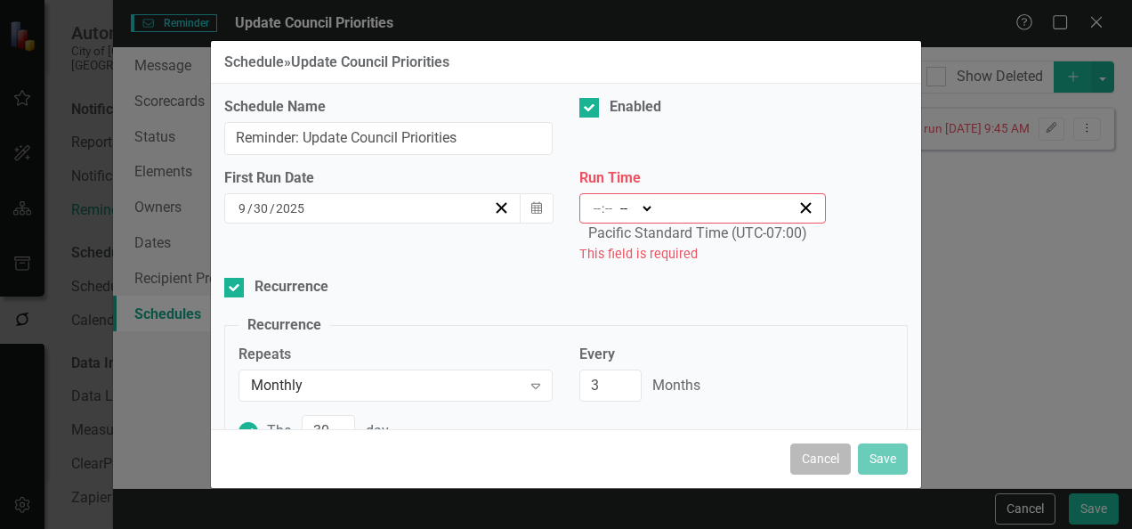
click at [816, 446] on button "Cancel" at bounding box center [820, 458] width 61 height 31
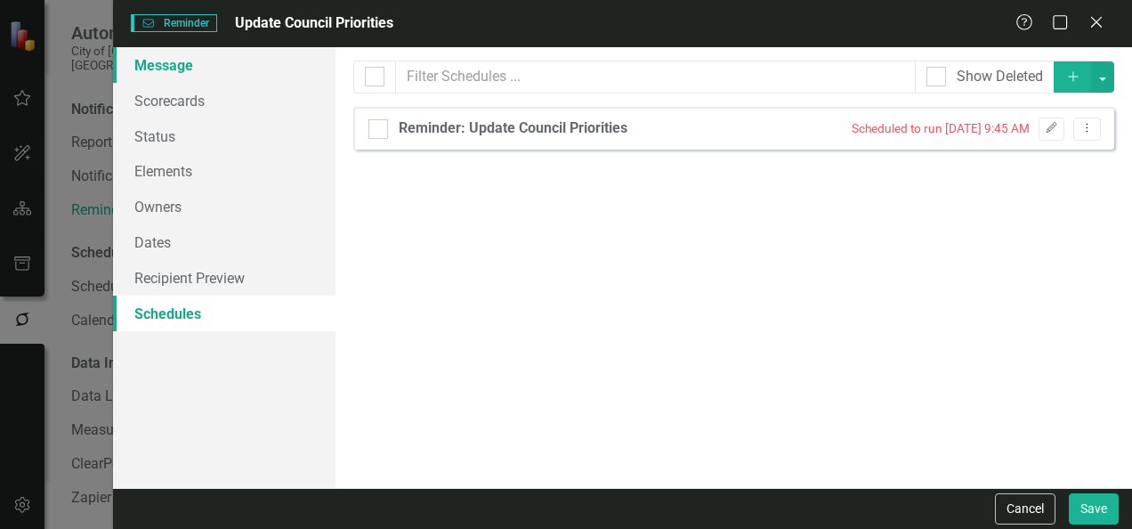
click at [162, 69] on link "Message" at bounding box center [224, 65] width 223 height 36
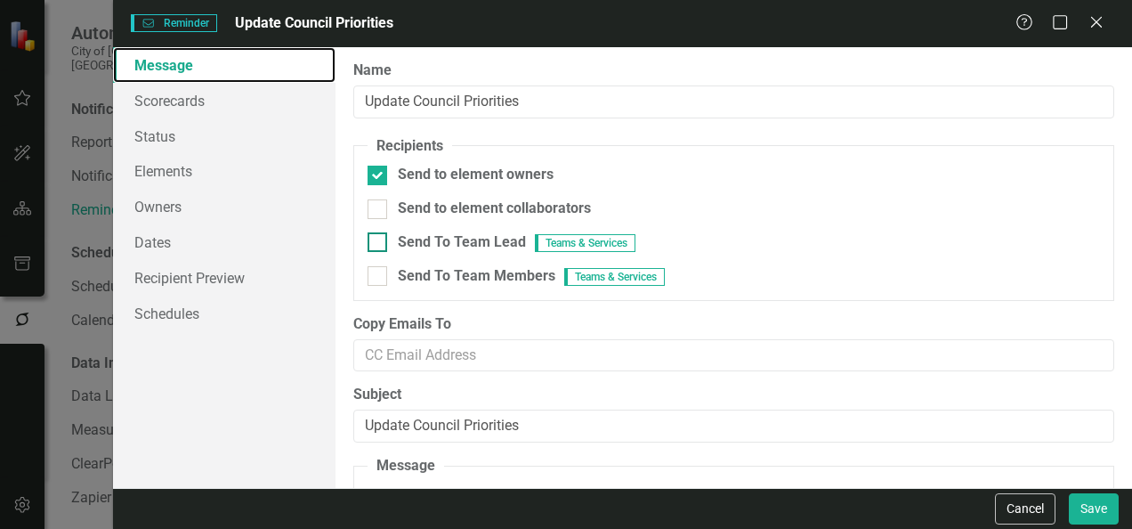
scroll to position [29, 0]
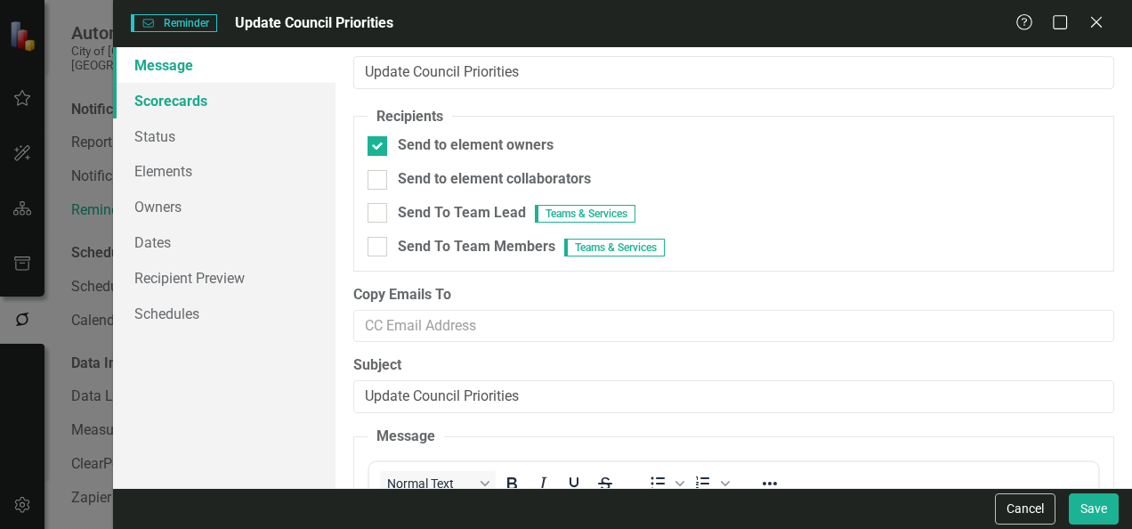
click at [190, 89] on link "Scorecards" at bounding box center [224, 101] width 223 height 36
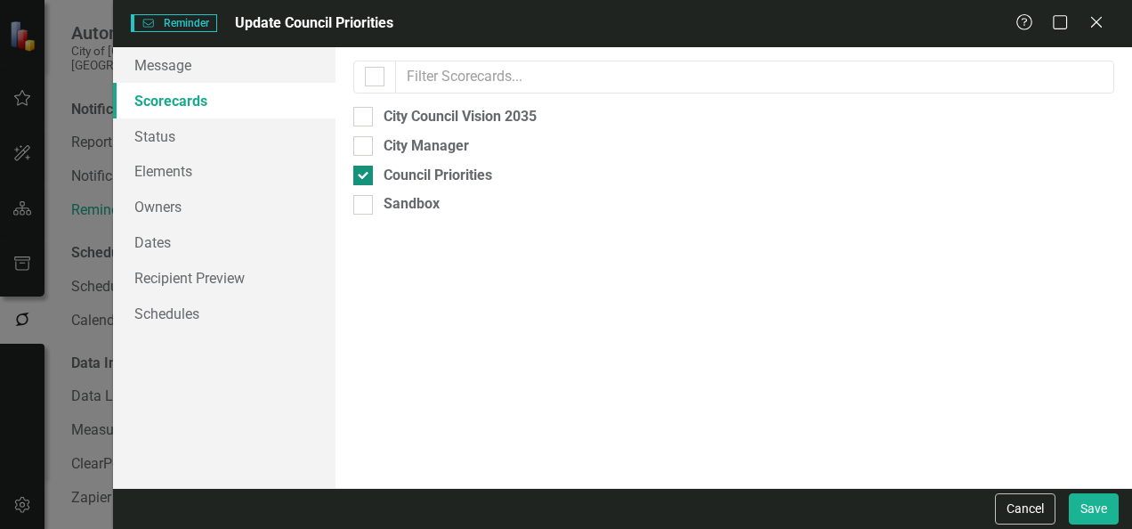
click at [360, 166] on input "Council Priorities" at bounding box center [359, 172] width 12 height 12
checkbox input "true"
click at [371, 113] on div at bounding box center [363, 117] width 20 height 20
click at [365, 113] on input "City Council Vision 2035" at bounding box center [359, 113] width 12 height 12
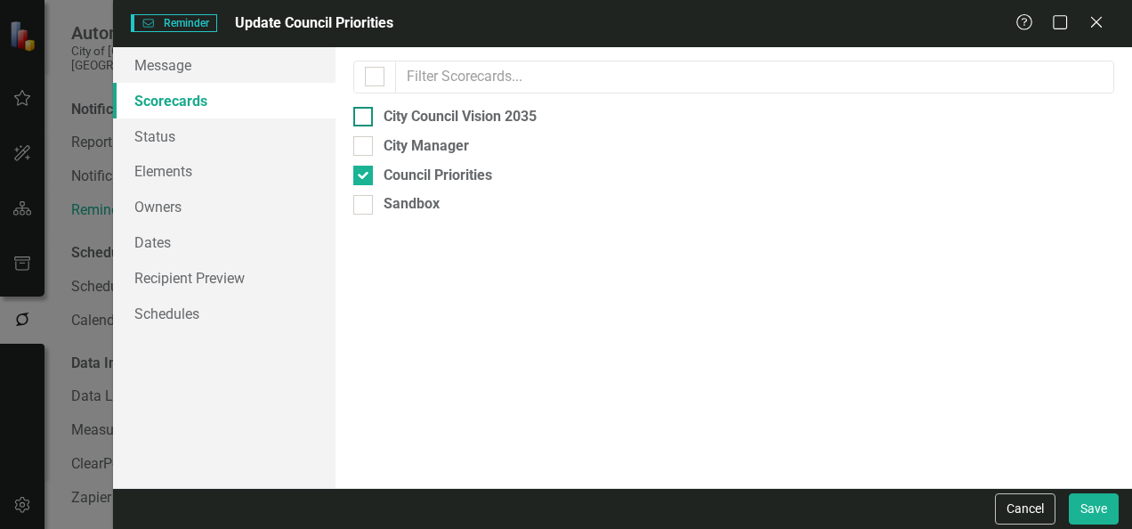
checkbox input "true"
click at [373, 142] on div "City Manager" at bounding box center [733, 146] width 761 height 20
click at [365, 142] on input "City Manager" at bounding box center [359, 142] width 12 height 12
checkbox input "true"
click at [369, 207] on div at bounding box center [363, 205] width 20 height 20
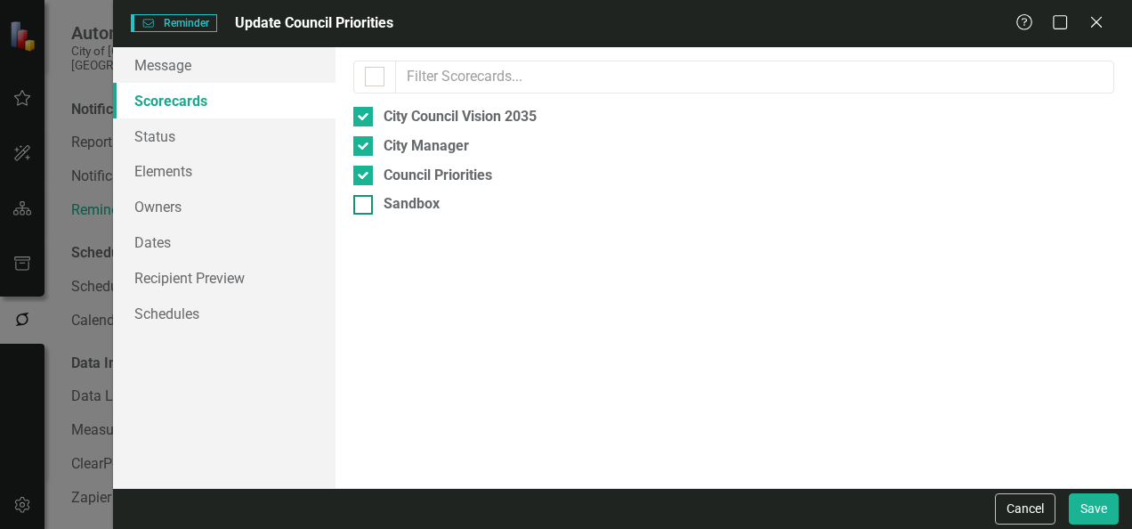
click at [365, 206] on input "Sandbox" at bounding box center [359, 201] width 12 height 12
checkbox input "true"
click at [159, 142] on link "Status" at bounding box center [224, 136] width 223 height 36
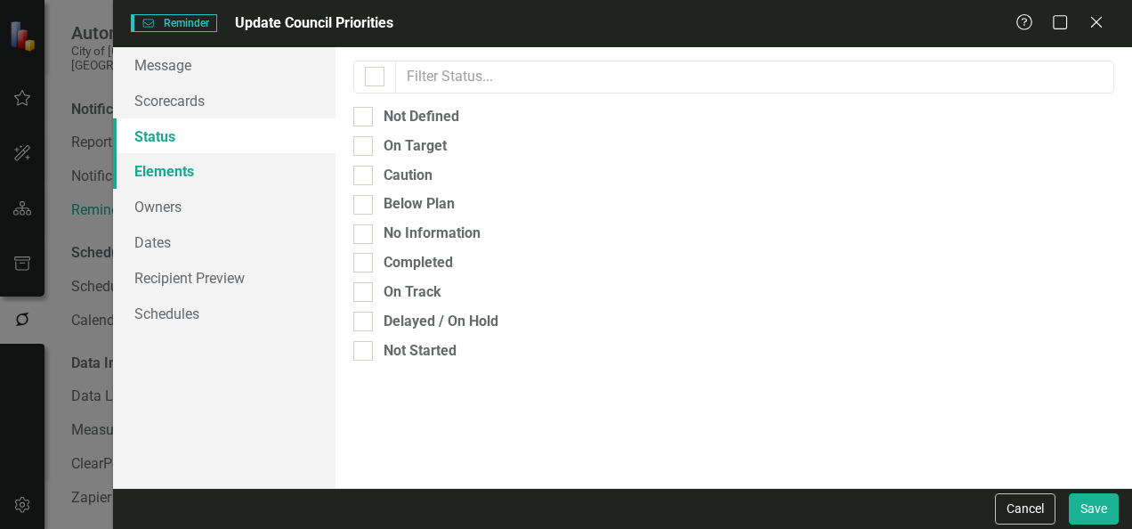
click at [164, 174] on link "Elements" at bounding box center [224, 171] width 223 height 36
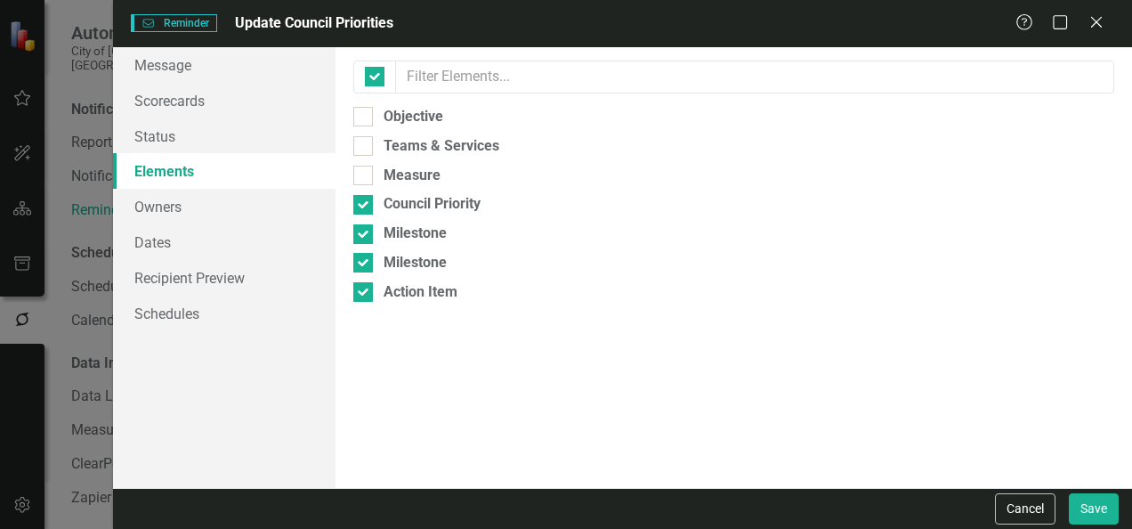
checkbox input "false"
click at [171, 217] on link "Owners" at bounding box center [224, 207] width 223 height 36
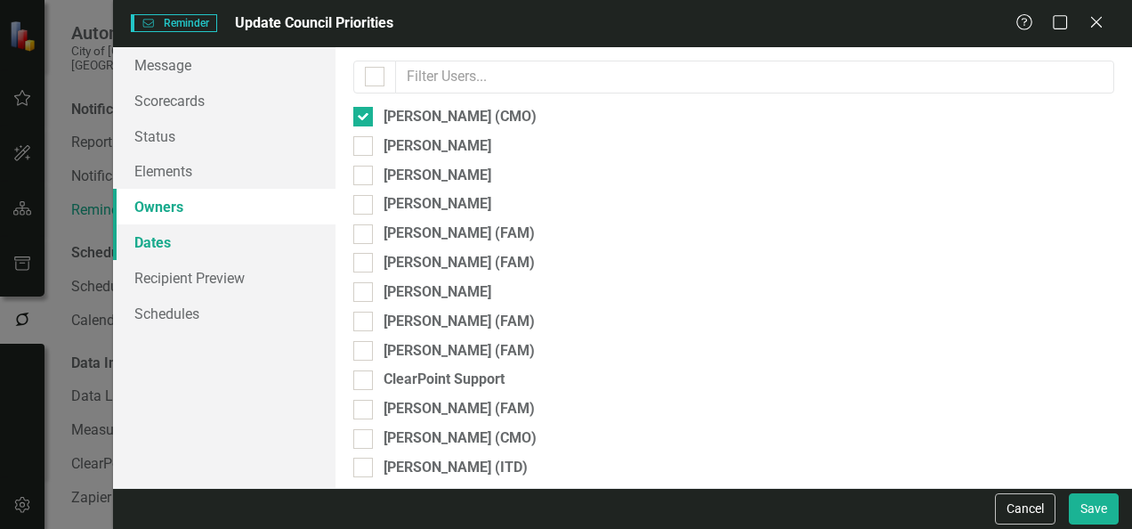
click at [169, 239] on link "Dates" at bounding box center [224, 242] width 223 height 36
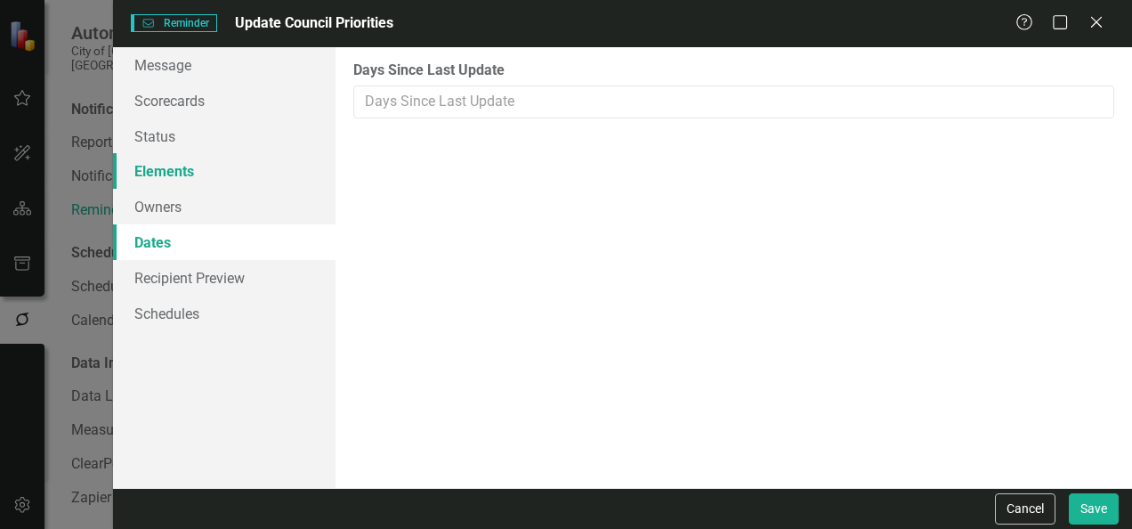
click at [171, 170] on link "Elements" at bounding box center [224, 171] width 223 height 36
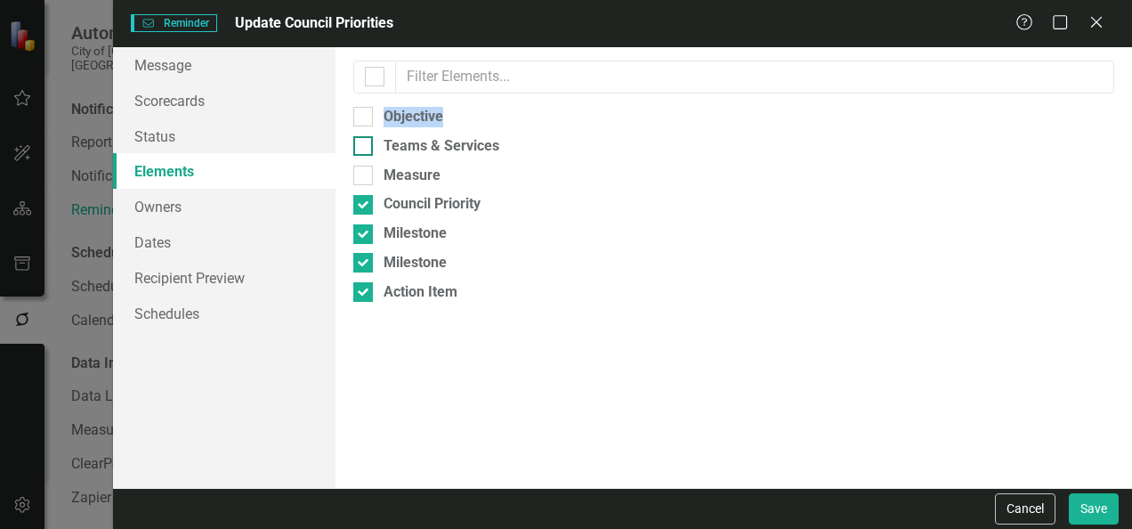
drag, startPoint x: 372, startPoint y: 117, endPoint x: 365, endPoint y: 155, distance: 38.1
click at [365, 155] on div "Select which element types to include in the reminders. Leave blank to include …" at bounding box center [734, 267] width 797 height 441
click at [365, 155] on div at bounding box center [363, 146] width 20 height 20
click at [365, 148] on input "Teams & Services" at bounding box center [359, 142] width 12 height 12
checkbox input "true"
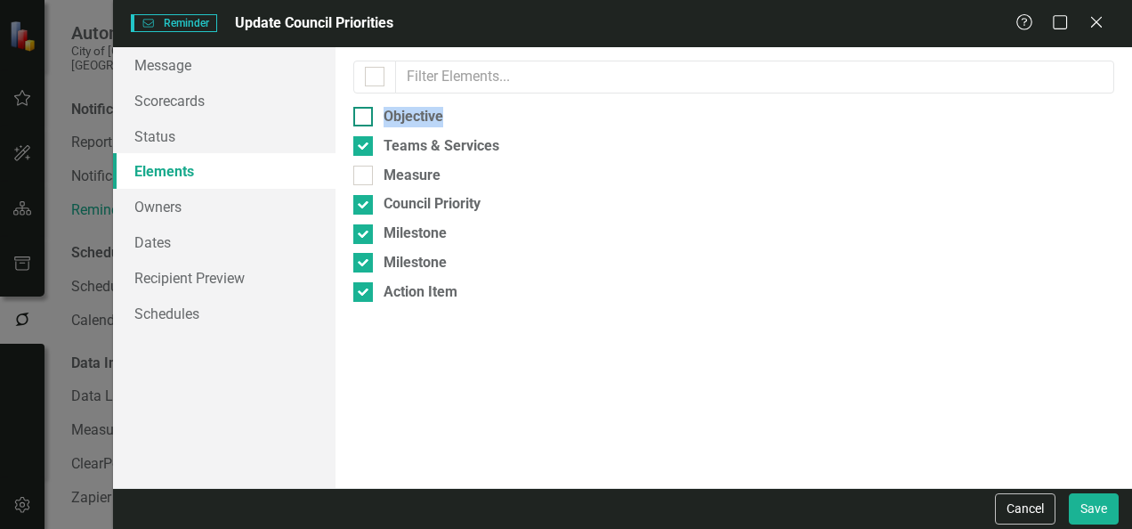
click at [365, 118] on div at bounding box center [363, 117] width 20 height 20
click at [365, 118] on input "Objective" at bounding box center [359, 113] width 12 height 12
checkbox input "true"
click at [365, 162] on div "Select which element types to include in the reminders. Leave blank to include …" at bounding box center [734, 267] width 797 height 441
click at [368, 174] on div at bounding box center [363, 176] width 20 height 20
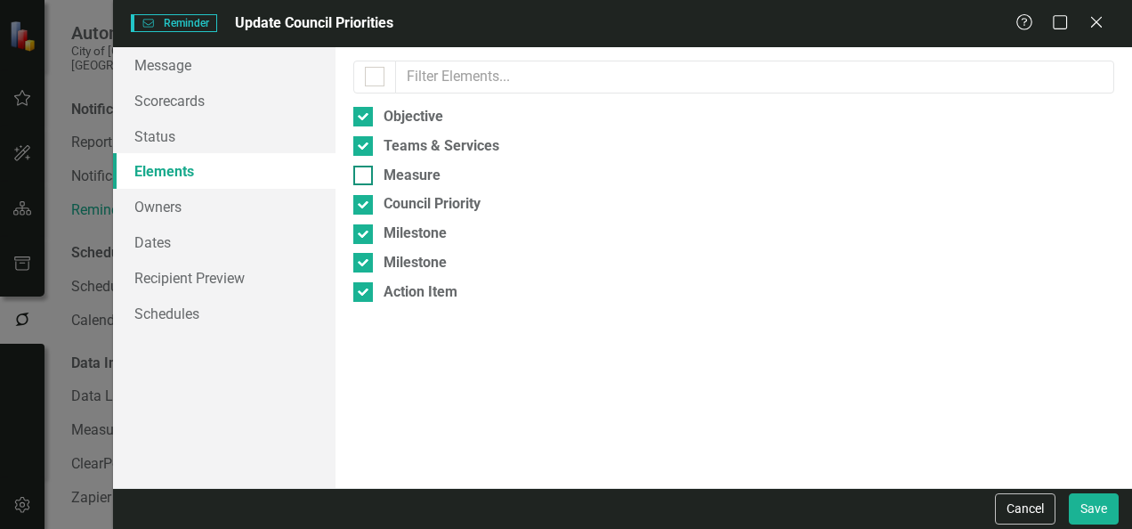
click at [365, 174] on input "Measure" at bounding box center [359, 172] width 12 height 12
checkbox input "true"
click at [186, 274] on link "Recipient Preview" at bounding box center [224, 278] width 223 height 36
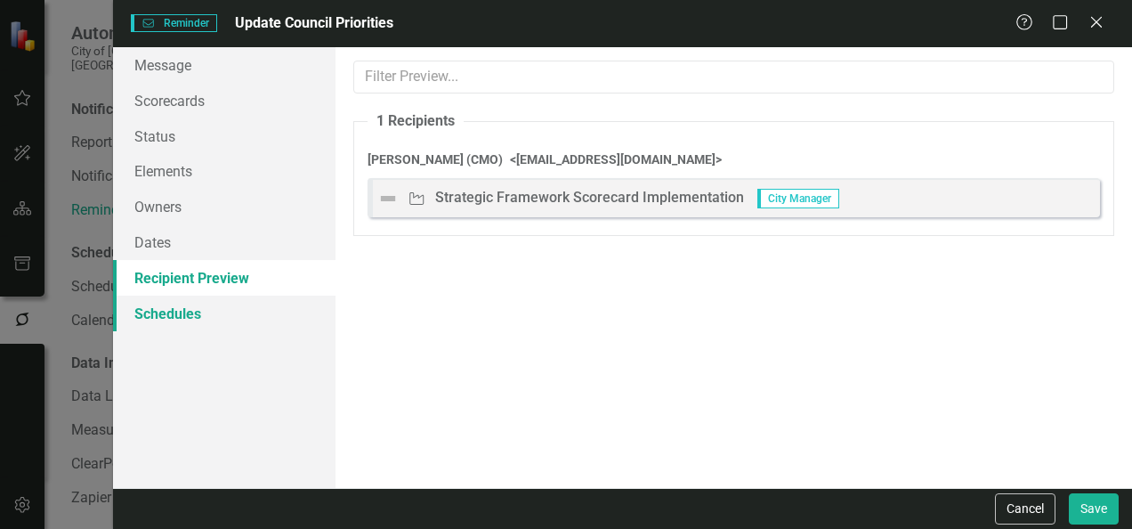
click at [255, 312] on link "Schedules" at bounding box center [224, 314] width 223 height 36
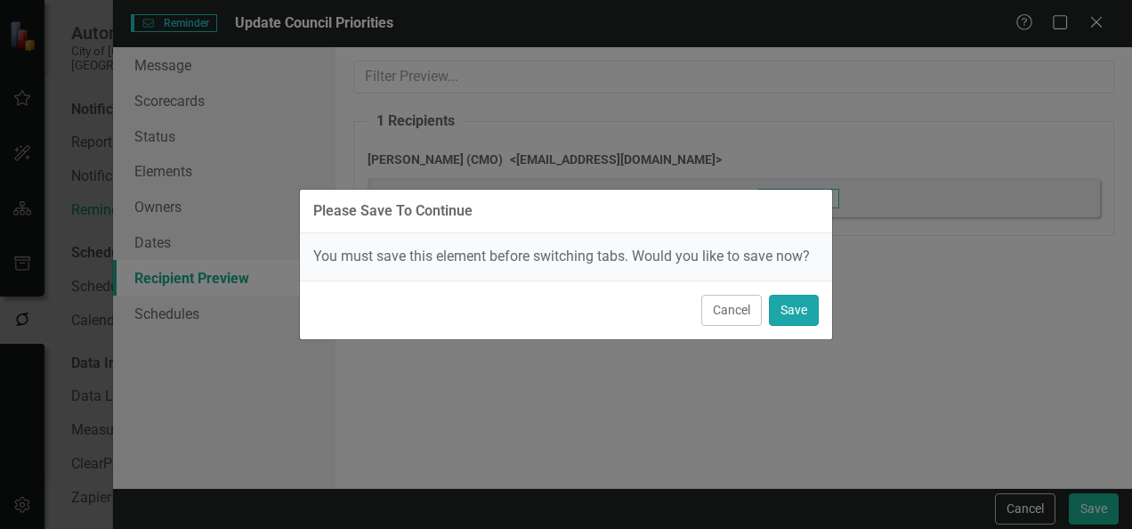
click at [808, 319] on button "Save" at bounding box center [794, 310] width 50 height 31
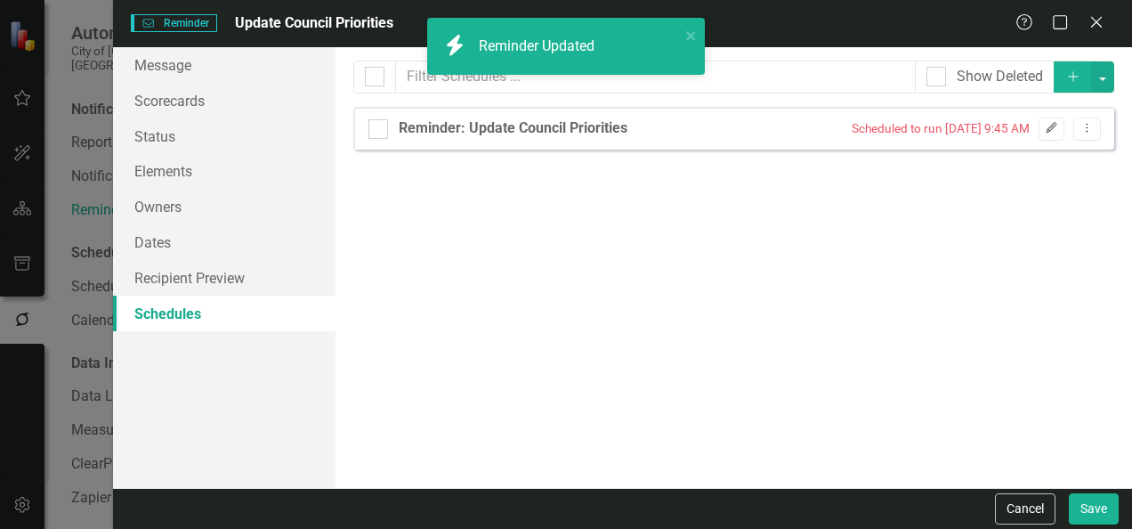
click at [1042, 131] on button "Edit" at bounding box center [1052, 128] width 26 height 23
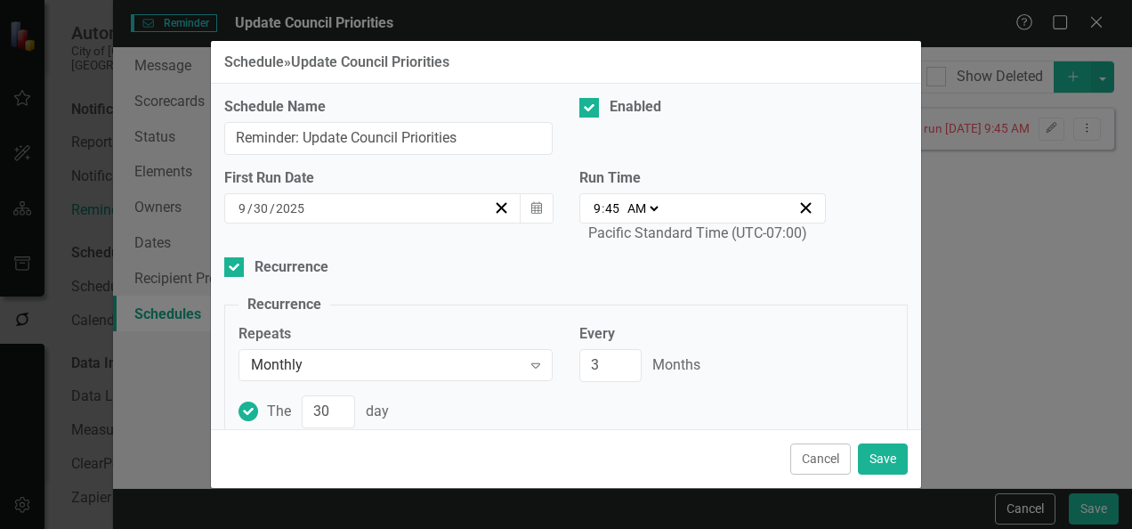
click at [605, 209] on input "45" at bounding box center [612, 208] width 16 height 18
type input "09:05"
type input "5"
type input "09:50"
type input "50"
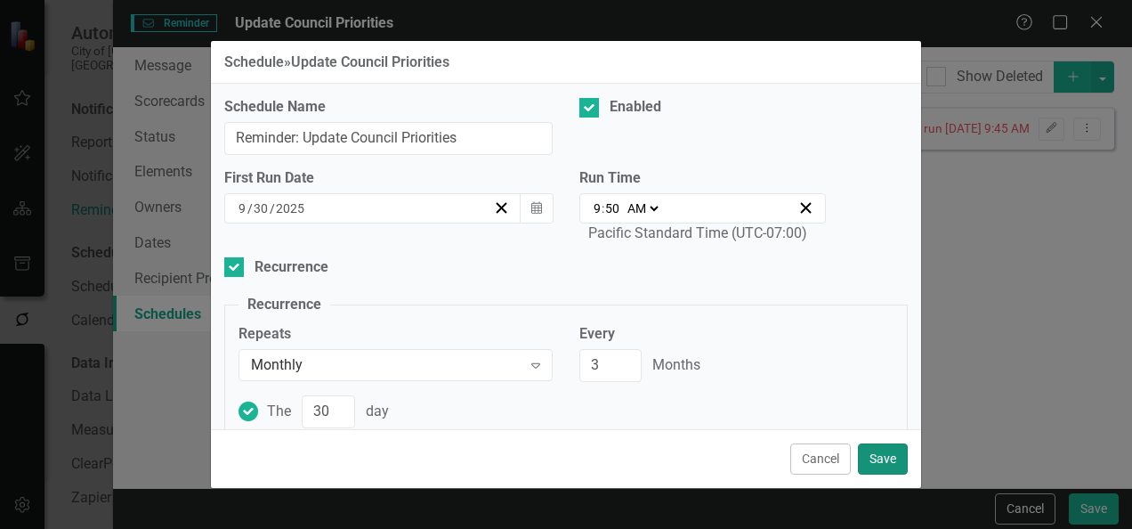
type input "09:45"
type input "45"
click at [870, 447] on button "Save" at bounding box center [883, 458] width 50 height 31
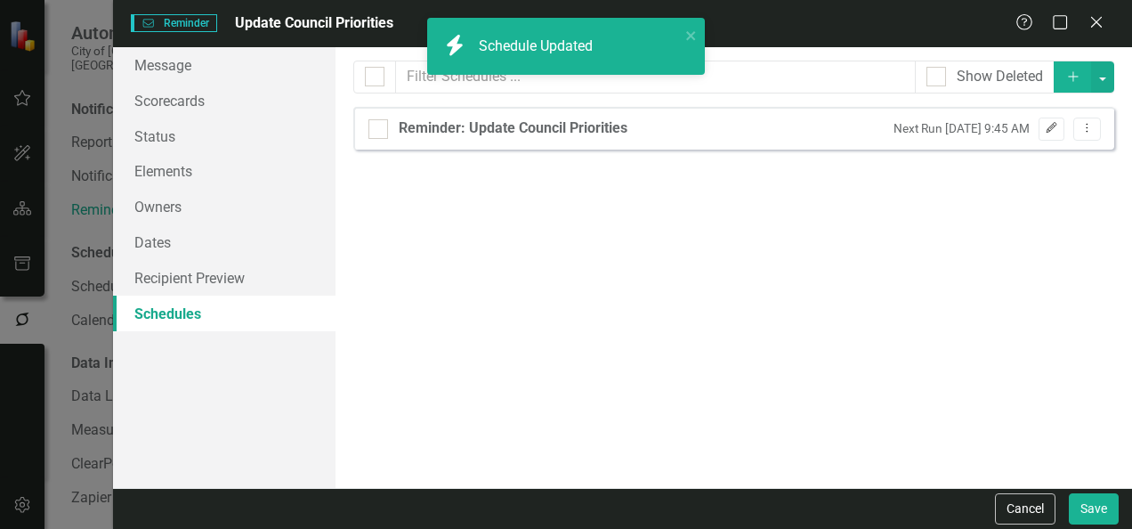
click at [1049, 124] on icon "Edit" at bounding box center [1051, 128] width 13 height 11
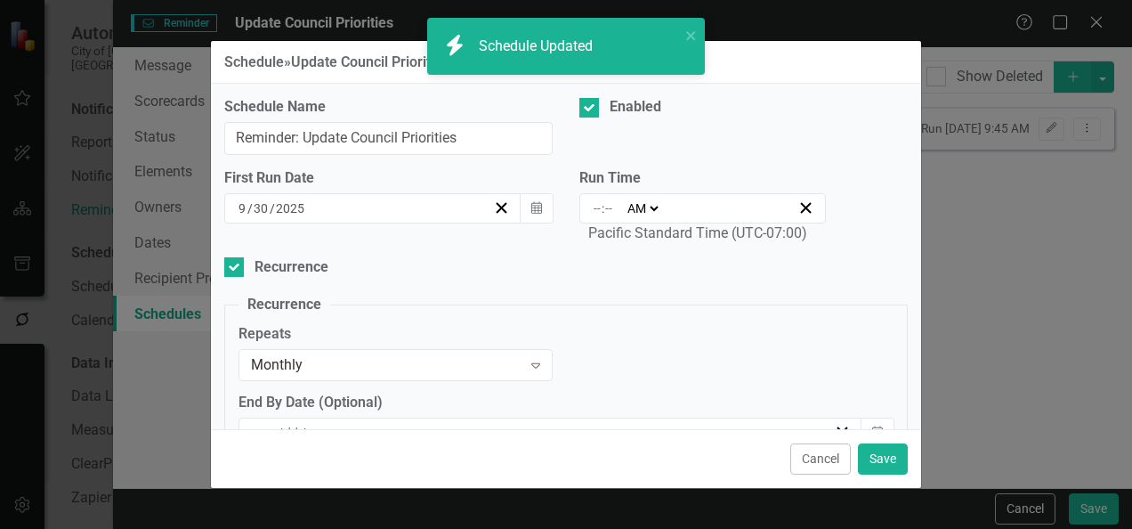
select select
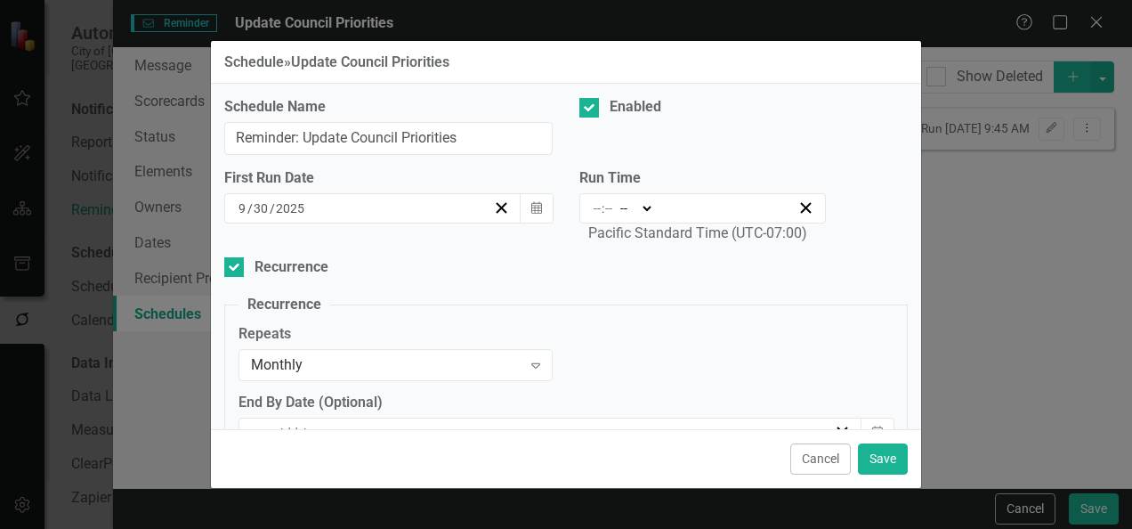
type input "Tue, Dec 30, 2025 9:45 AM"
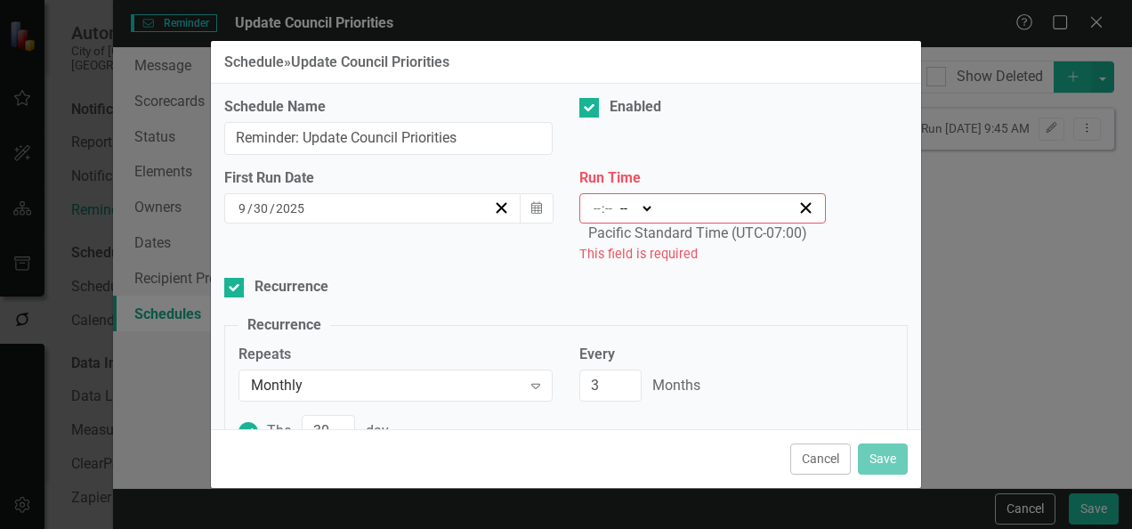
click at [616, 210] on select "-- AM PM" at bounding box center [635, 208] width 38 height 18
select select "am"
click at [616, 199] on select "-- AM PM" at bounding box center [635, 208] width 38 height 18
click at [583, 214] on div ": AM PM" at bounding box center [702, 208] width 247 height 30
click at [591, 210] on div ": AM PM" at bounding box center [694, 208] width 206 height 18
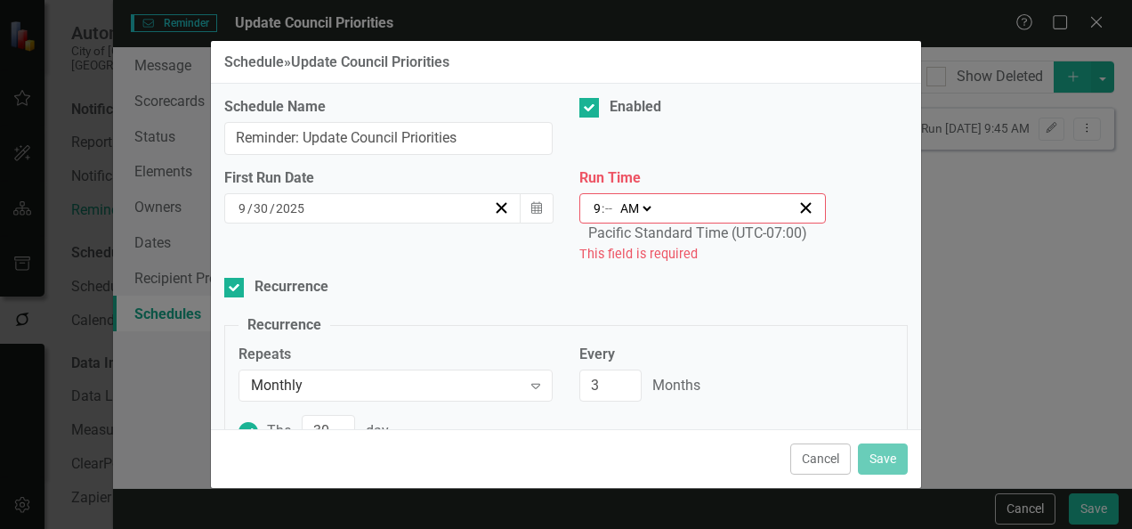
type input "9"
type input "09:05"
type input "5"
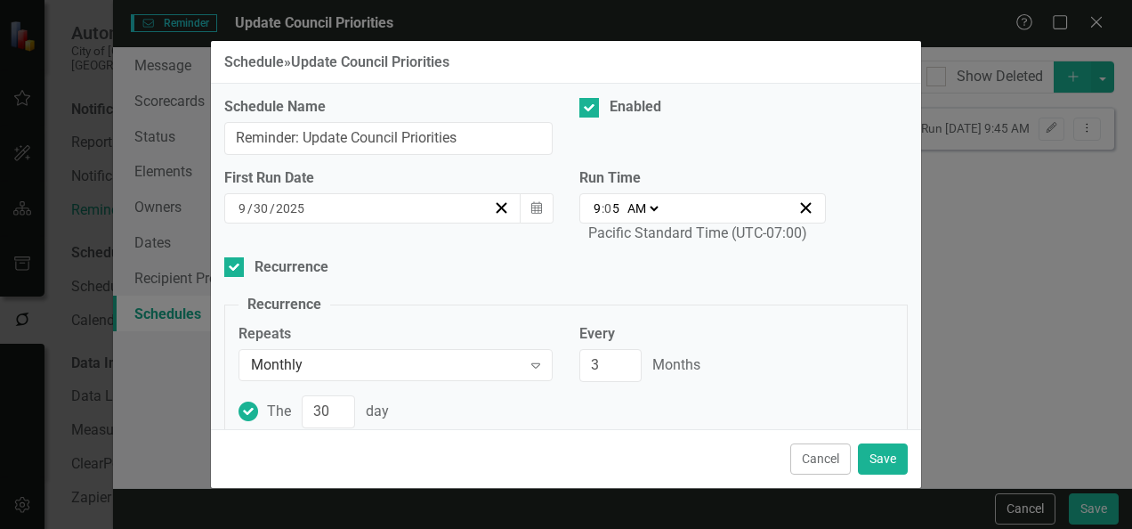
type input "09:50"
type input "45"
type input "09:45"
click at [874, 463] on button "Save" at bounding box center [883, 458] width 50 height 31
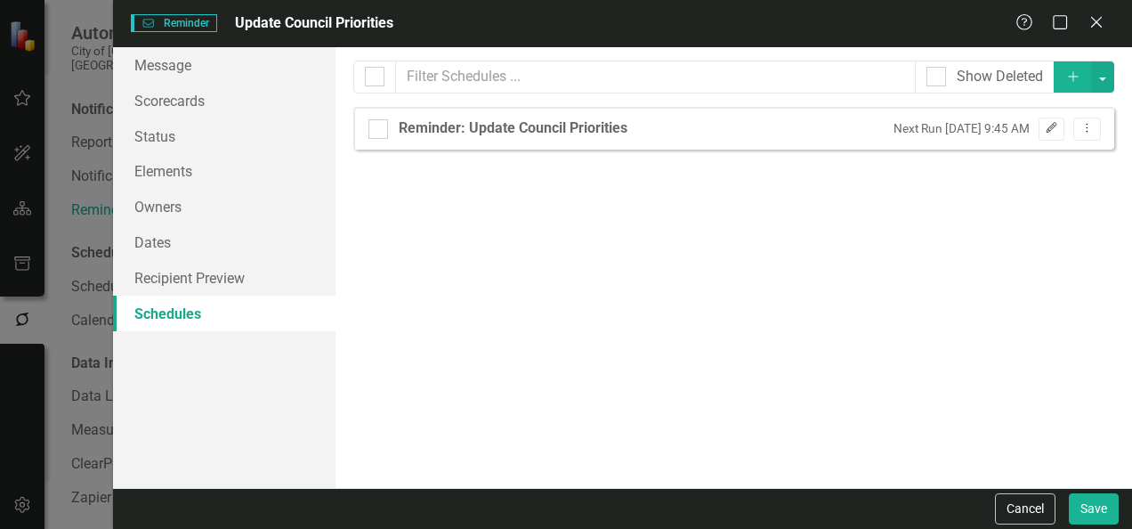
click at [1048, 127] on icon "Edit" at bounding box center [1051, 128] width 13 height 11
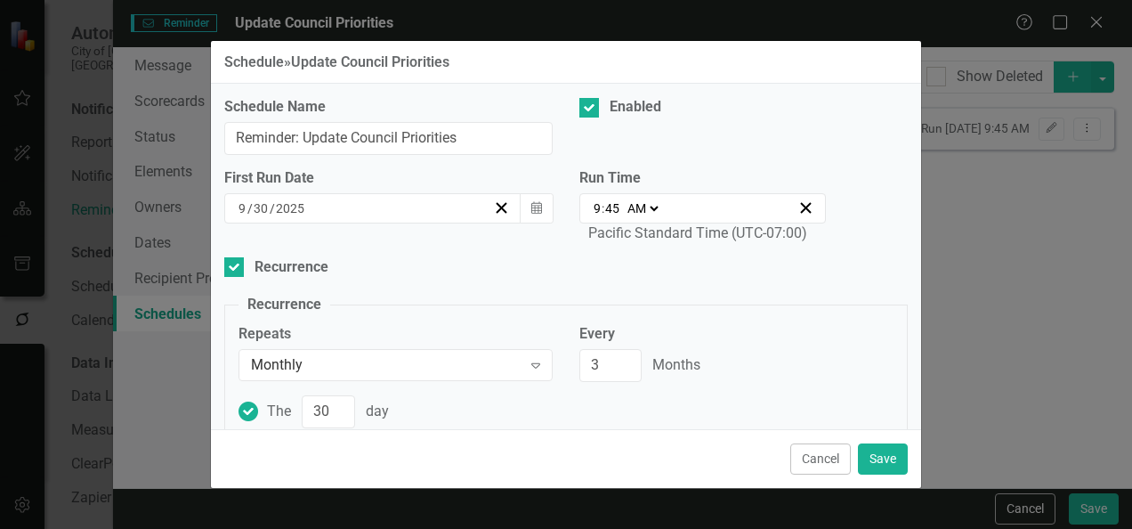
click at [604, 206] on input "45" at bounding box center [612, 208] width 16 height 18
type input "09:05"
type input "5"
type input "09:51"
type input "51"
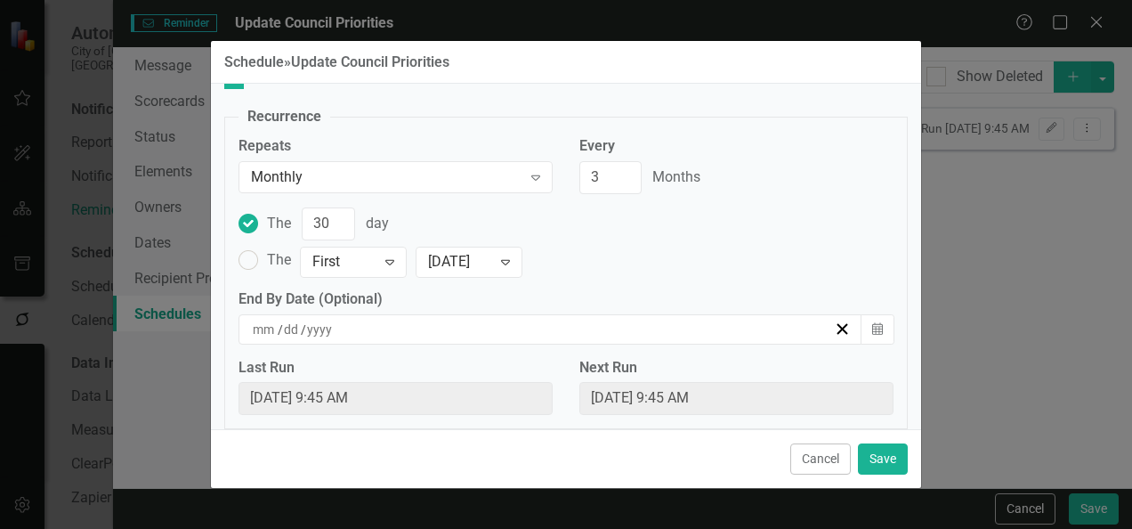
scroll to position [195, 0]
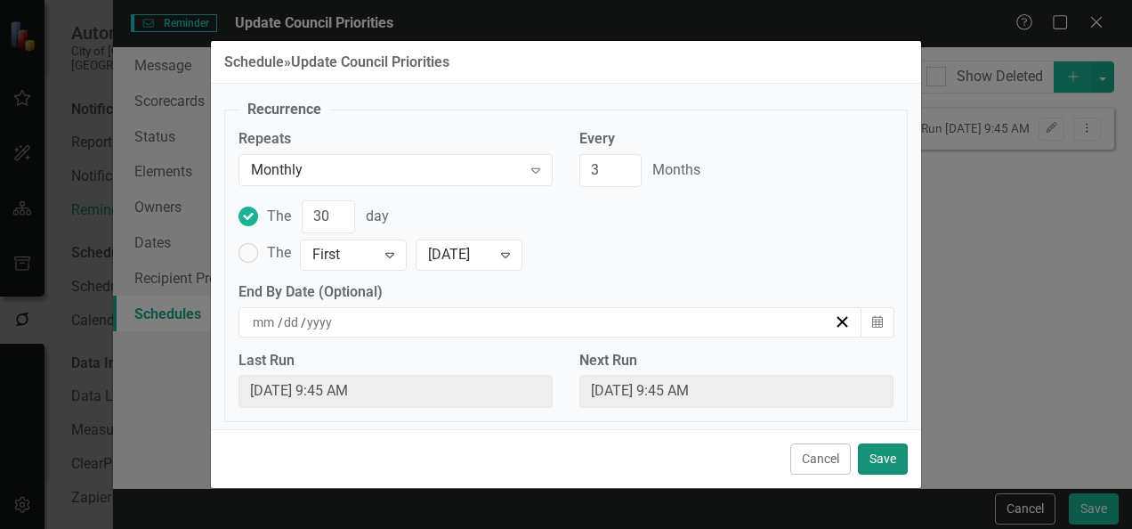
type input "09:45"
type input "45"
click at [882, 450] on button "Save" at bounding box center [883, 458] width 50 height 31
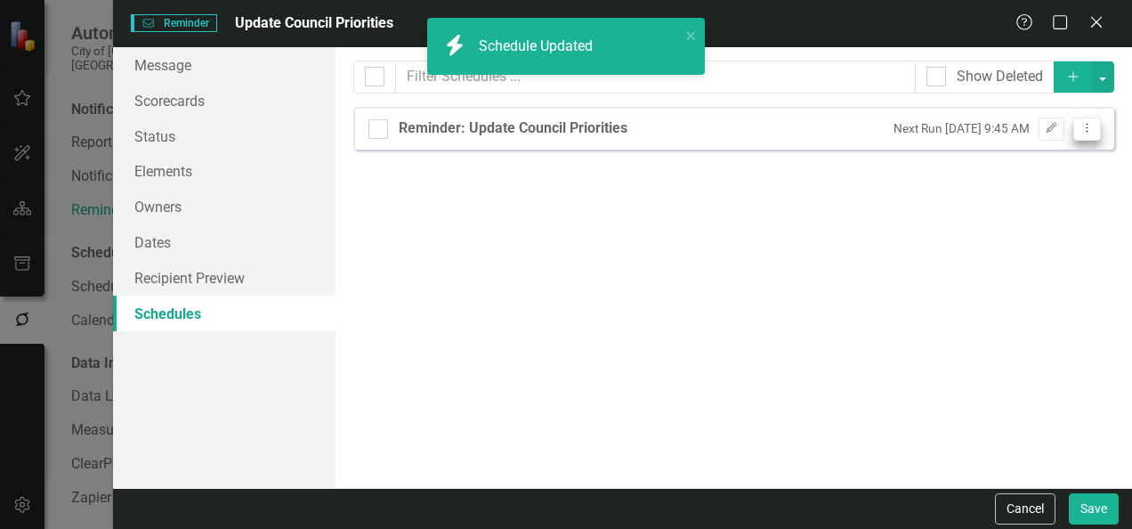
click at [1079, 130] on button "Dropdown Menu" at bounding box center [1087, 129] width 28 height 24
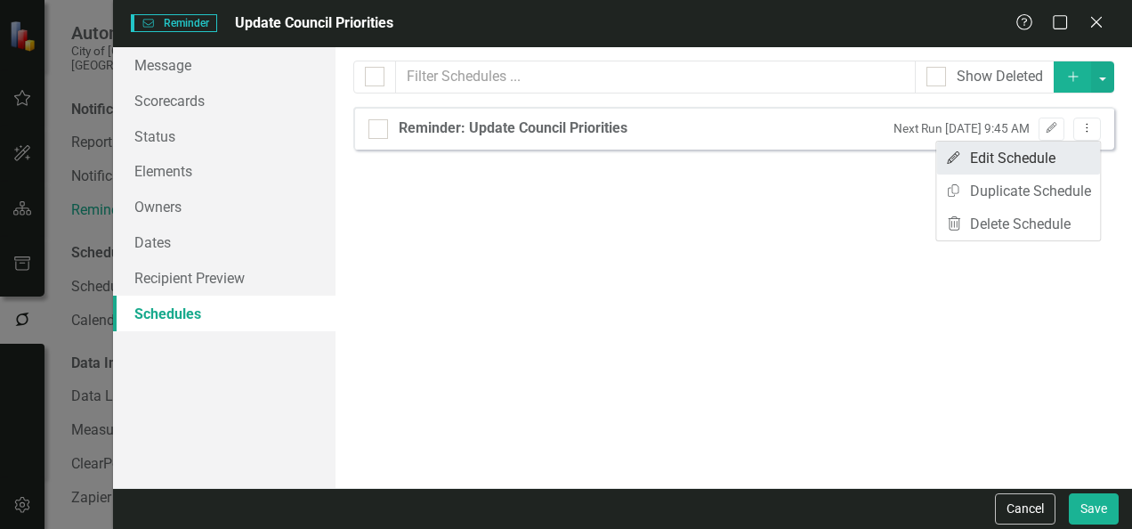
click at [1027, 166] on link "Edit Edit Schedule" at bounding box center [1018, 158] width 164 height 33
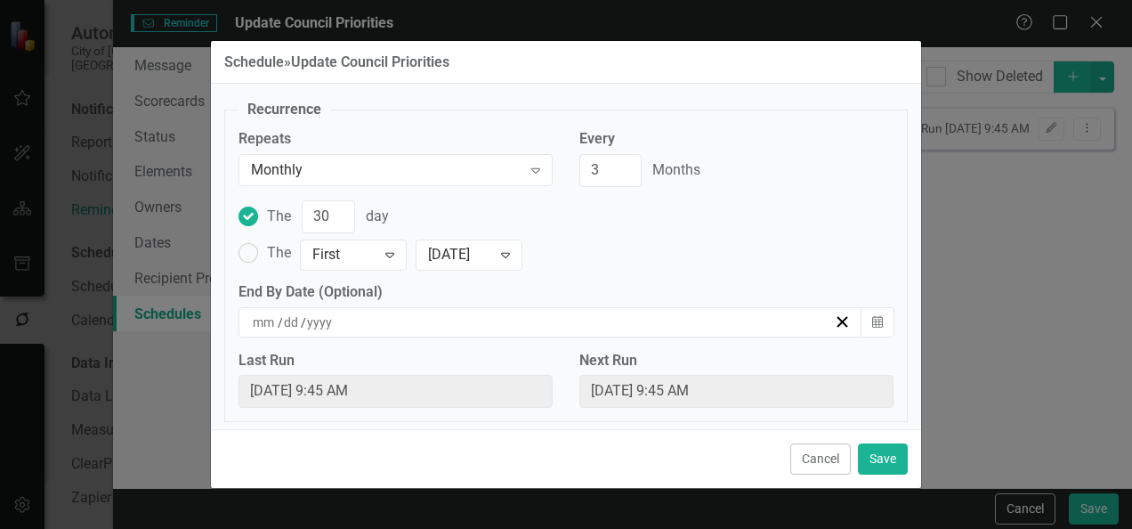
click at [484, 368] on div "Last Run Tue, Sep 30, 2025 9:45 AM" at bounding box center [395, 386] width 341 height 71
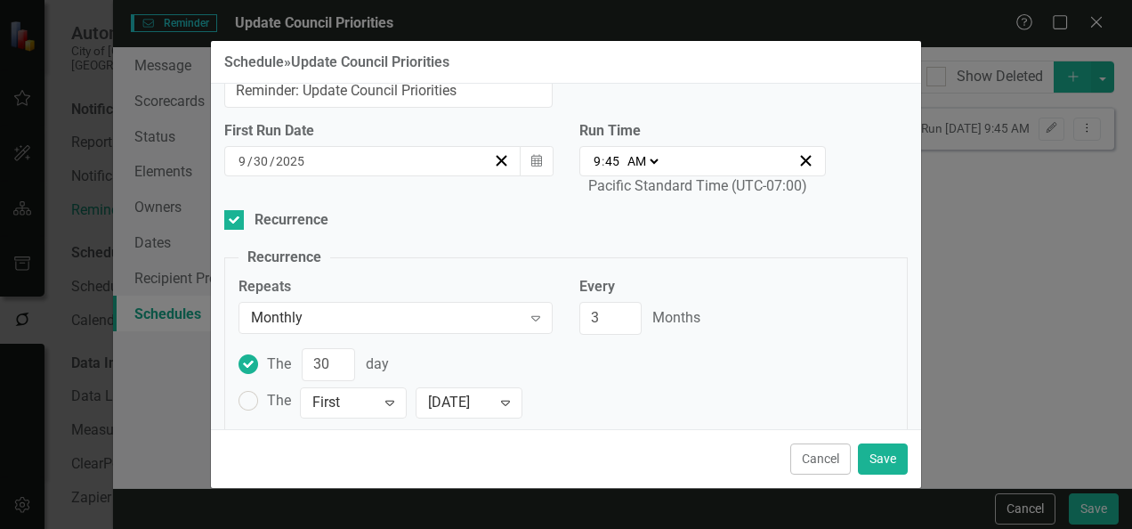
click at [655, 158] on select "AM PM" at bounding box center [642, 161] width 38 height 18
click at [598, 169] on div "09:45 9 : 45 AM PM" at bounding box center [702, 161] width 247 height 30
click at [613, 156] on input "45" at bounding box center [612, 161] width 16 height 18
type input "09:05"
type input "5"
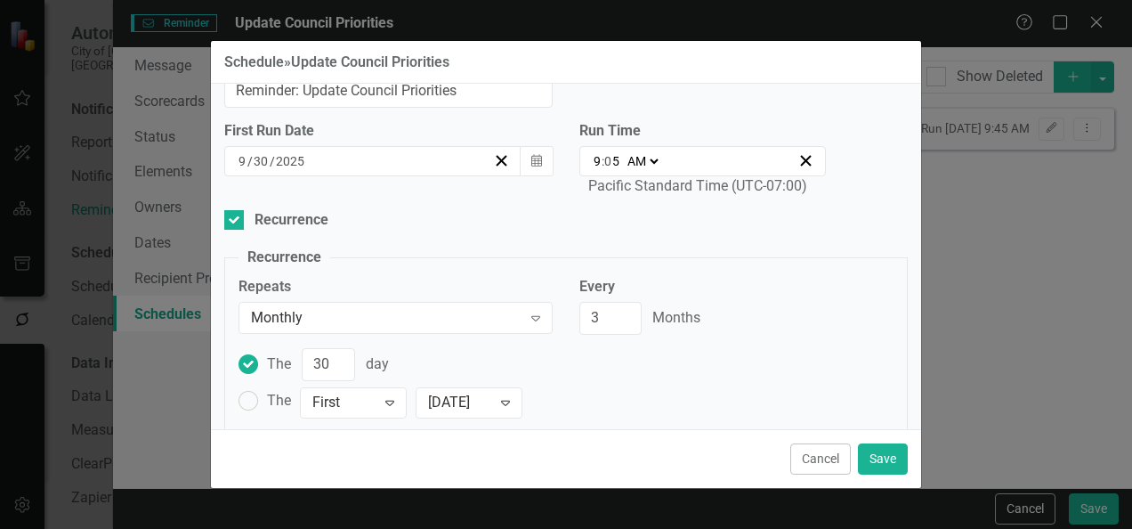
type input "09:52"
type input "52"
type input "09:45"
type input "45"
click at [239, 389] on ins at bounding box center [249, 401] width 28 height 28
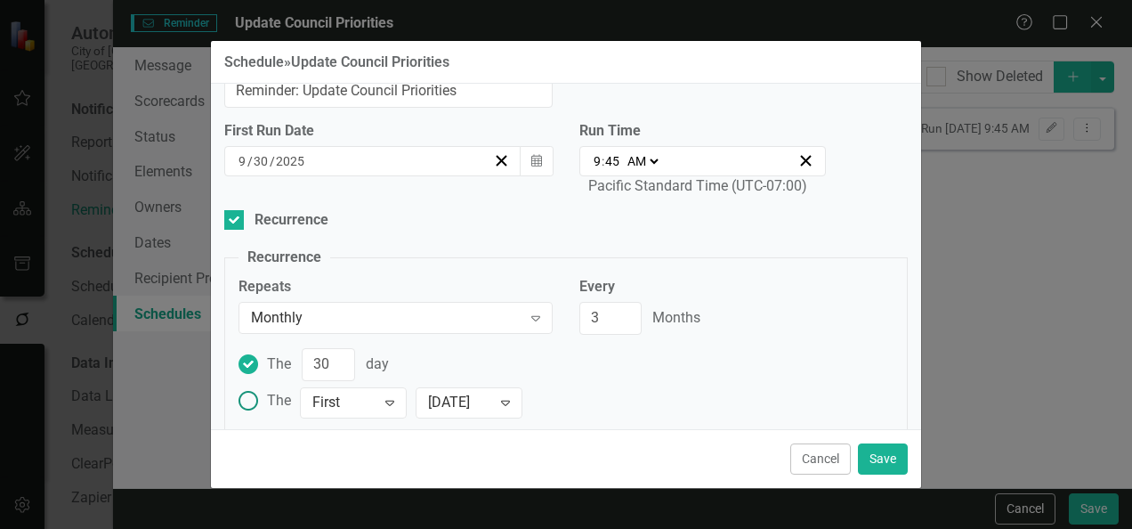
click at [239, 389] on input "The First Expand Monday Expand" at bounding box center [249, 401] width 28 height 28
radio input "true"
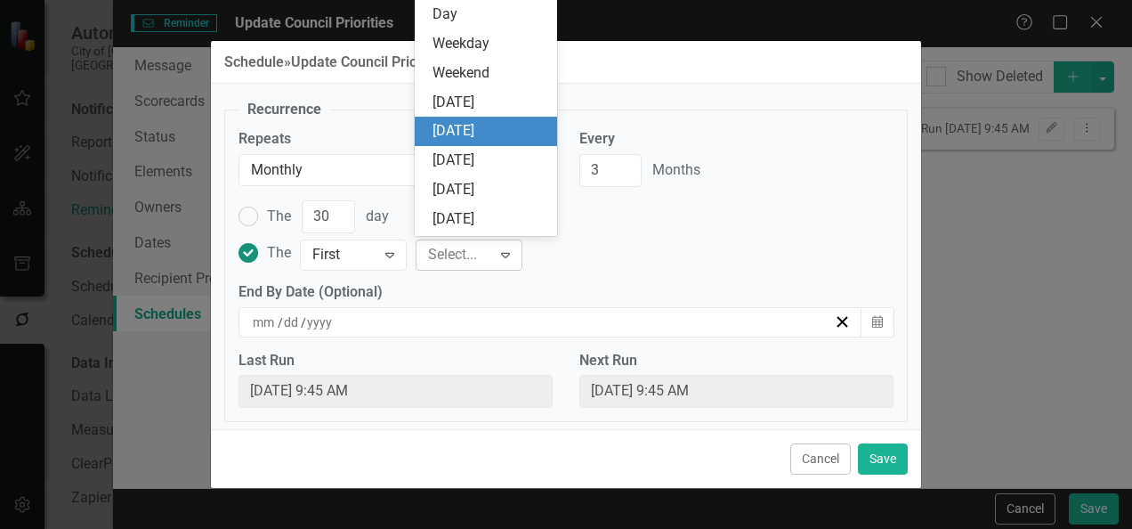
click at [497, 247] on icon "Expand" at bounding box center [506, 254] width 18 height 14
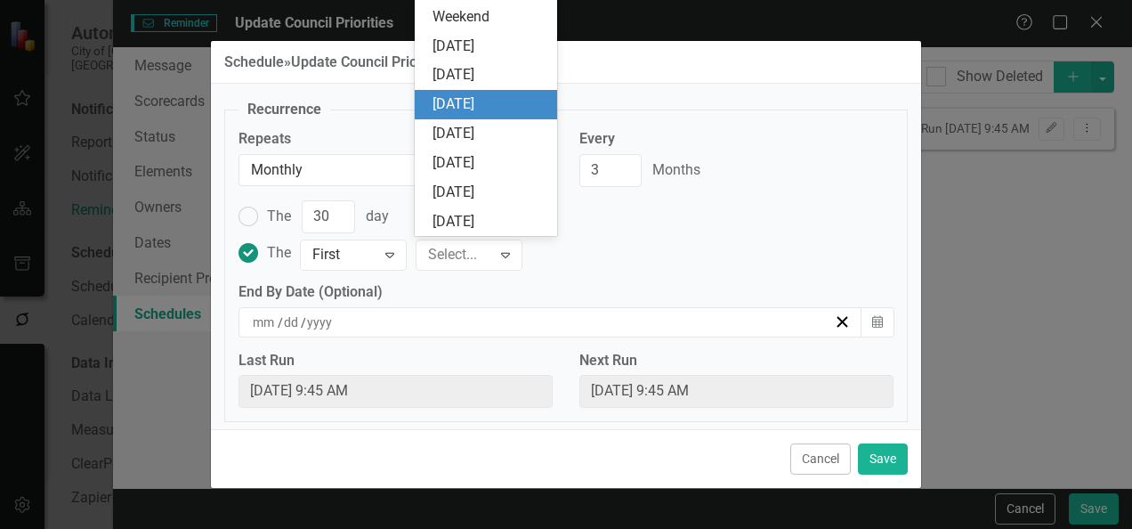
click at [451, 105] on div "Tuesday" at bounding box center [490, 104] width 114 height 20
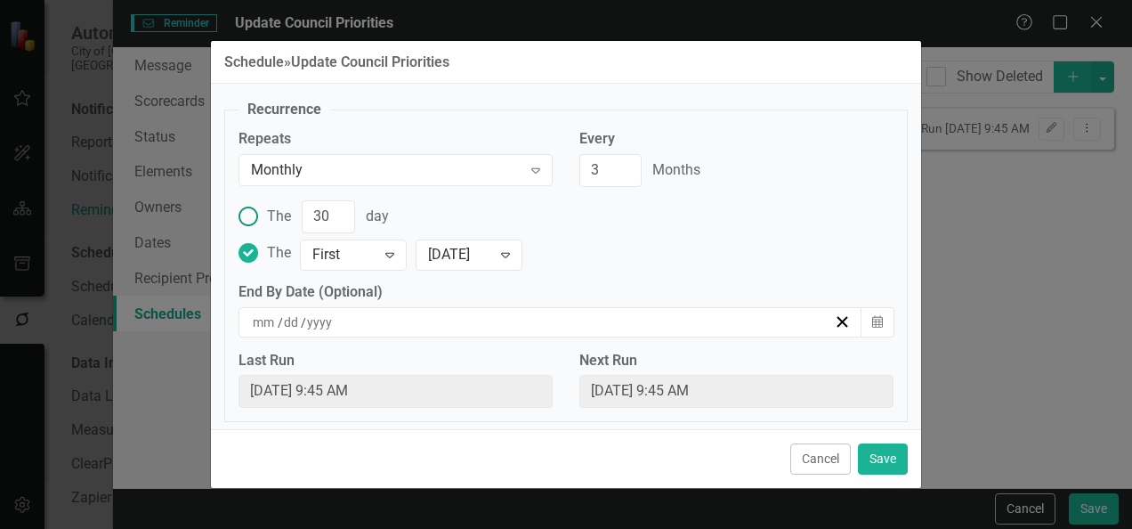
click at [252, 212] on ins at bounding box center [249, 217] width 28 height 28
click at [252, 212] on input "The 30 day" at bounding box center [249, 217] width 28 height 28
radio input "true"
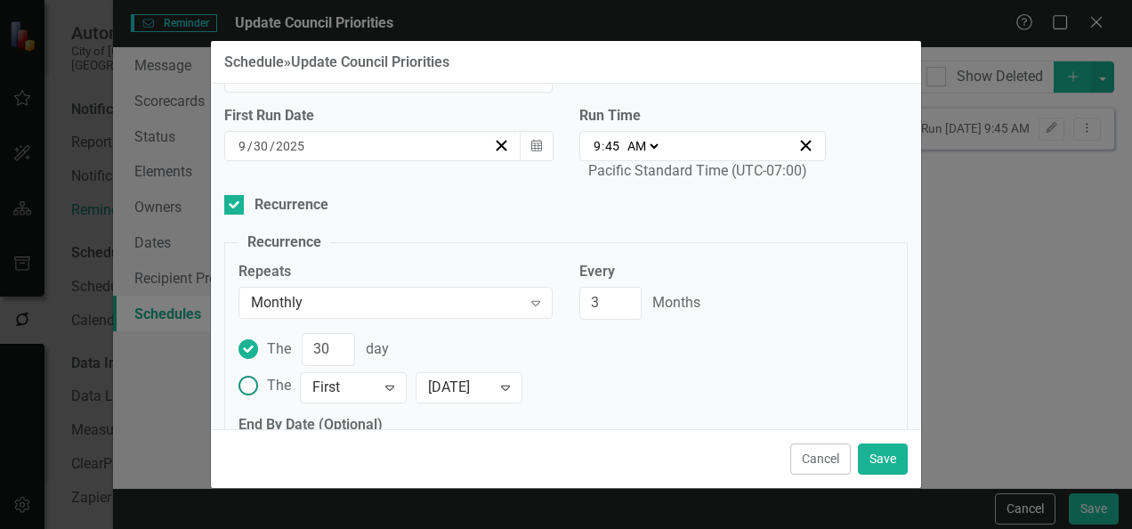
scroll to position [63, 0]
click at [610, 142] on input "45" at bounding box center [612, 145] width 16 height 18
type input "09:05"
type input "5"
type input "09:52"
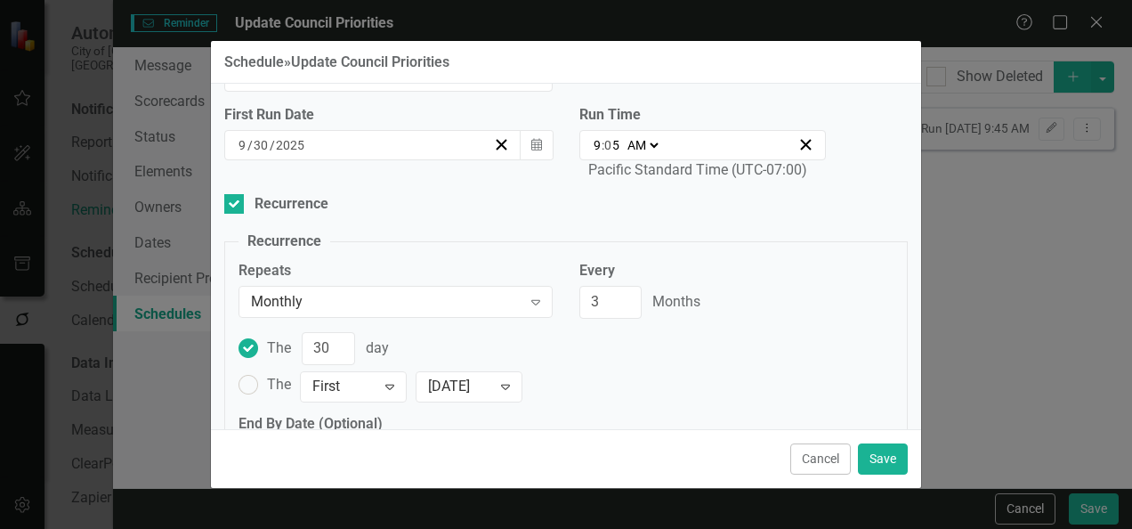
type input "52"
type input "09:45"
type input "45"
click at [873, 460] on button "Save" at bounding box center [883, 458] width 50 height 31
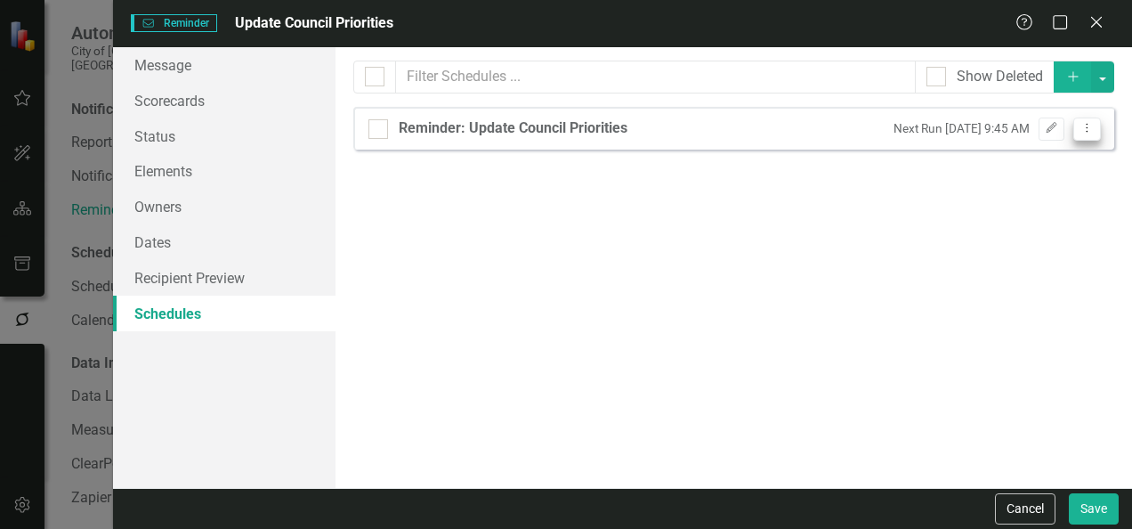
click at [1091, 126] on icon "Dropdown Menu" at bounding box center [1087, 128] width 15 height 12
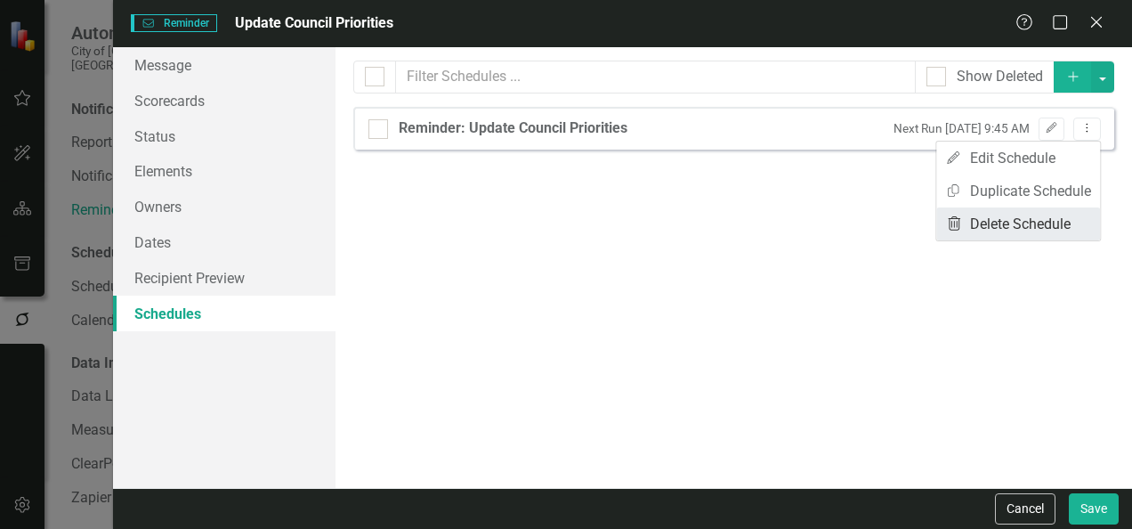
click at [1031, 228] on link "Trash Delete Schedule" at bounding box center [1018, 223] width 164 height 33
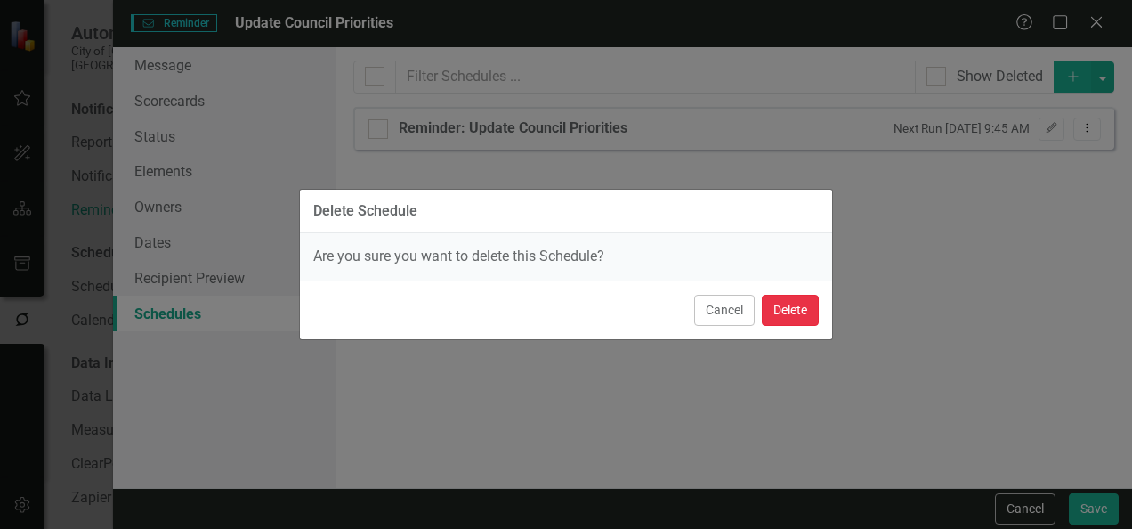
click at [806, 306] on button "Delete" at bounding box center [790, 310] width 57 height 31
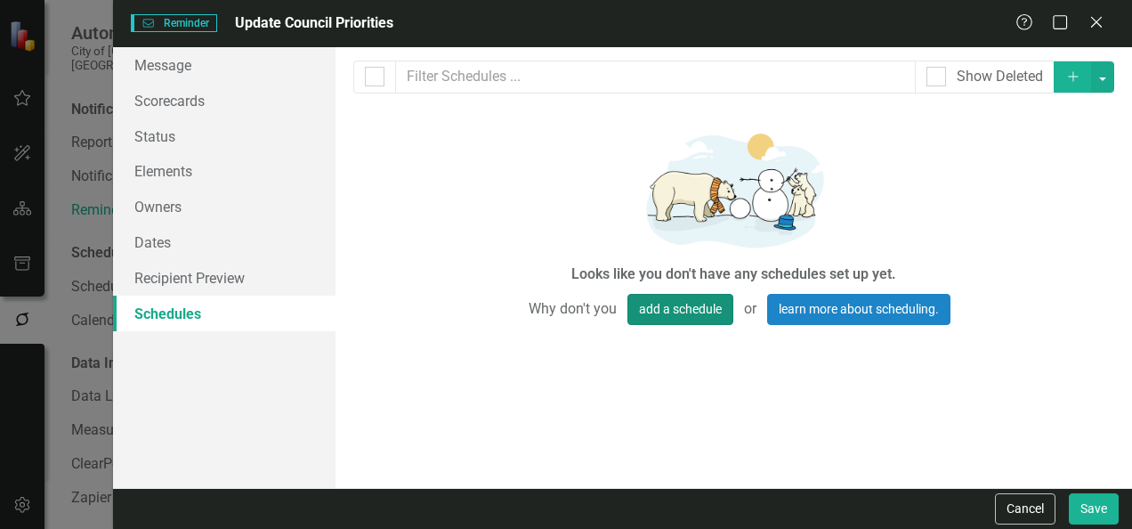
click at [697, 318] on button "add a schedule" at bounding box center [680, 309] width 106 height 31
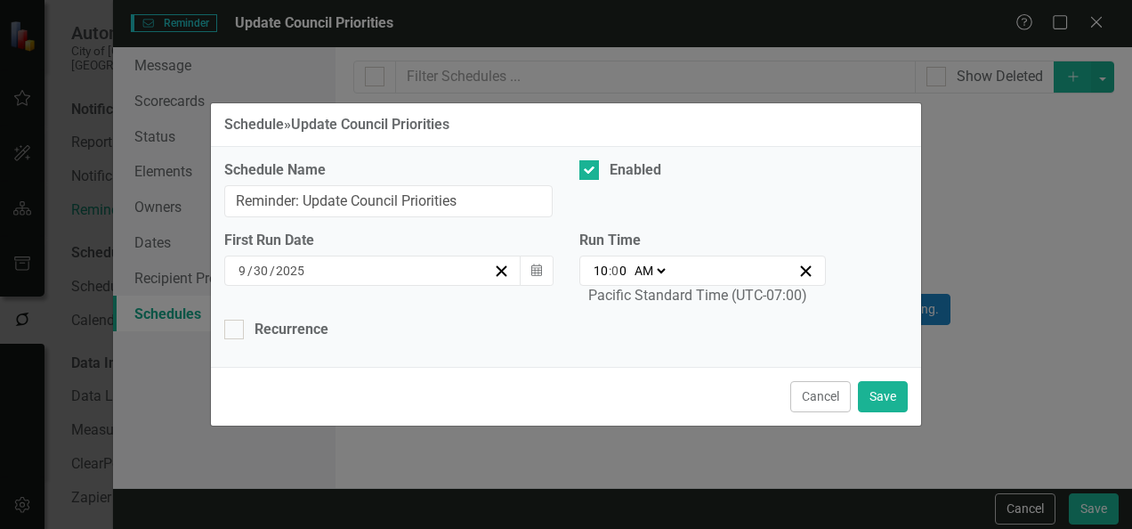
click at [623, 271] on input "0" at bounding box center [619, 271] width 16 height 18
type input "09:00"
type input "9"
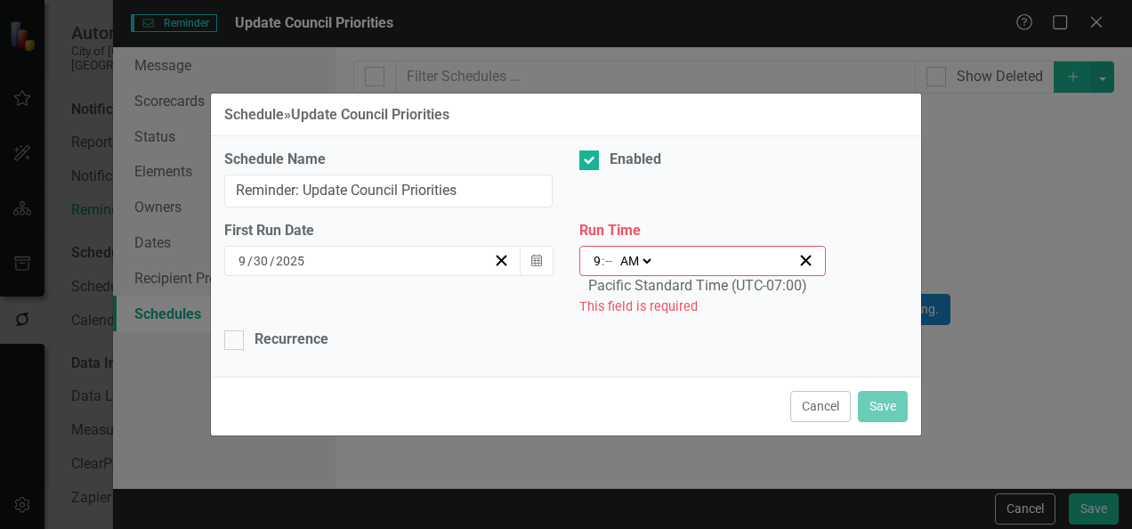
type input "09:05"
type input "5"
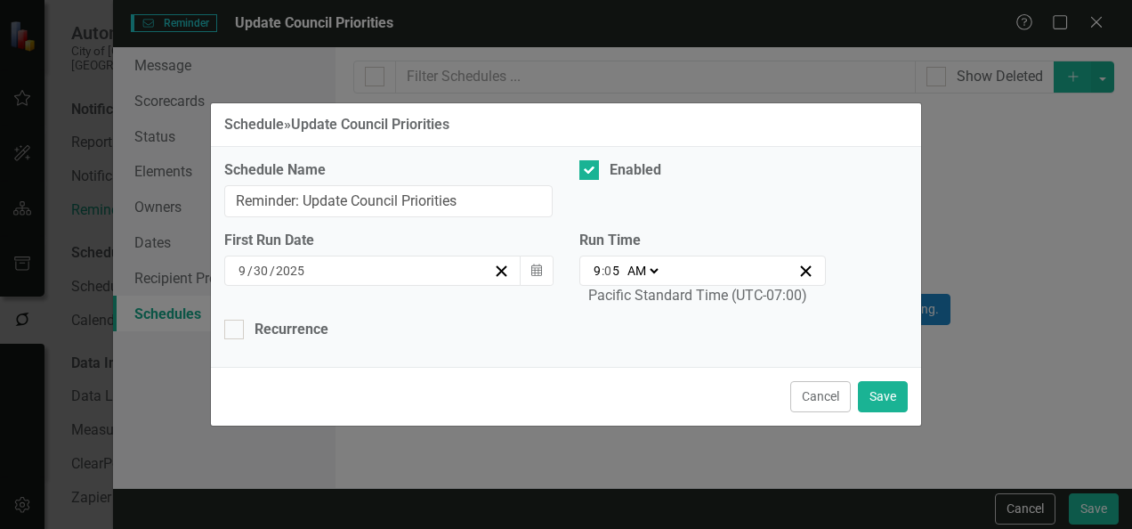
type input "09:52"
type input "45"
type input "09:45"
click at [307, 338] on div "Recurrence" at bounding box center [292, 330] width 74 height 20
click at [236, 331] on input "Recurrence" at bounding box center [230, 326] width 12 height 12
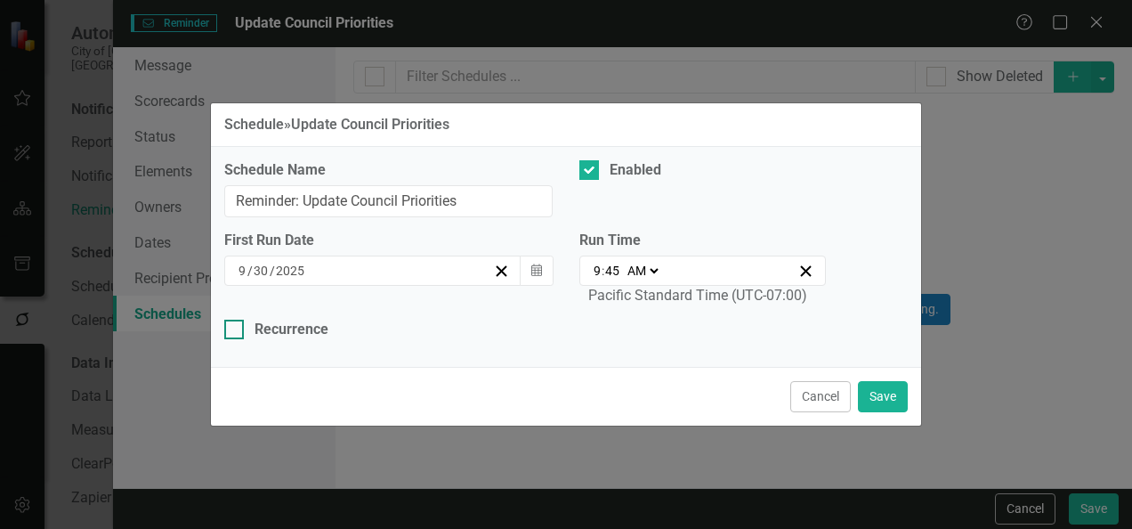
checkbox input "true"
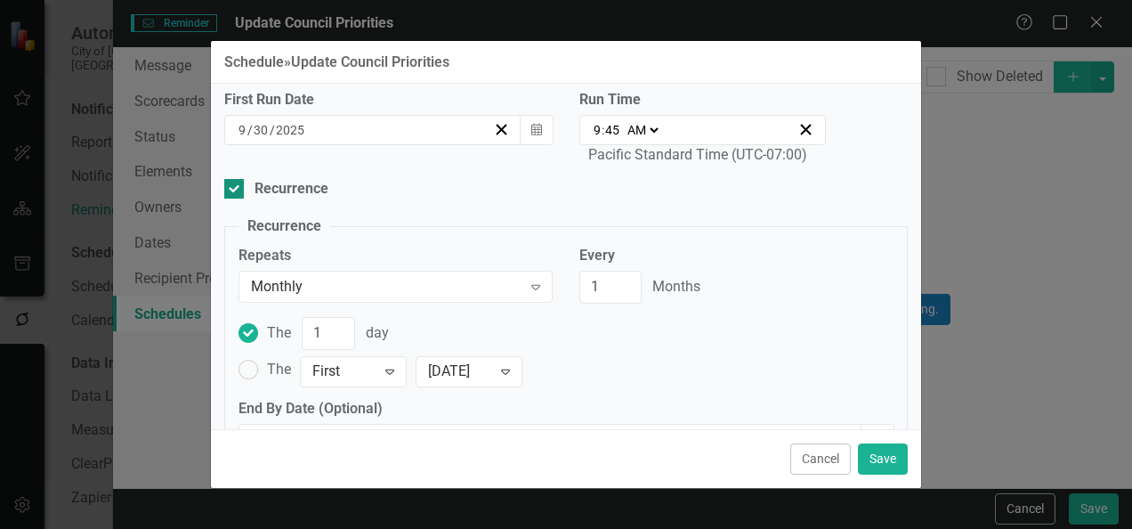
scroll to position [85, 0]
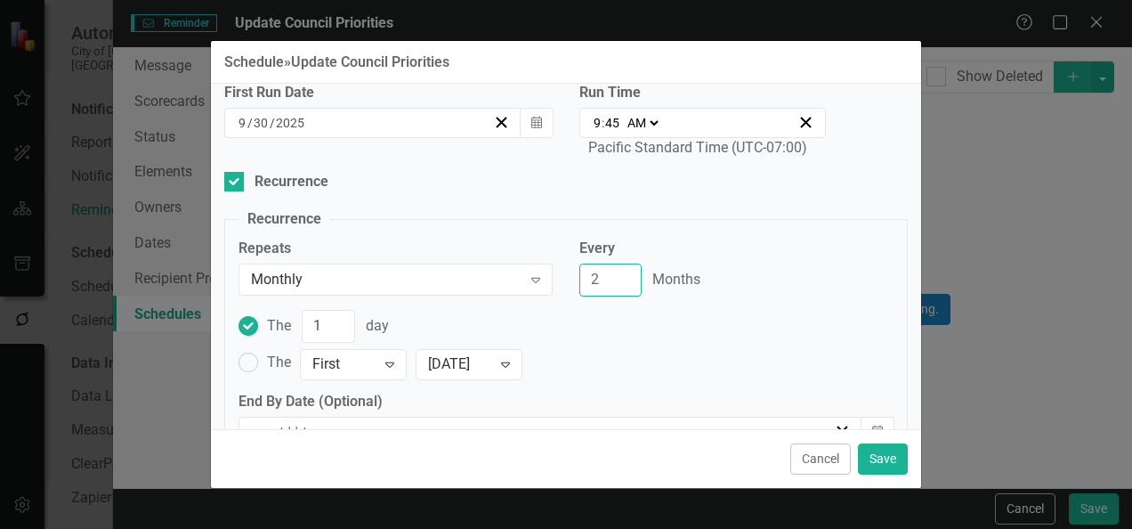
click at [616, 271] on input "2" at bounding box center [610, 279] width 62 height 33
type input "3"
click at [616, 271] on input "3" at bounding box center [610, 279] width 62 height 33
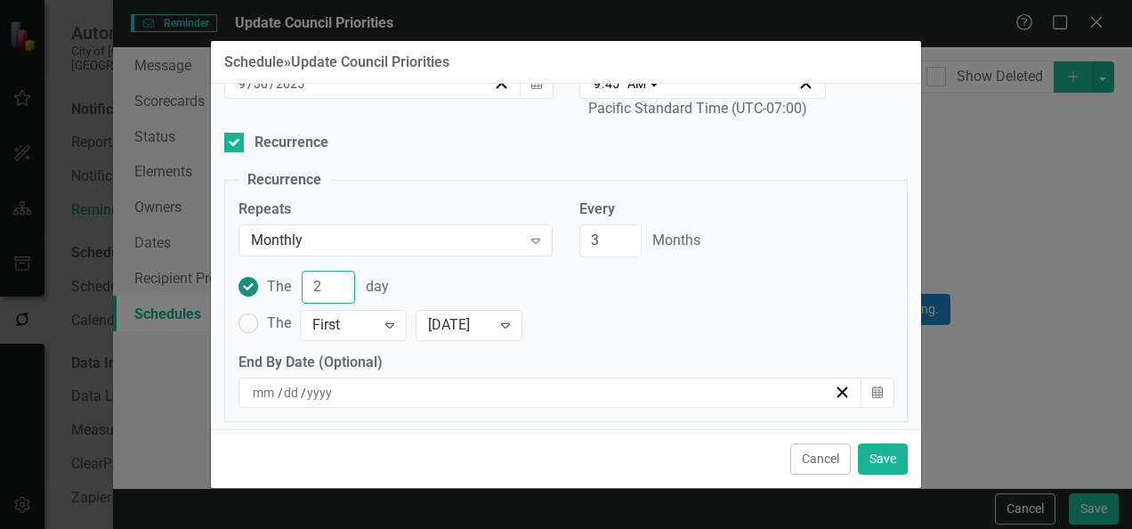
type input "2"
click at [338, 276] on input "2" at bounding box center [328, 287] width 53 height 33
type input "30"
click at [634, 317] on label "The First Expand Monday Expand" at bounding box center [566, 323] width 655 height 31
click at [263, 317] on input "The First Expand Monday Expand" at bounding box center [249, 324] width 28 height 28
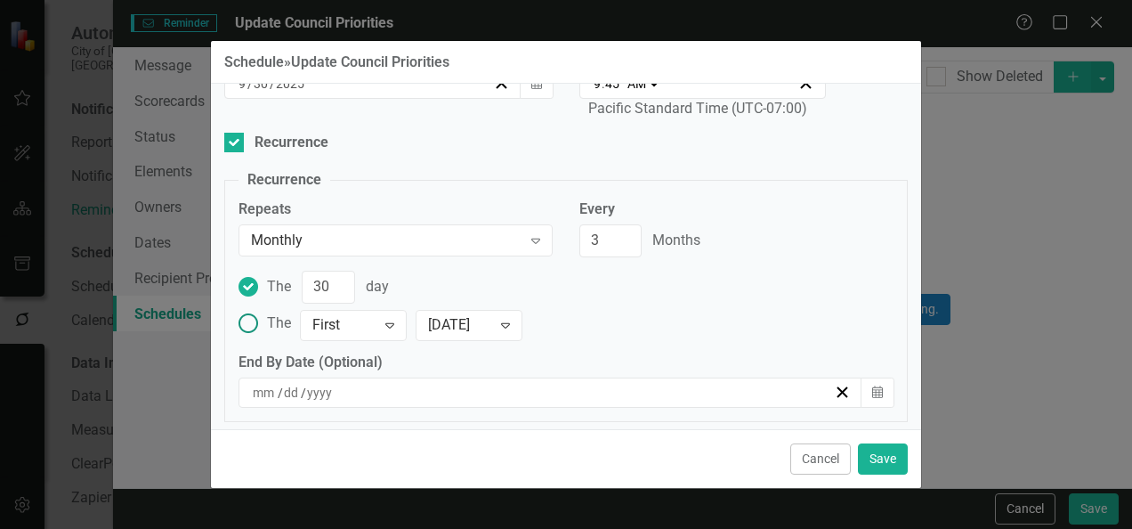
radio input "true"
click at [272, 296] on div "The 30 day" at bounding box center [328, 287] width 122 height 33
click at [263, 296] on input "The 30 day" at bounding box center [249, 287] width 28 height 28
radio input "true"
click at [887, 458] on button "Save" at bounding box center [883, 458] width 50 height 31
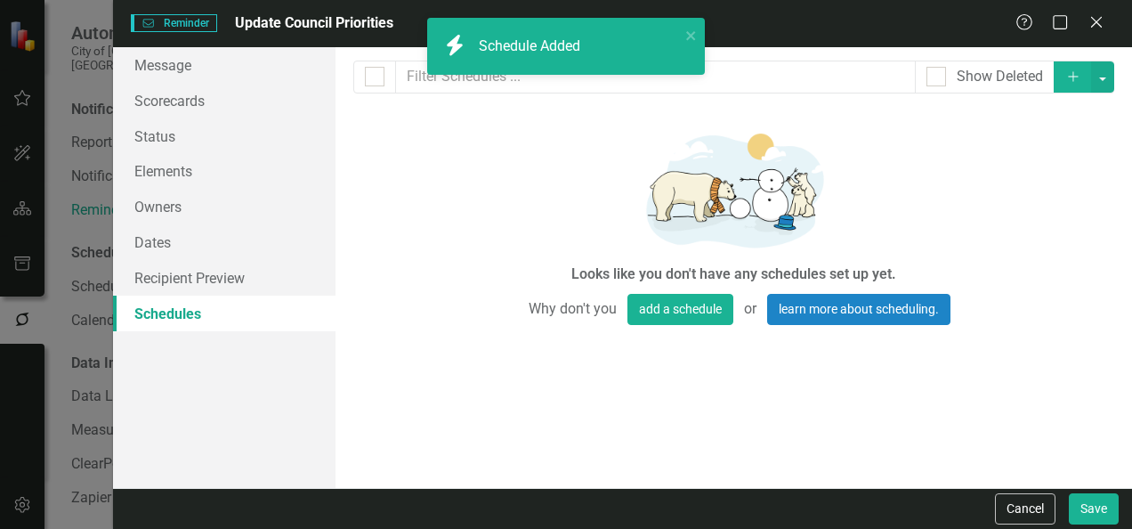
checkbox input "false"
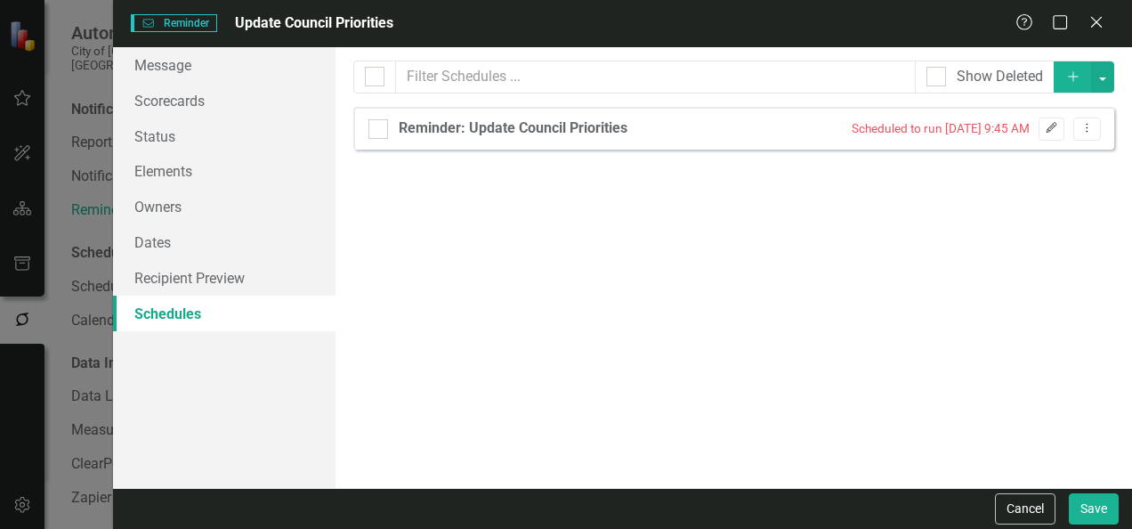
click at [1052, 126] on icon "Edit" at bounding box center [1051, 128] width 13 height 11
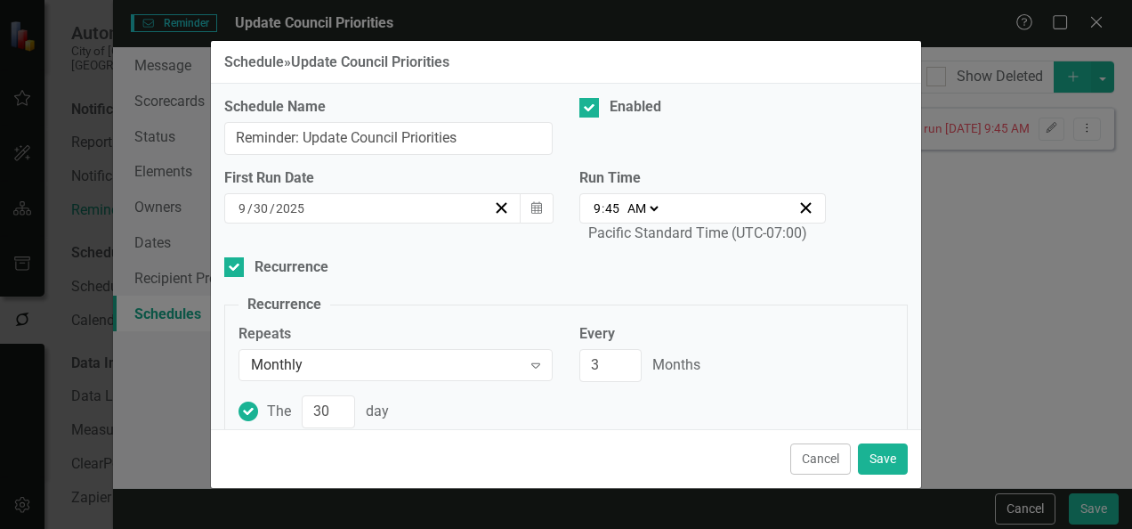
click at [640, 207] on select "AM PM" at bounding box center [642, 208] width 38 height 18
click at [602, 207] on span ":" at bounding box center [603, 208] width 3 height 16
click at [583, 207] on div "09:45 9 : 45 AM PM" at bounding box center [702, 208] width 247 height 30
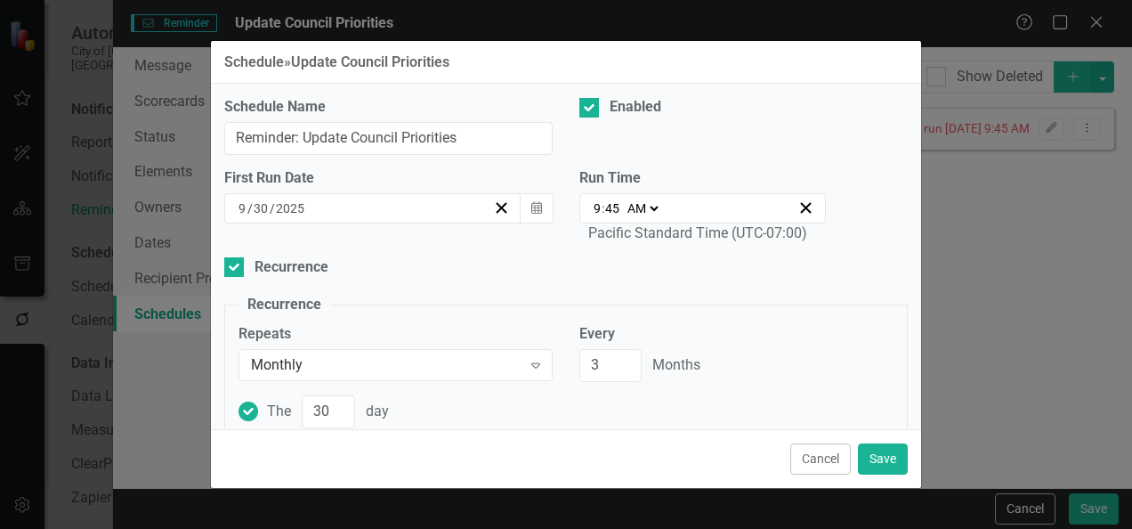
click at [593, 206] on input "9" at bounding box center [597, 208] width 9 height 18
type input "01:45"
type input "10"
type input "10:00"
type input "00"
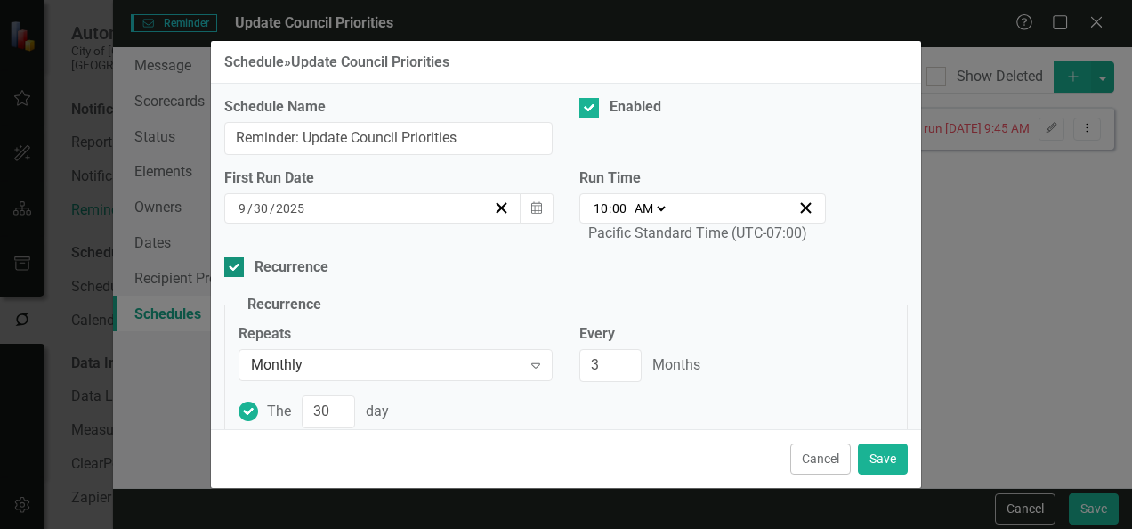
click at [692, 265] on div "Recurrence" at bounding box center [566, 267] width 684 height 20
click at [236, 265] on input "Recurrence" at bounding box center [230, 263] width 12 height 12
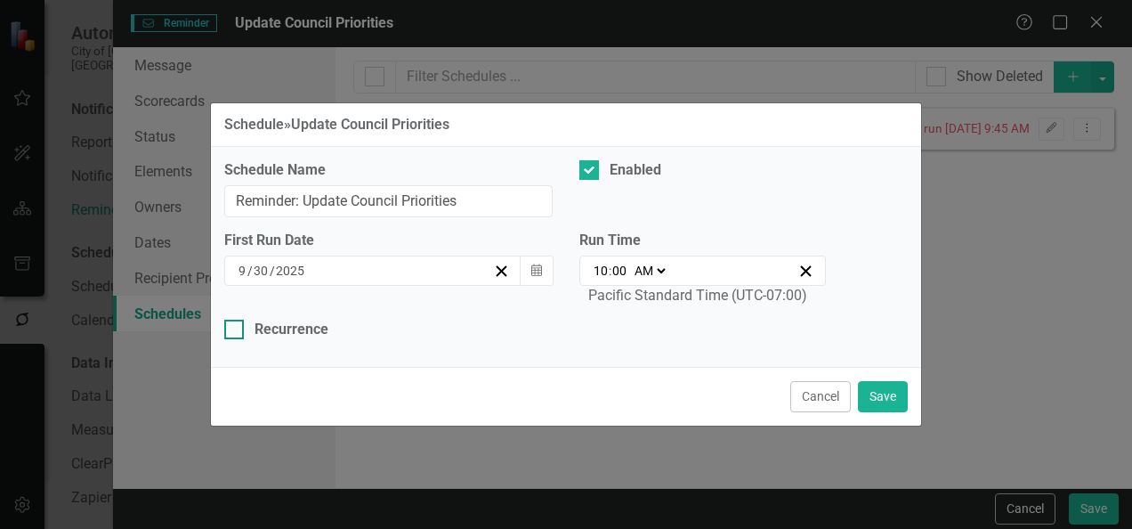
click at [282, 328] on div "Recurrence" at bounding box center [292, 330] width 74 height 20
click at [236, 328] on input "Recurrence" at bounding box center [230, 326] width 12 height 12
checkbox input "true"
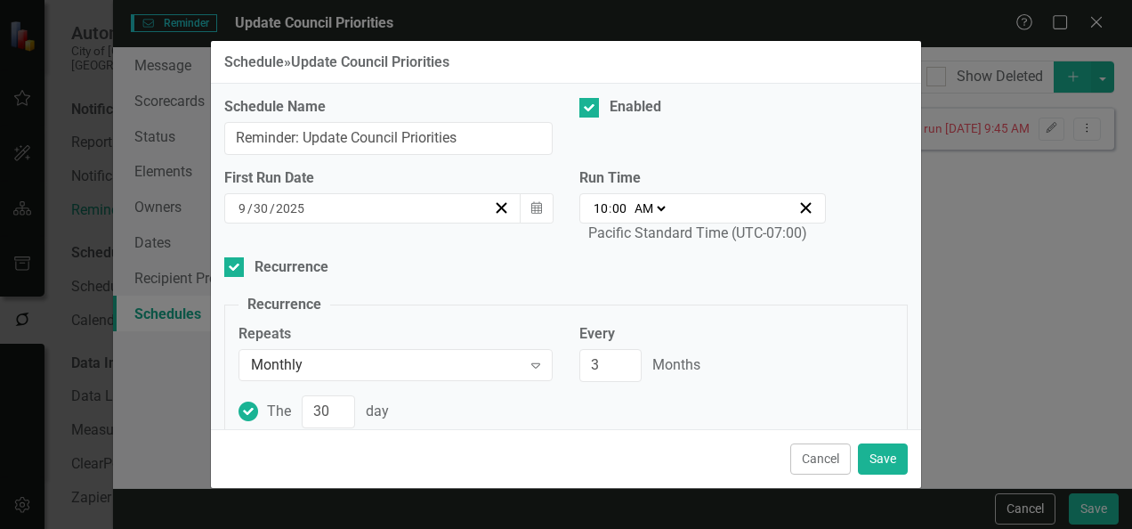
scroll to position [25, 0]
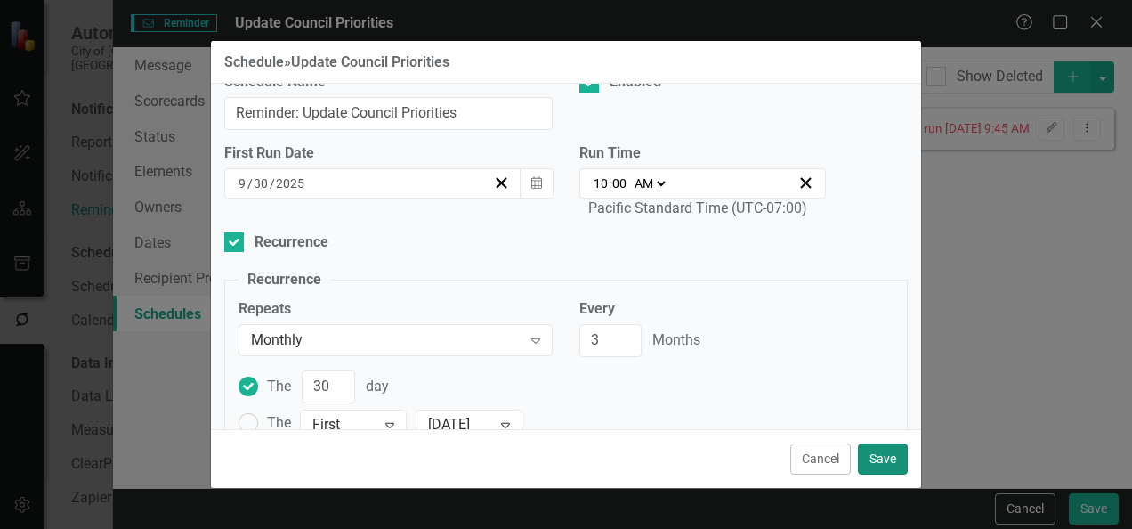
click at [881, 446] on button "Save" at bounding box center [883, 458] width 50 height 31
